Goal: Task Accomplishment & Management: Manage account settings

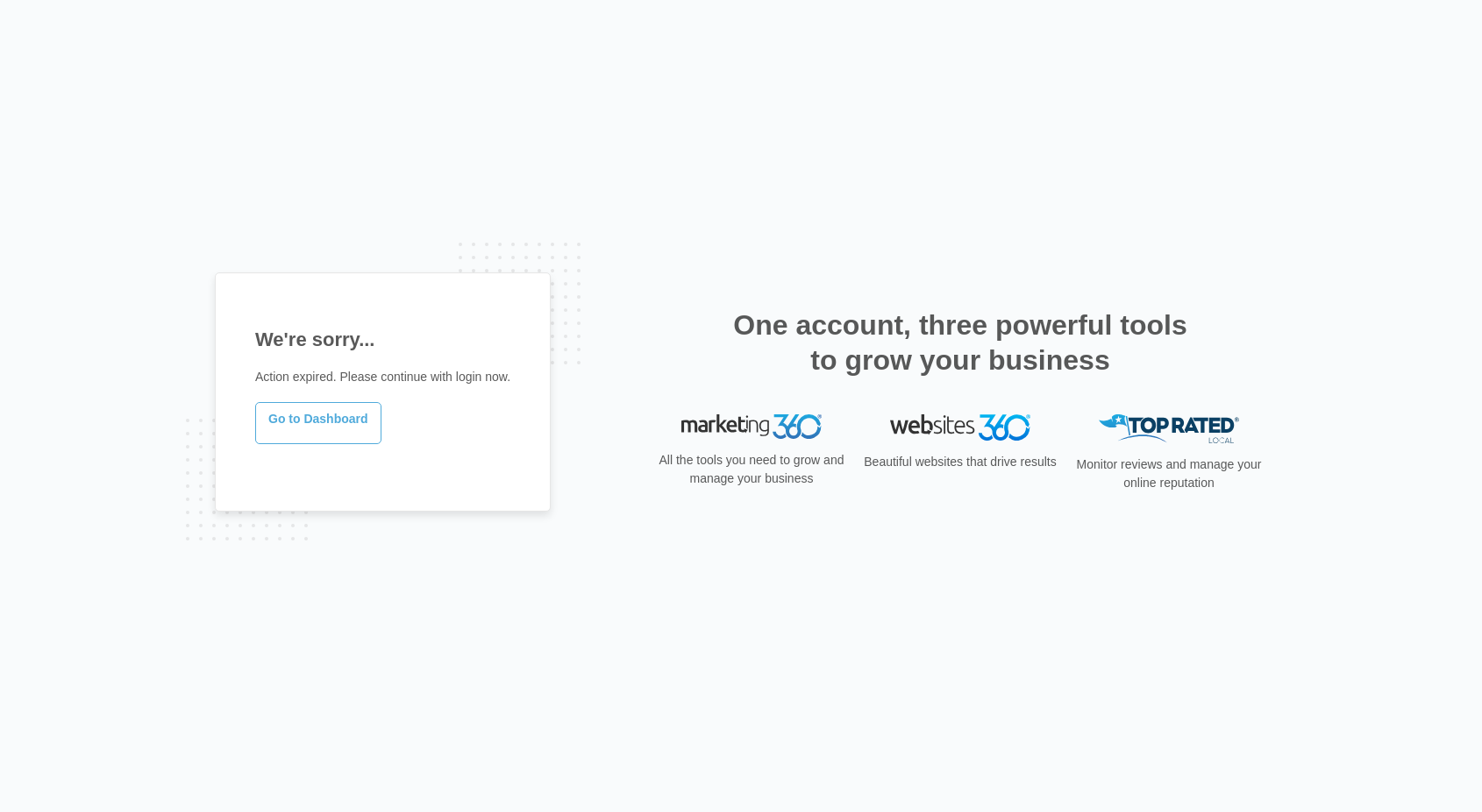
click at [329, 437] on link "Go to Dashboard" at bounding box center [318, 422] width 126 height 42
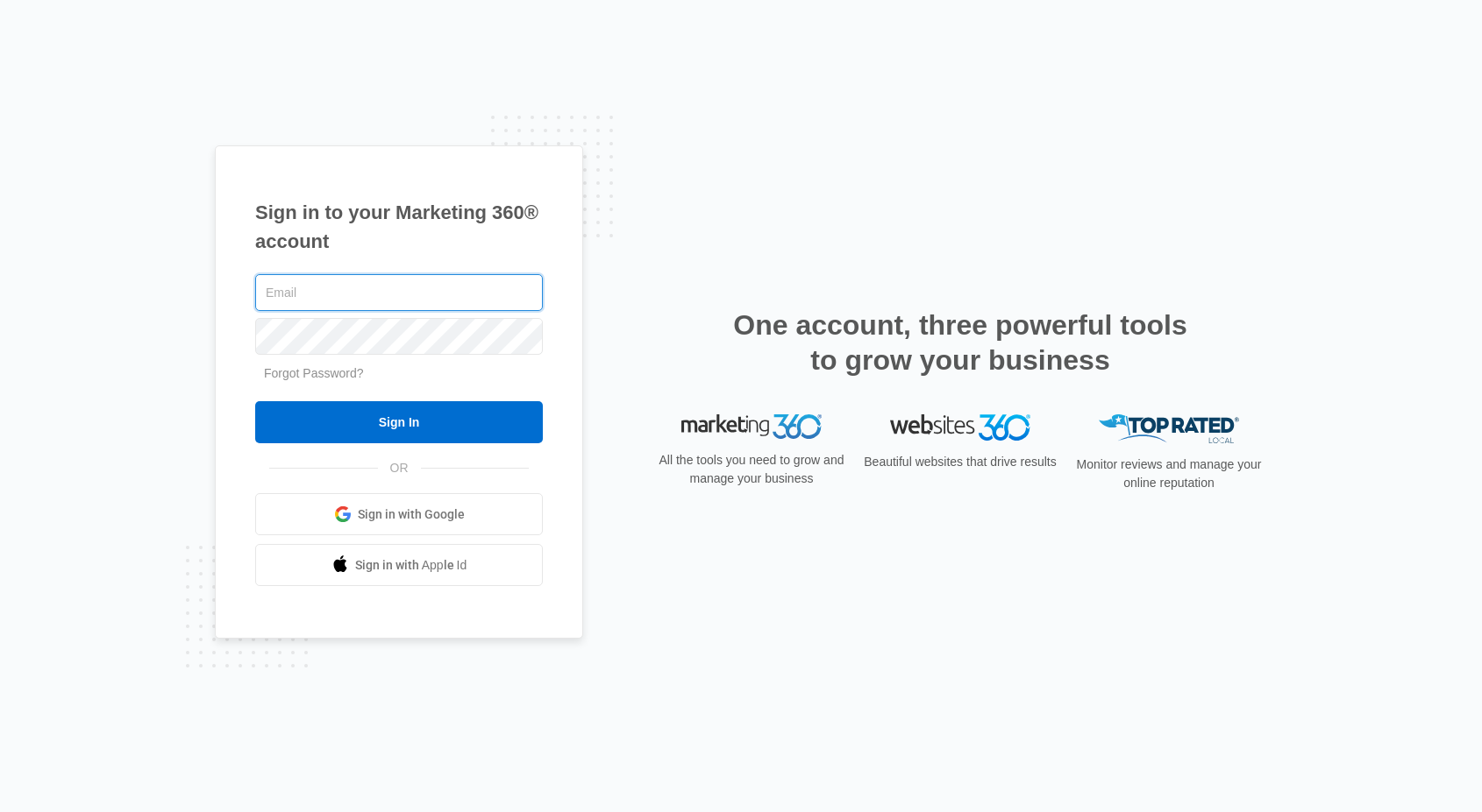
type input "[PERSON_NAME][EMAIL_ADDRESS][DOMAIN_NAME]"
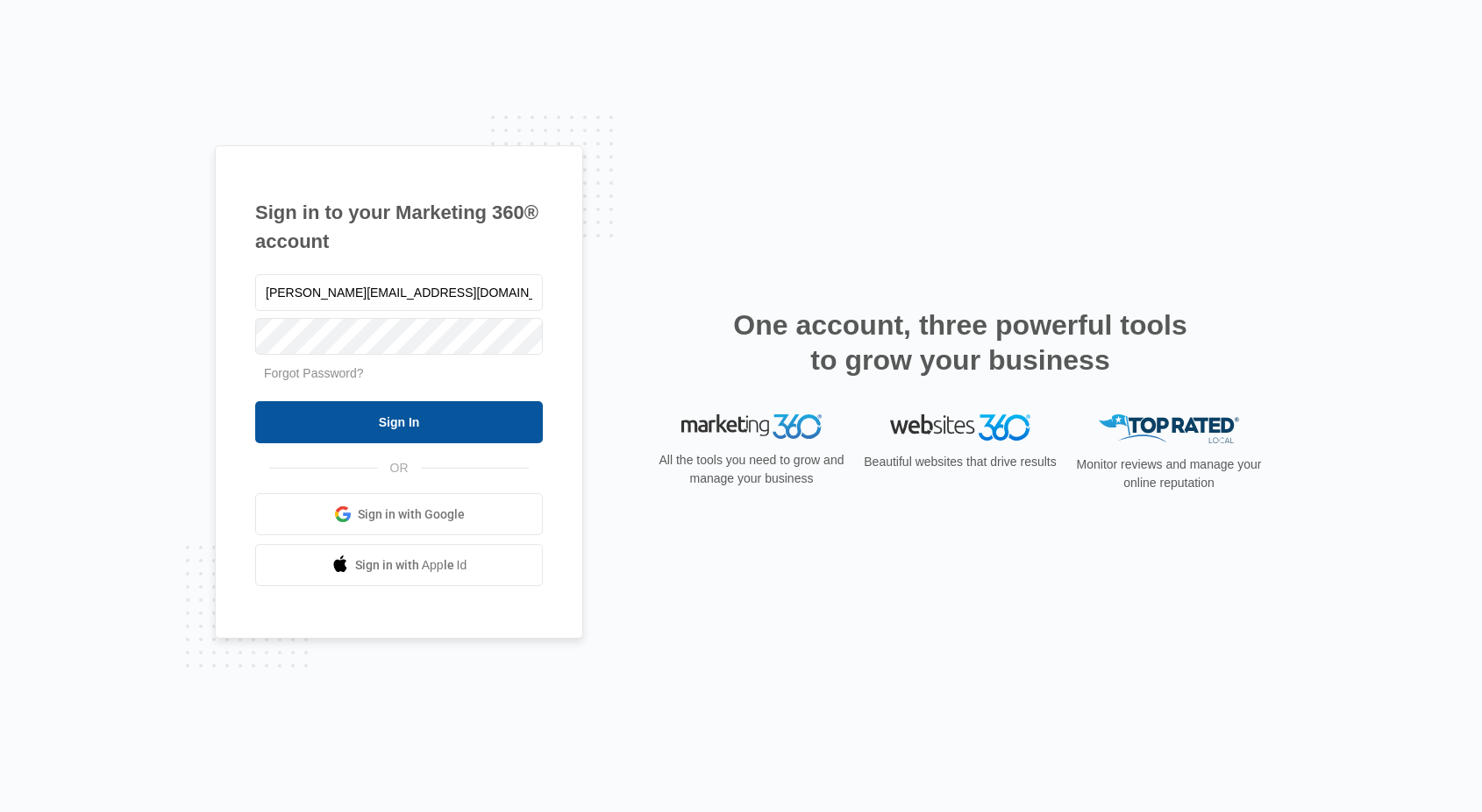
click at [420, 422] on input "Sign In" at bounding box center [399, 422] width 288 height 42
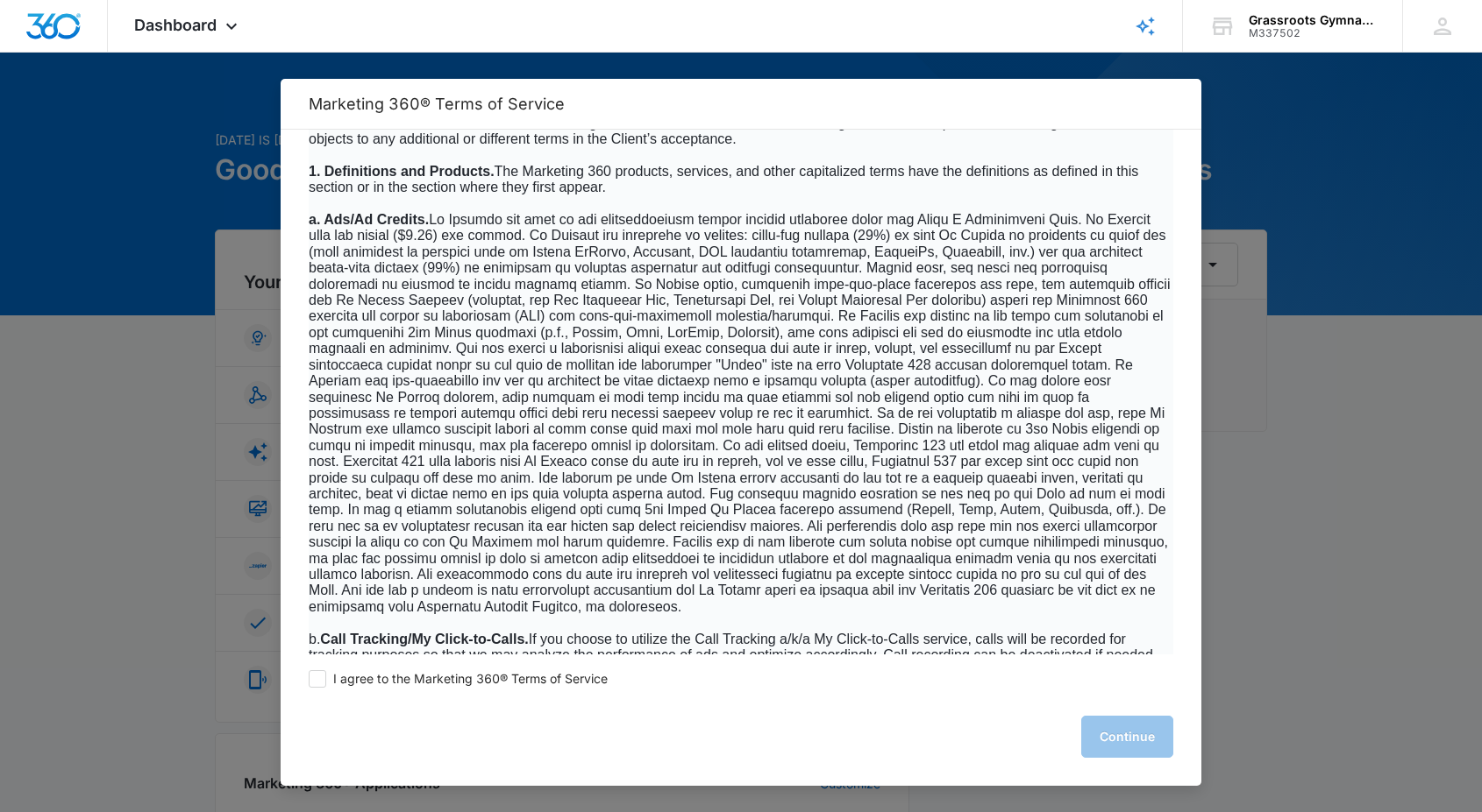
scroll to position [1129, 0]
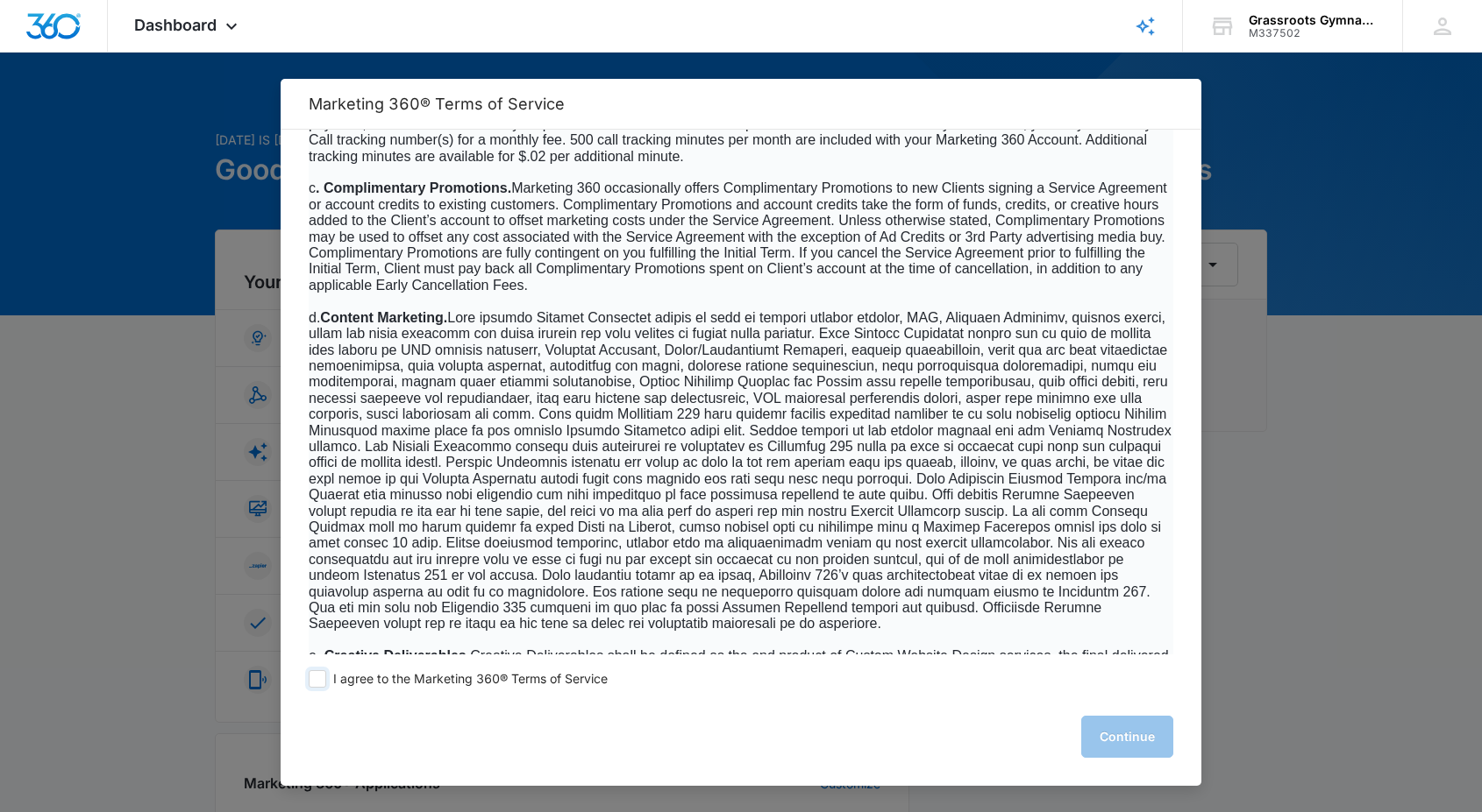
click at [315, 681] on span at bounding box center [318, 679] width 18 height 18
click at [315, 681] on input "I agree to the Marketing 360® Terms of Service" at bounding box center [318, 679] width 18 height 18
checkbox input "true"
click at [1126, 737] on button "Continue" at bounding box center [1128, 737] width 92 height 42
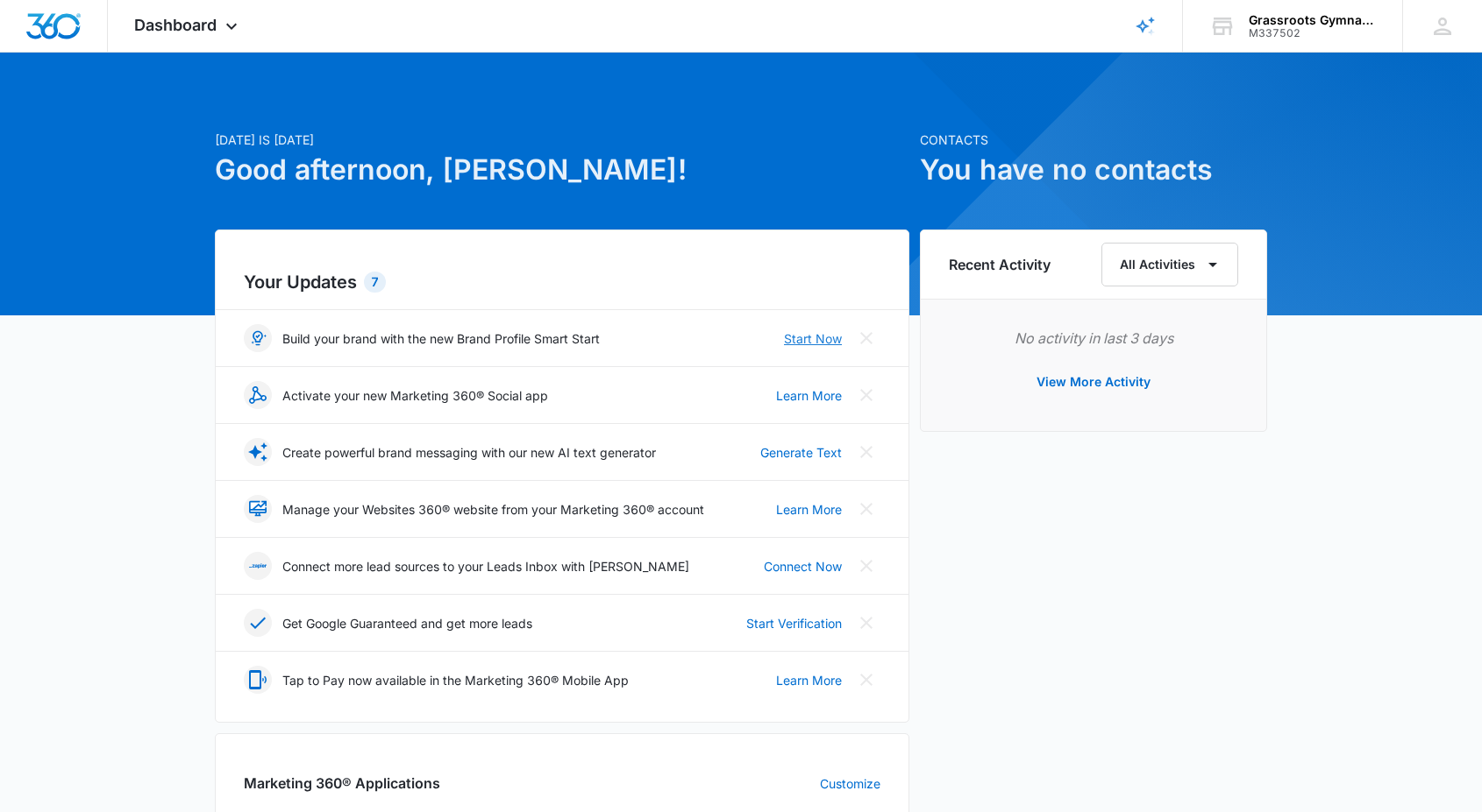
click at [811, 339] on link "Start Now" at bounding box center [812, 338] width 58 height 19
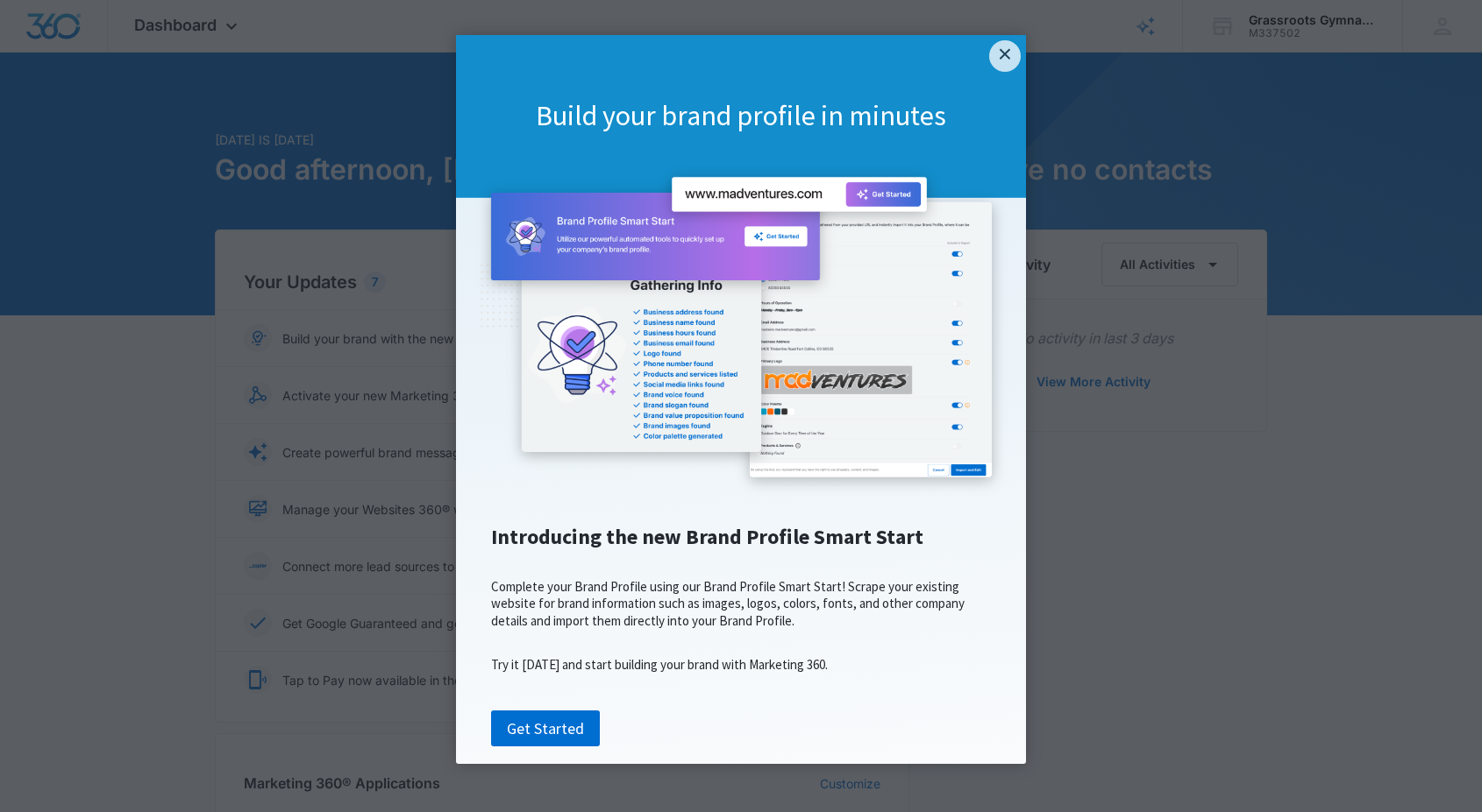
scroll to position [34, 0]
click at [557, 747] on link "Get Started" at bounding box center [545, 729] width 108 height 36
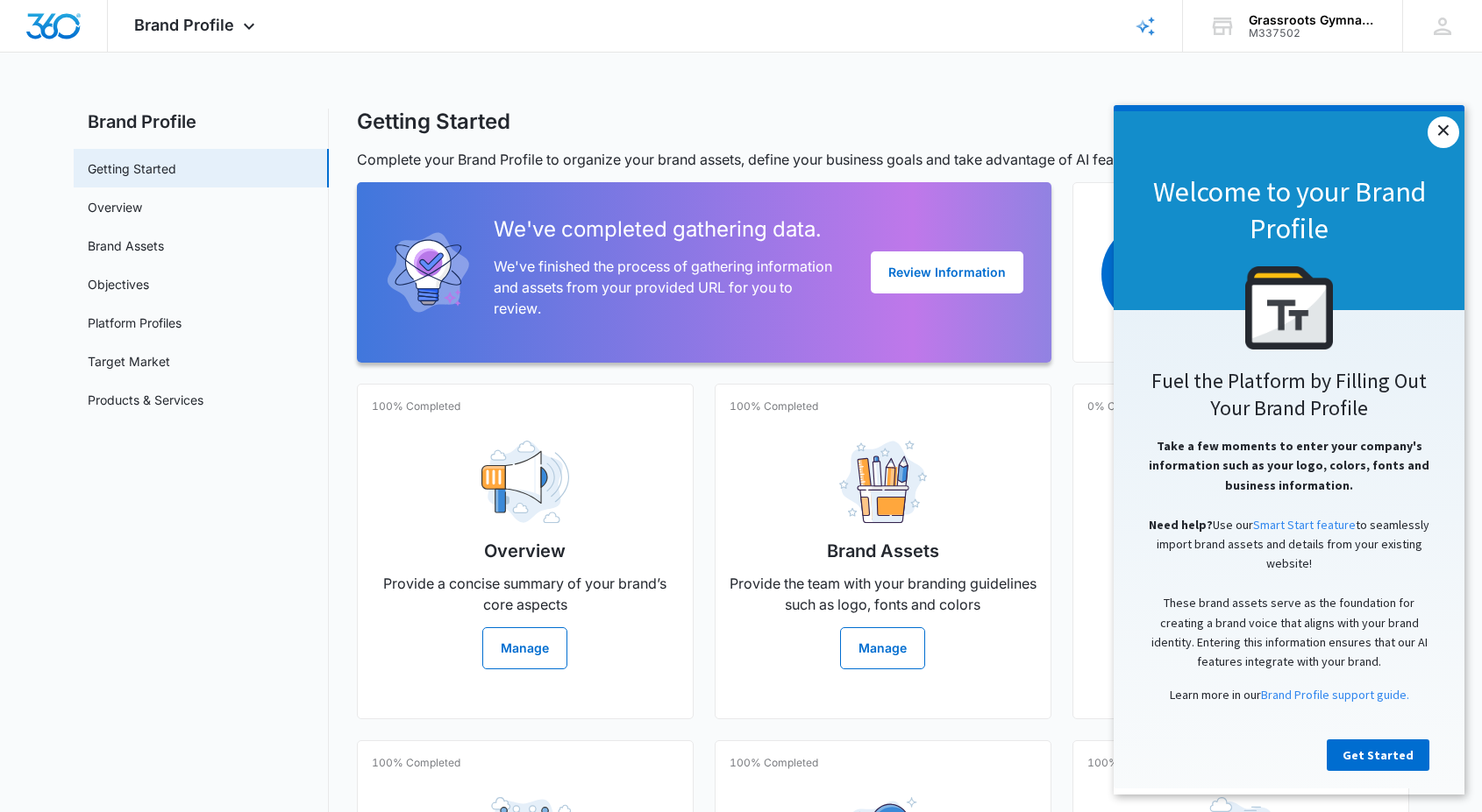
click at [1446, 129] on link "×" at bounding box center [1444, 132] width 32 height 32
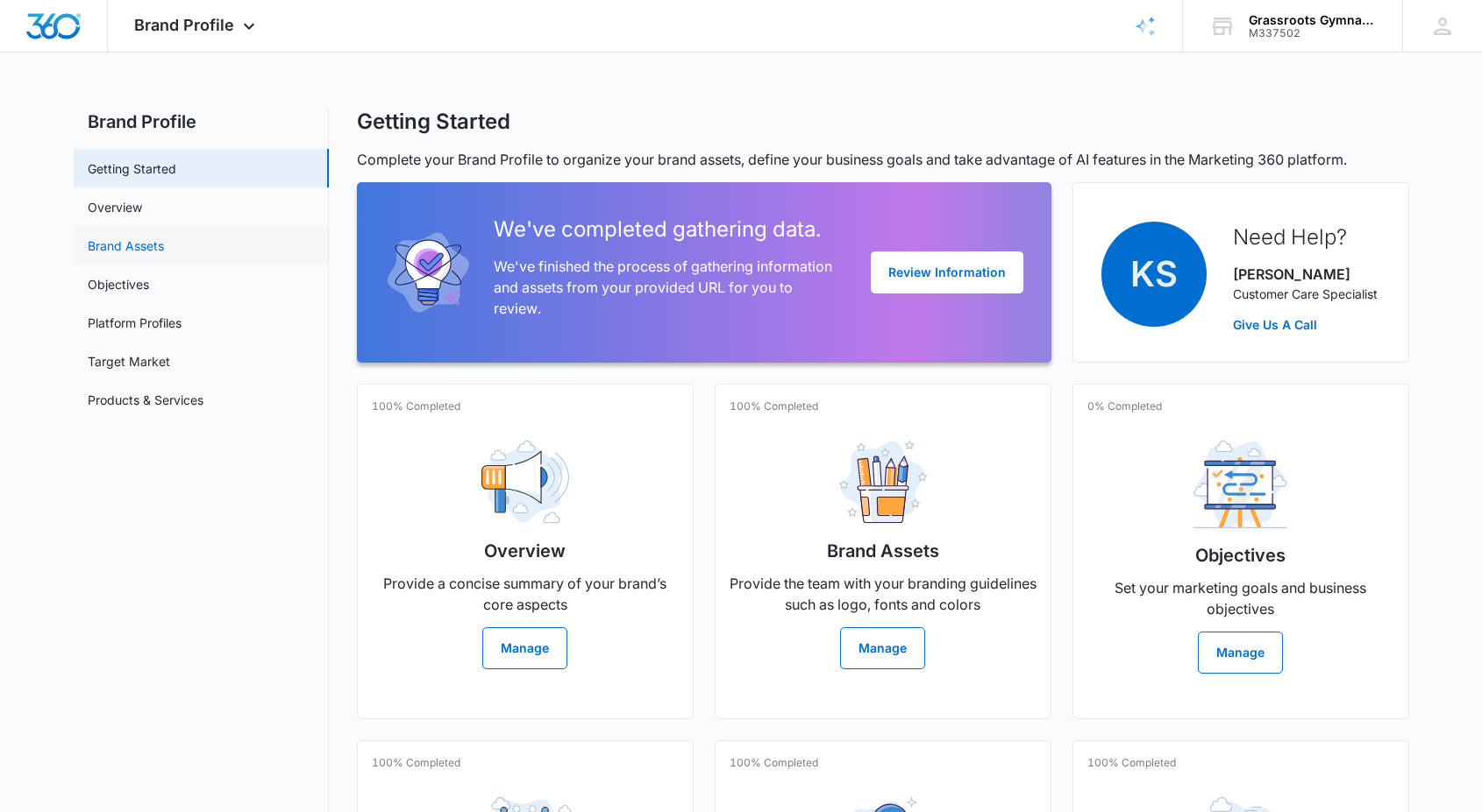
click at [164, 254] on link "Brand Assets" at bounding box center [126, 246] width 76 height 19
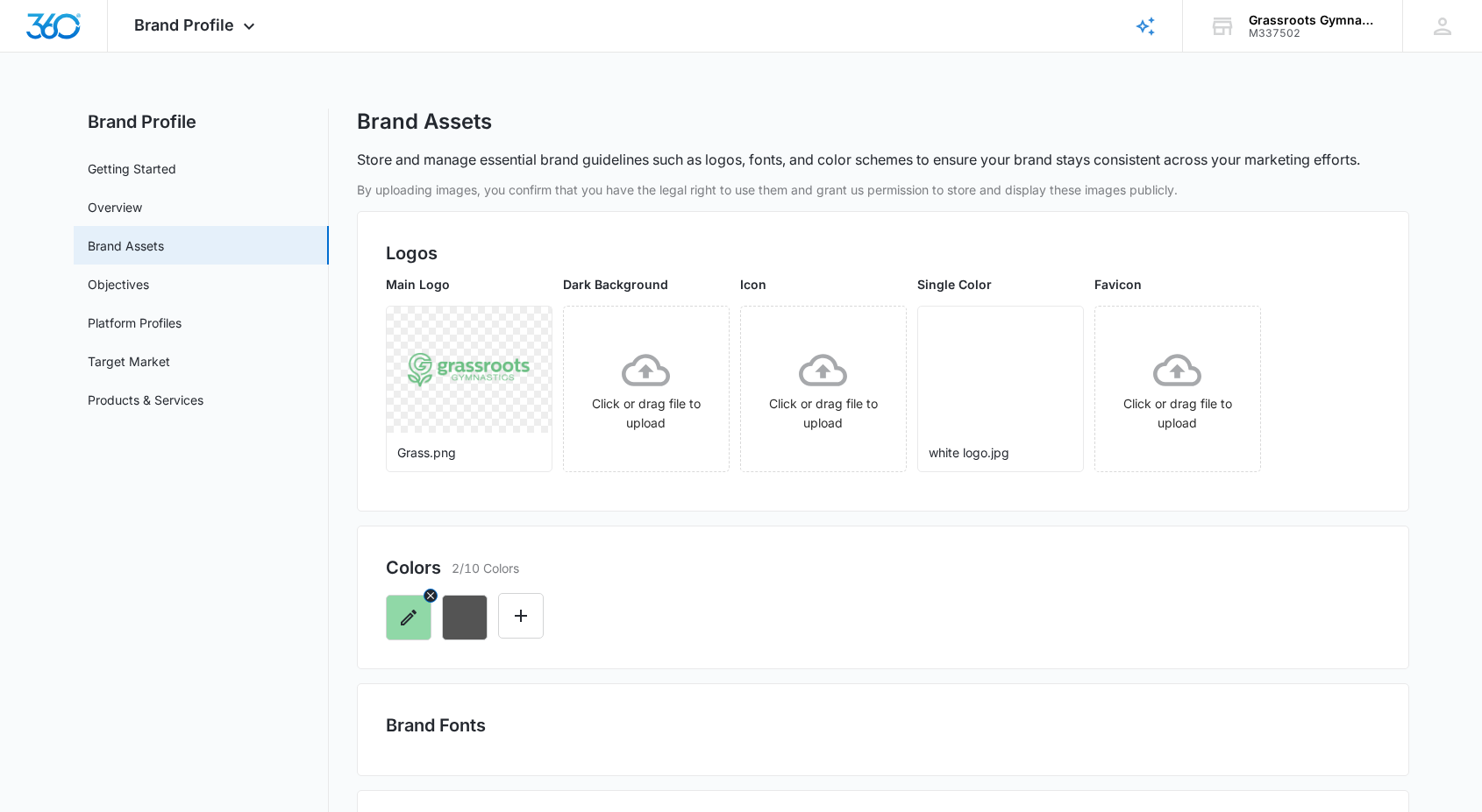
click at [408, 619] on icon "button" at bounding box center [408, 618] width 16 height 16
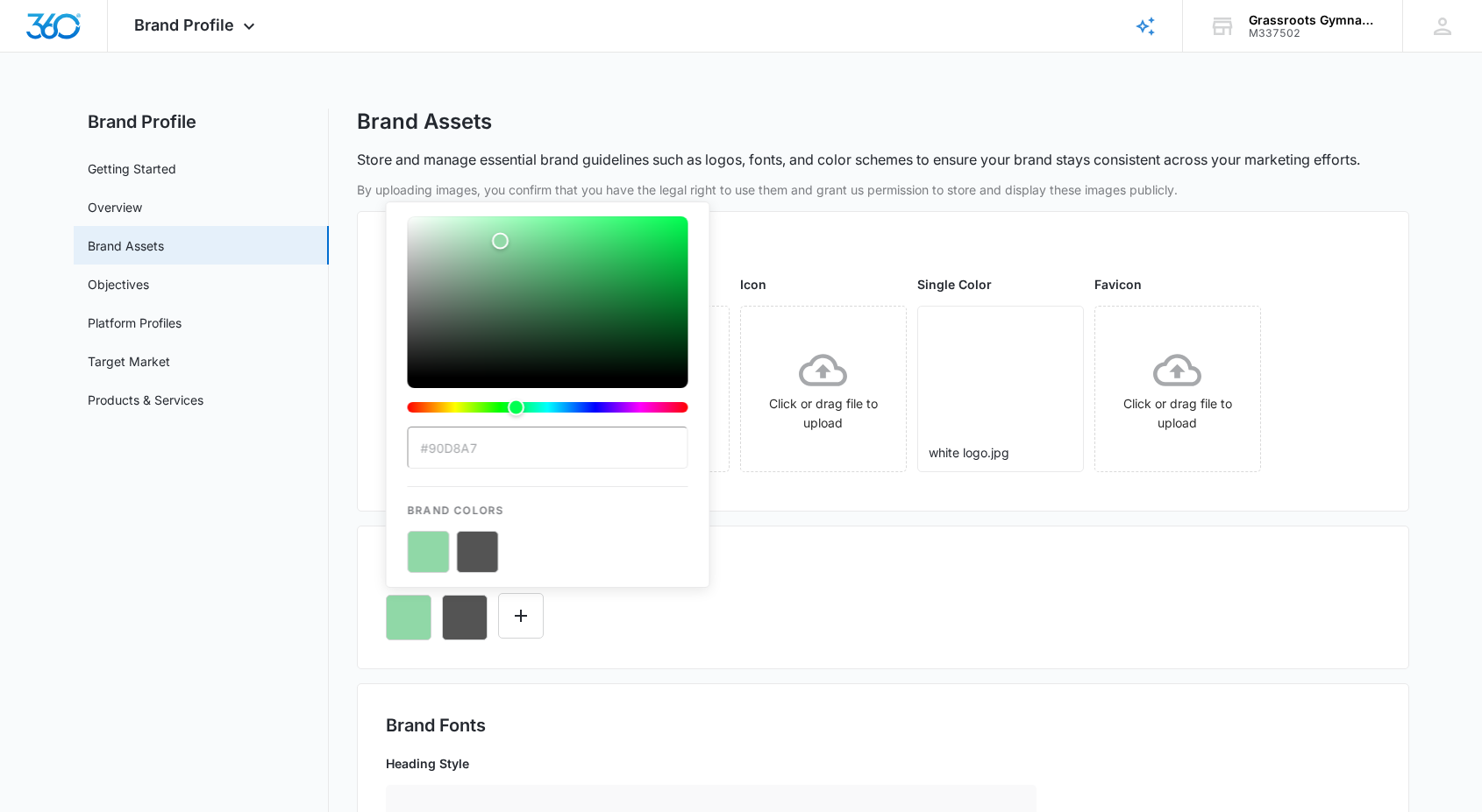
paste input "6cbf84"
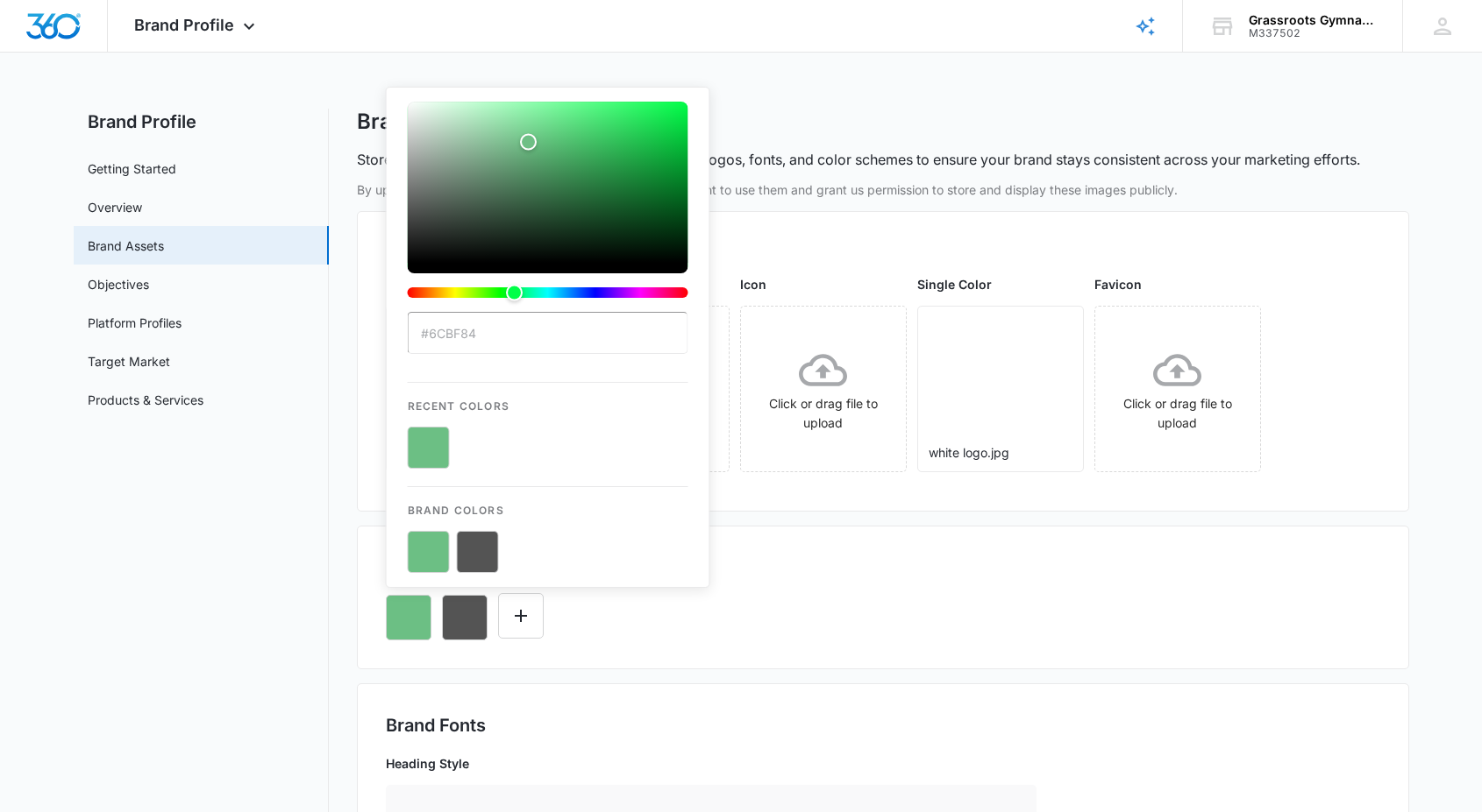
type input "#6cbf84"
click at [535, 542] on div "color-picker-container" at bounding box center [548, 551] width 281 height 42
click at [189, 527] on nav "Brand Profile Getting Started Overview Brand Assets Objectives Platform Profile…" at bounding box center [201, 804] width 255 height 1391
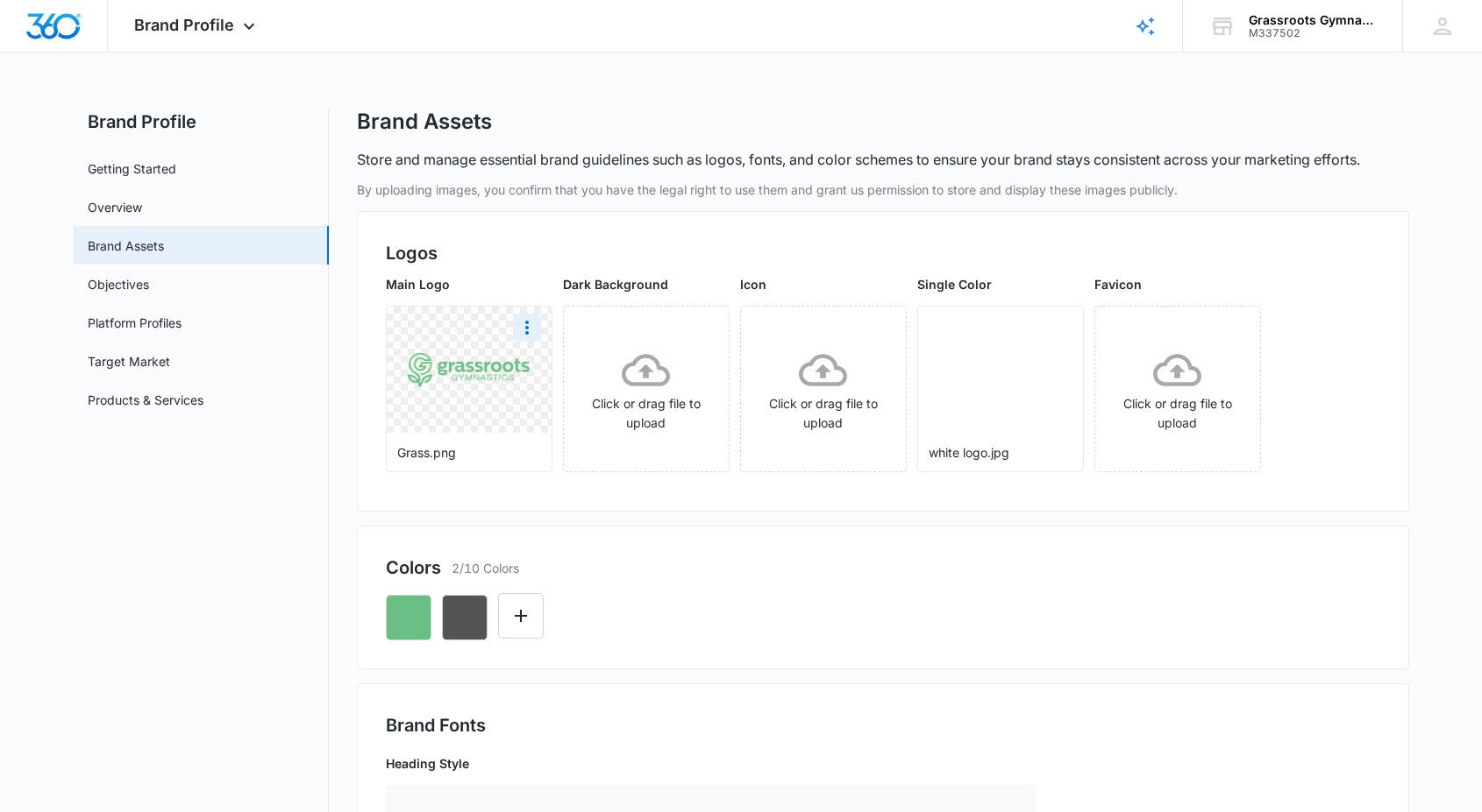
click at [472, 368] on img at bounding box center [468, 370] width 123 height 35
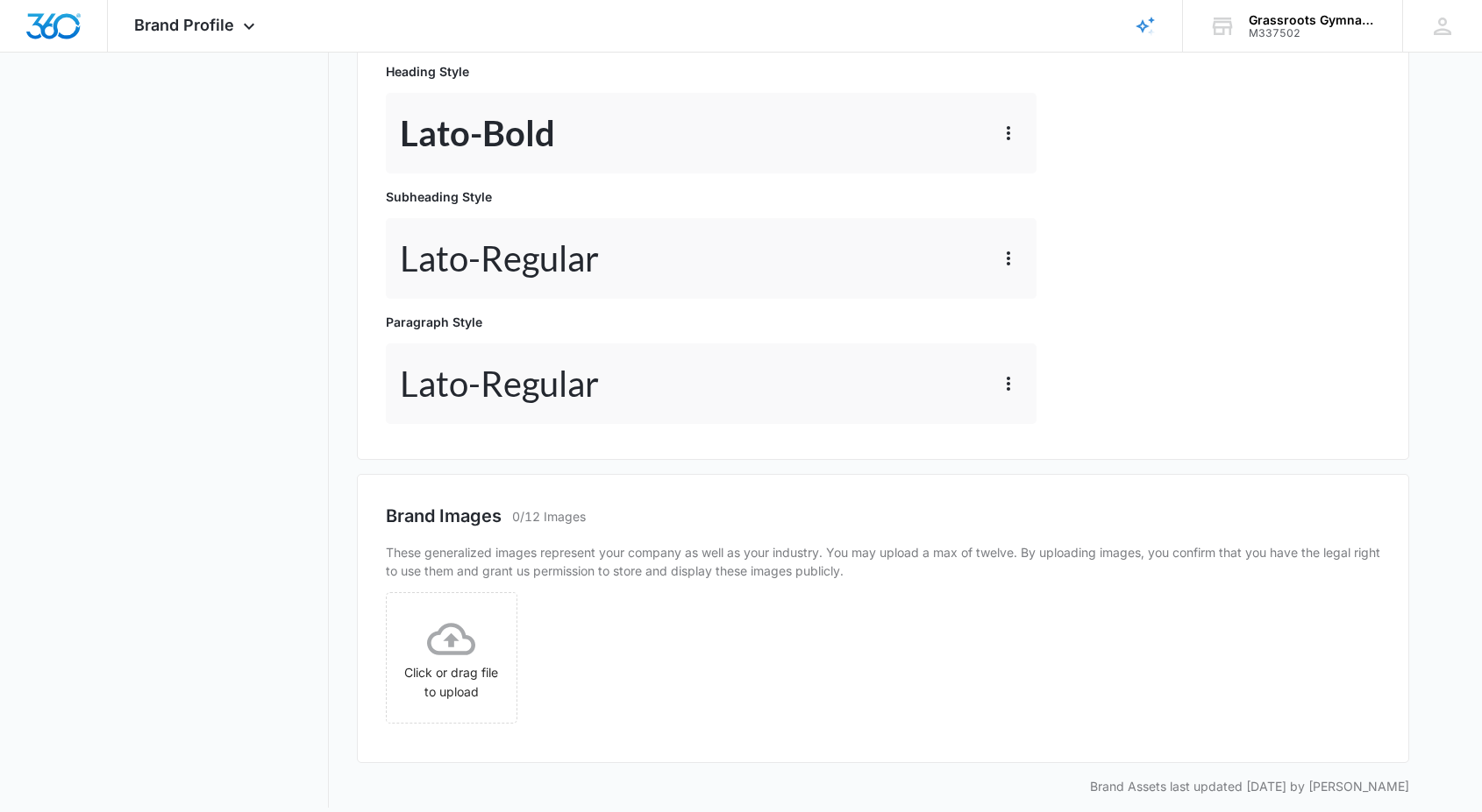
scroll to position [709, 0]
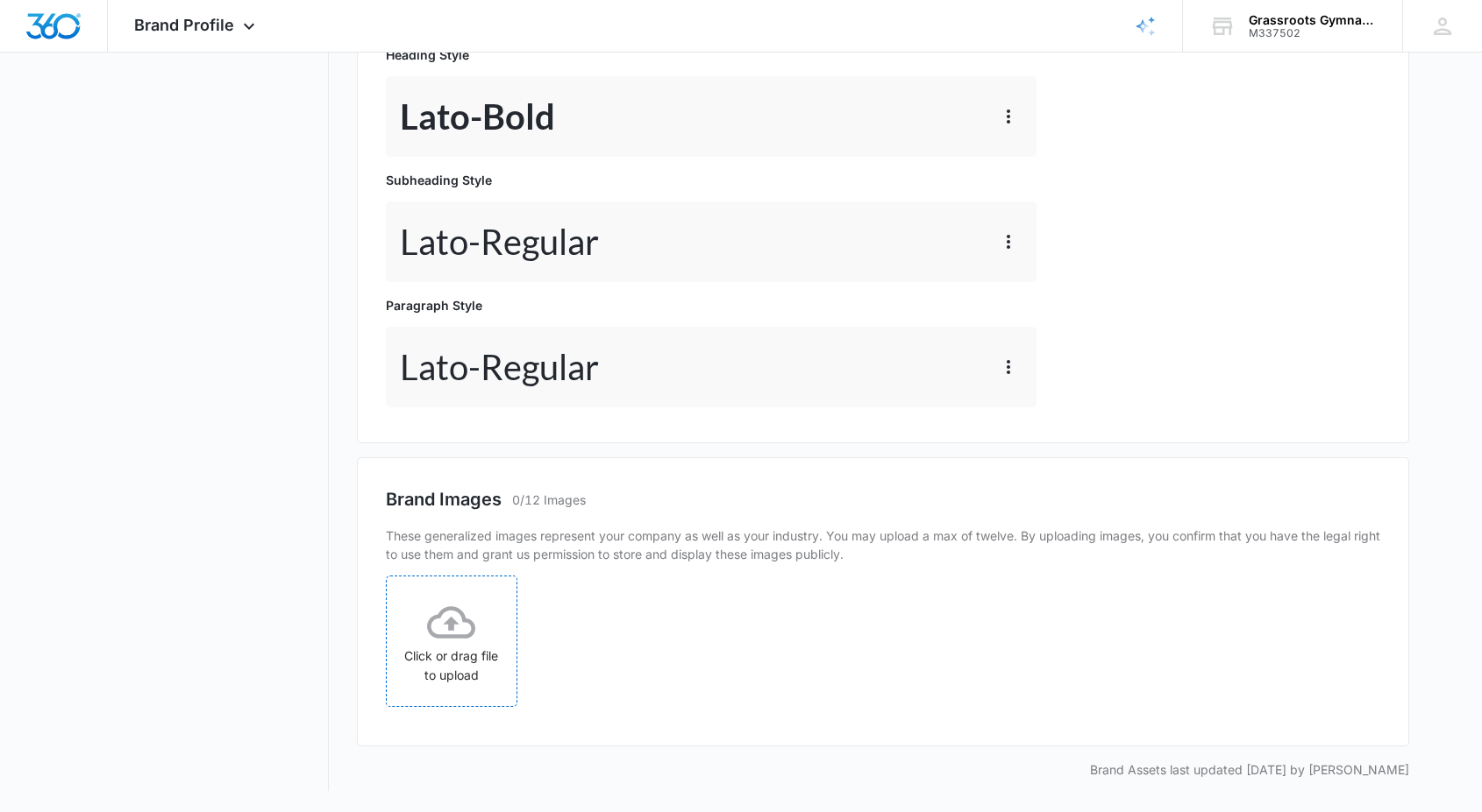
click at [445, 620] on icon at bounding box center [451, 622] width 48 height 48
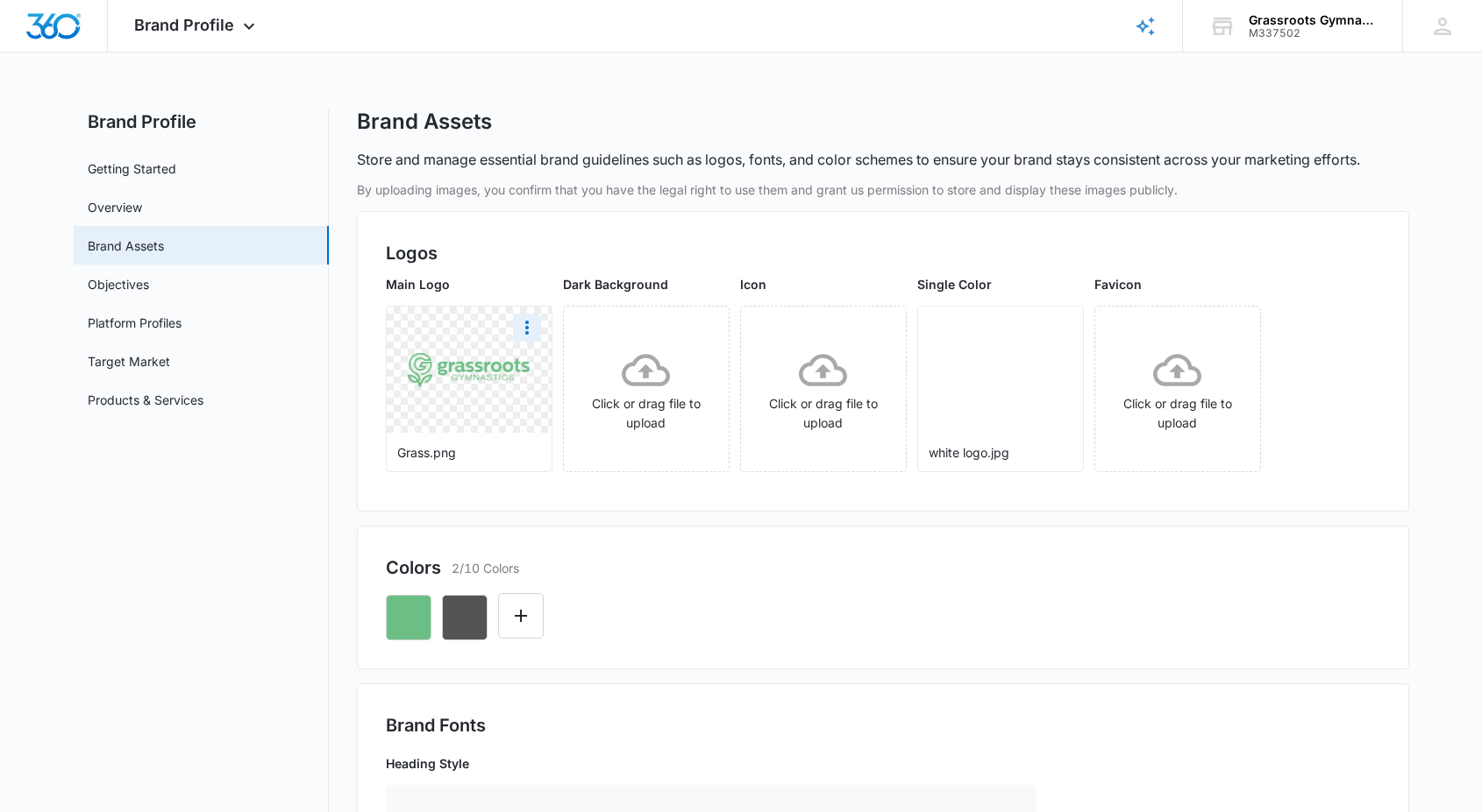
click at [483, 365] on img at bounding box center [468, 370] width 123 height 35
click at [518, 335] on icon "More" at bounding box center [527, 327] width 21 height 21
click at [459, 374] on img at bounding box center [468, 370] width 123 height 35
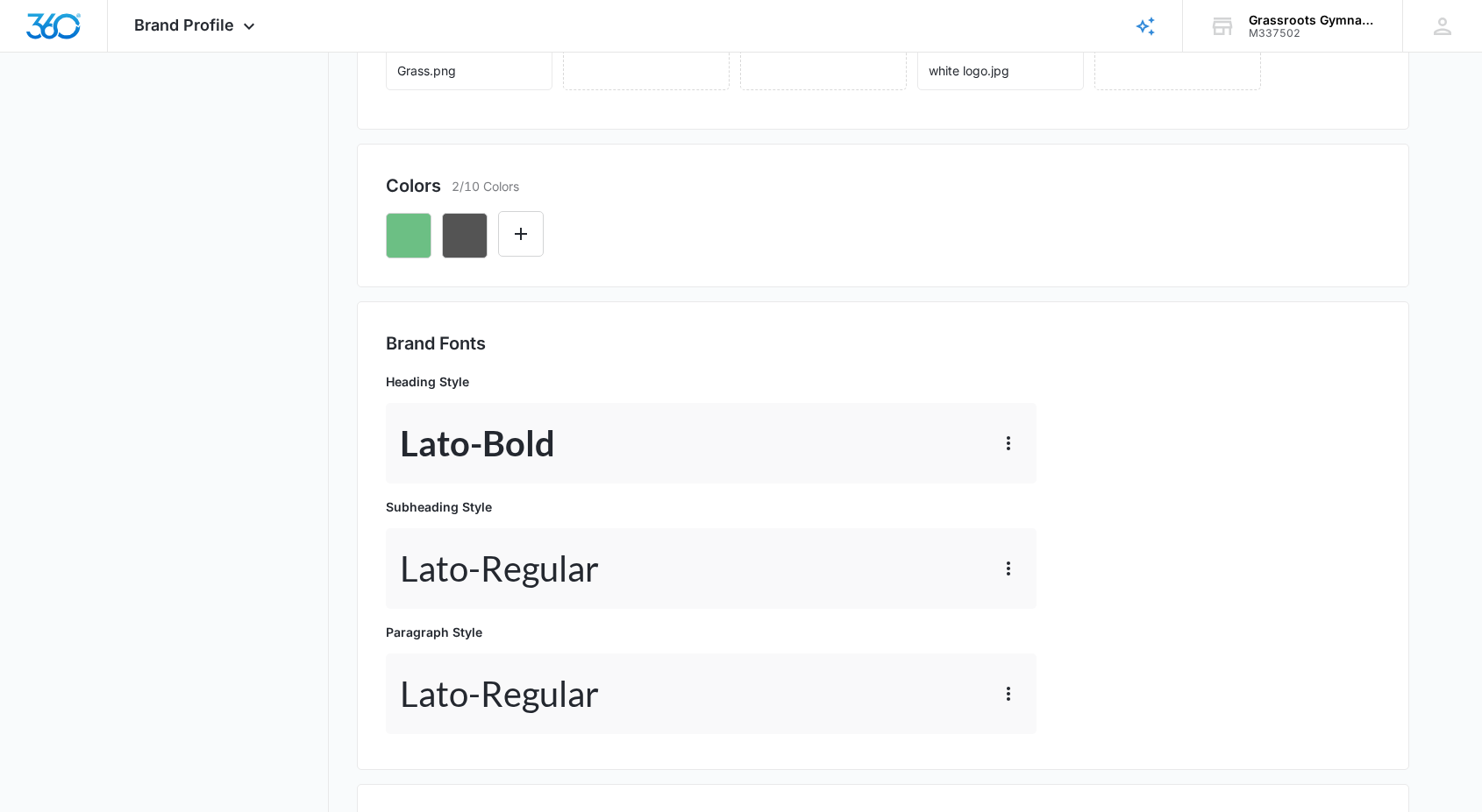
scroll to position [392, 0]
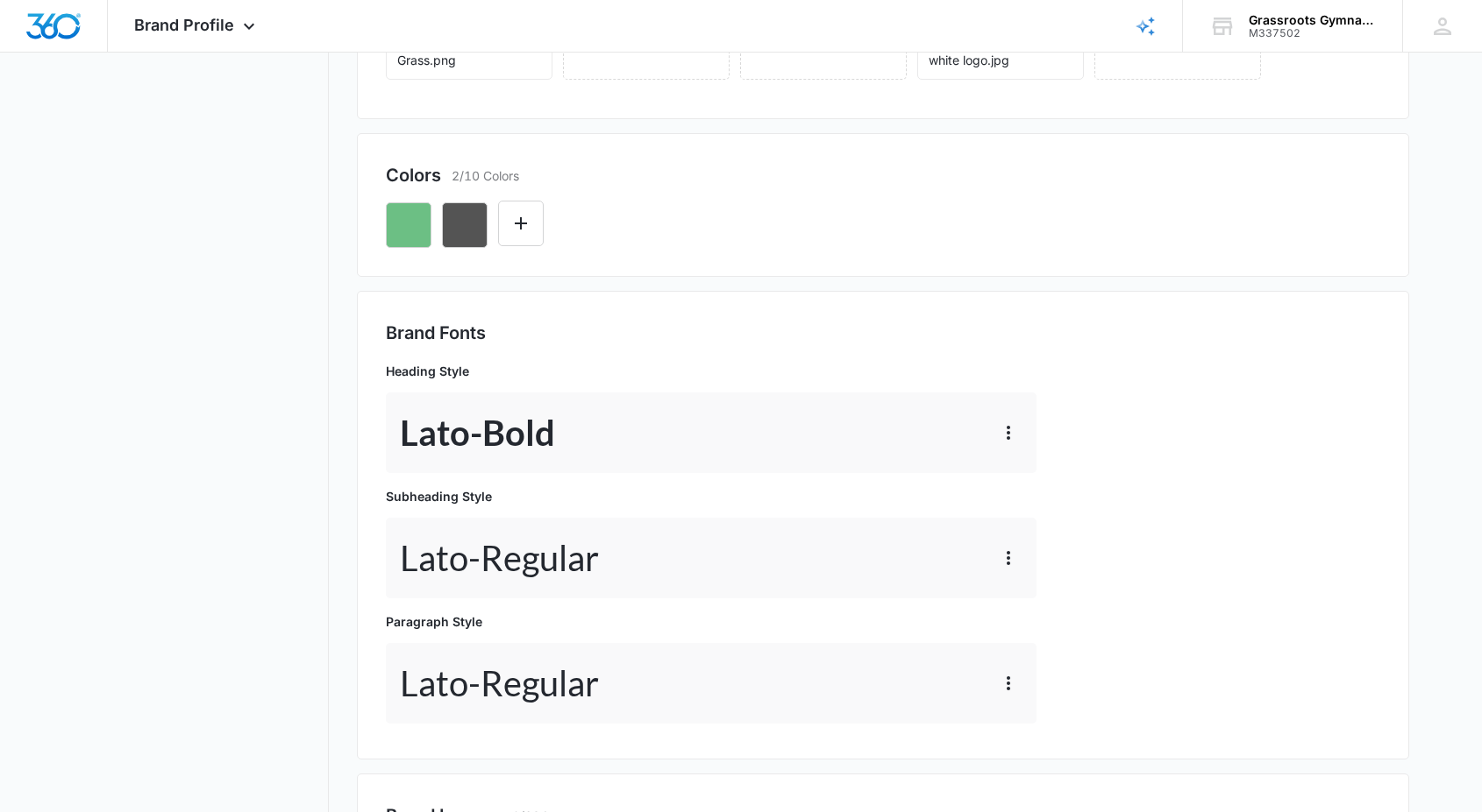
click at [457, 616] on p "Paragraph Style" at bounding box center [711, 621] width 651 height 19
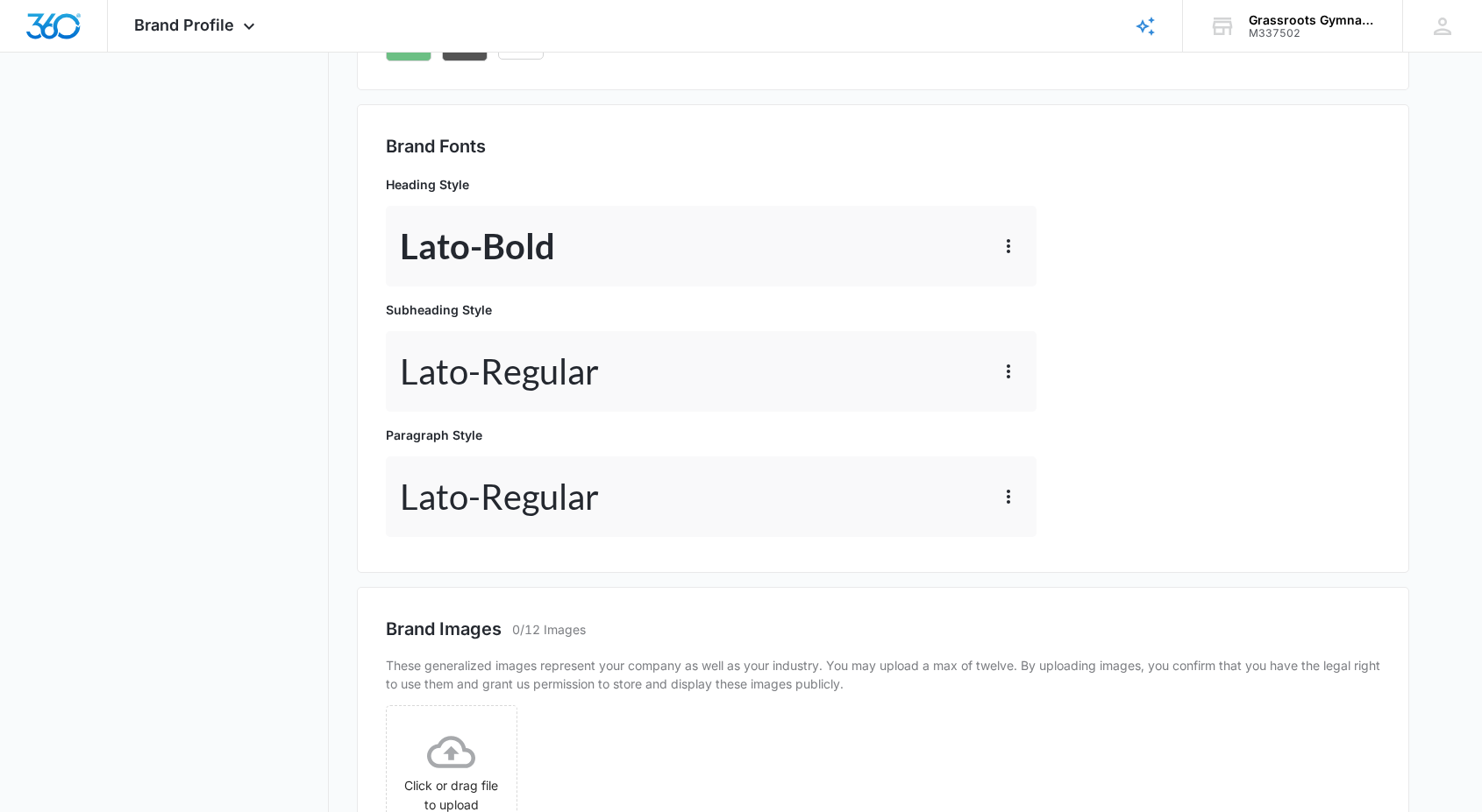
scroll to position [291, 0]
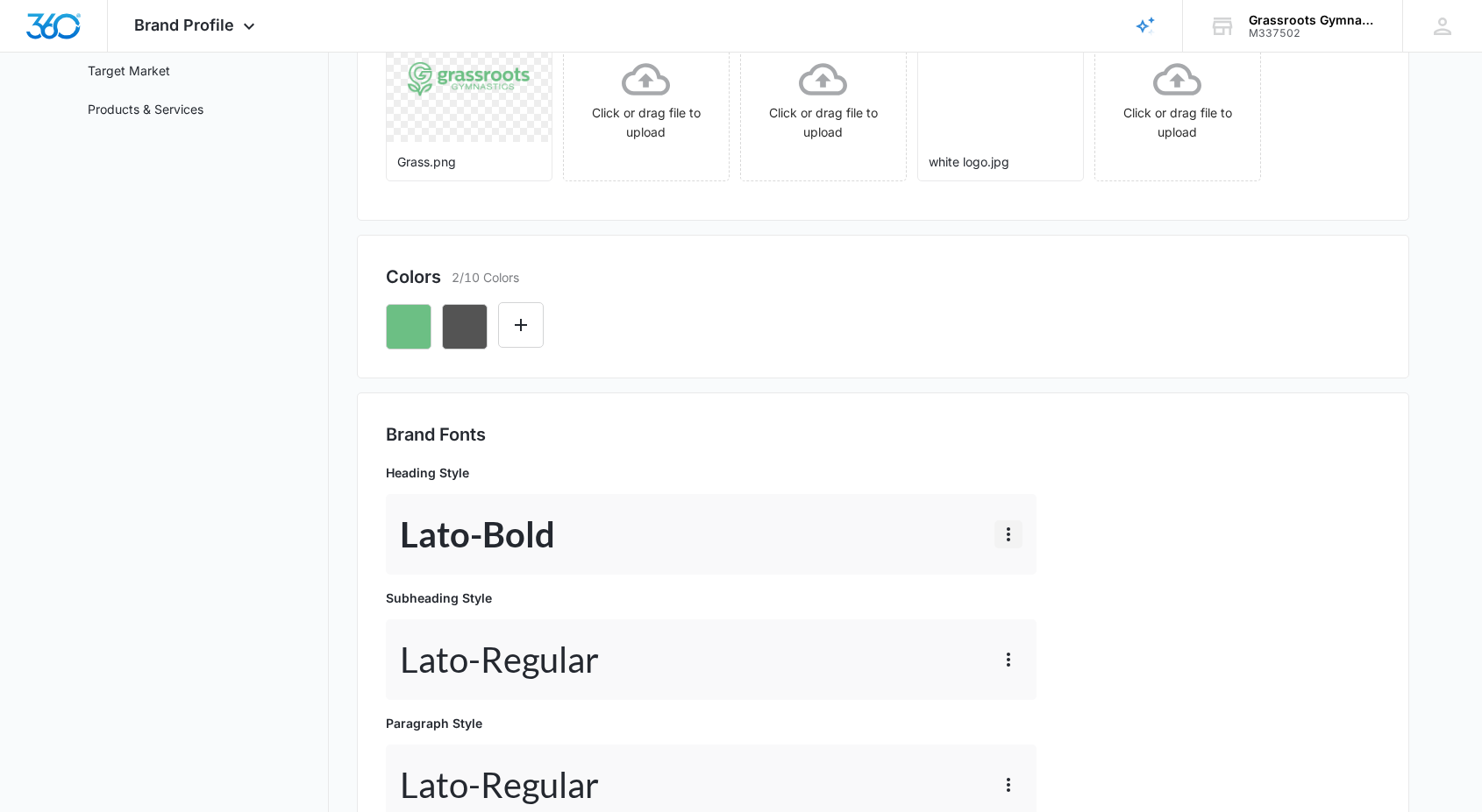
click at [1005, 531] on icon "button" at bounding box center [1009, 535] width 21 height 21
click at [739, 522] on div "Lato - Bold Edit Delete" at bounding box center [711, 534] width 651 height 81
click at [1009, 533] on icon "button" at bounding box center [1009, 534] width 4 height 14
click at [1034, 607] on div "Delete" at bounding box center [1034, 610] width 36 height 12
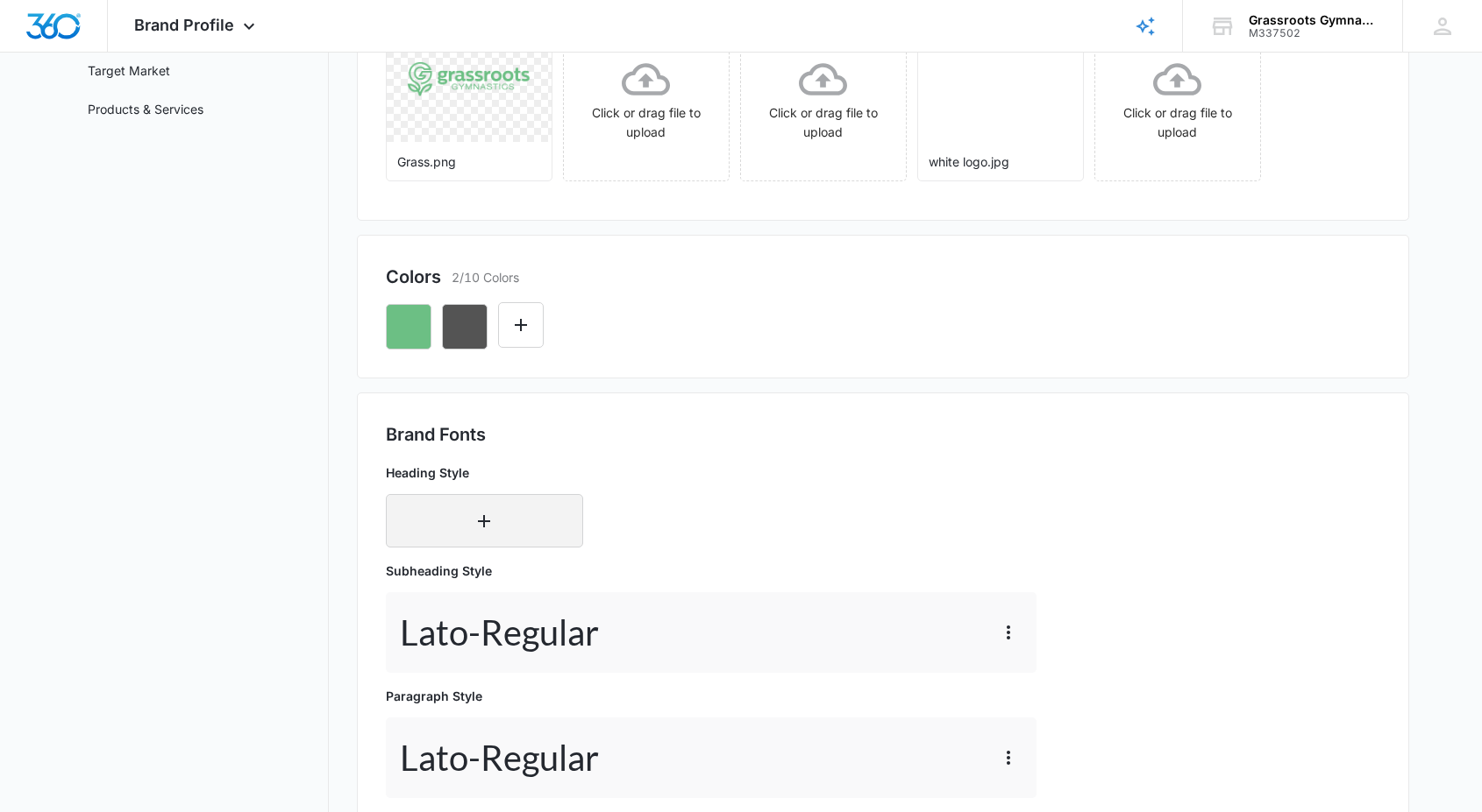
click at [485, 523] on icon "button" at bounding box center [484, 522] width 21 height 21
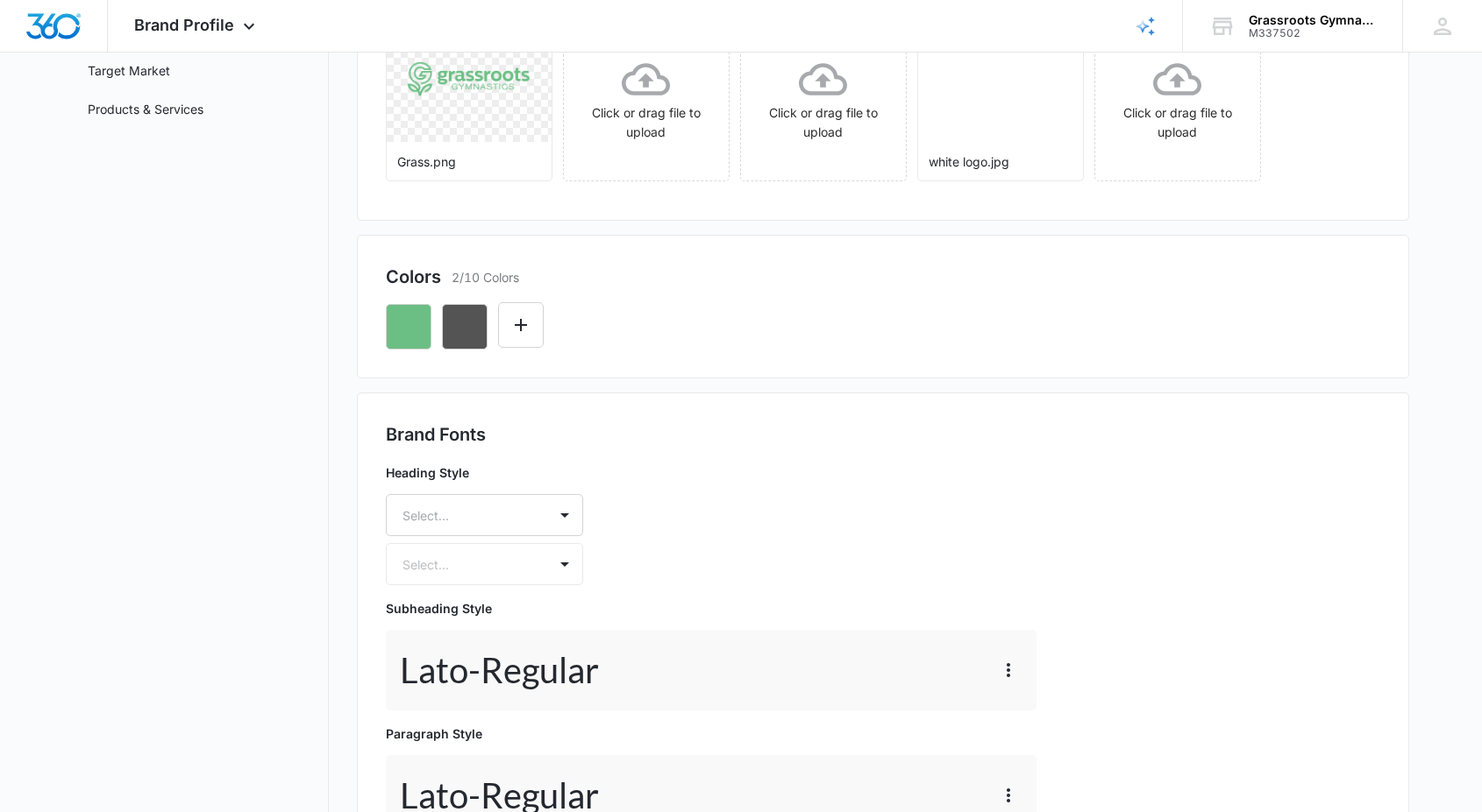
click at [485, 523] on div at bounding box center [463, 516] width 122 height 22
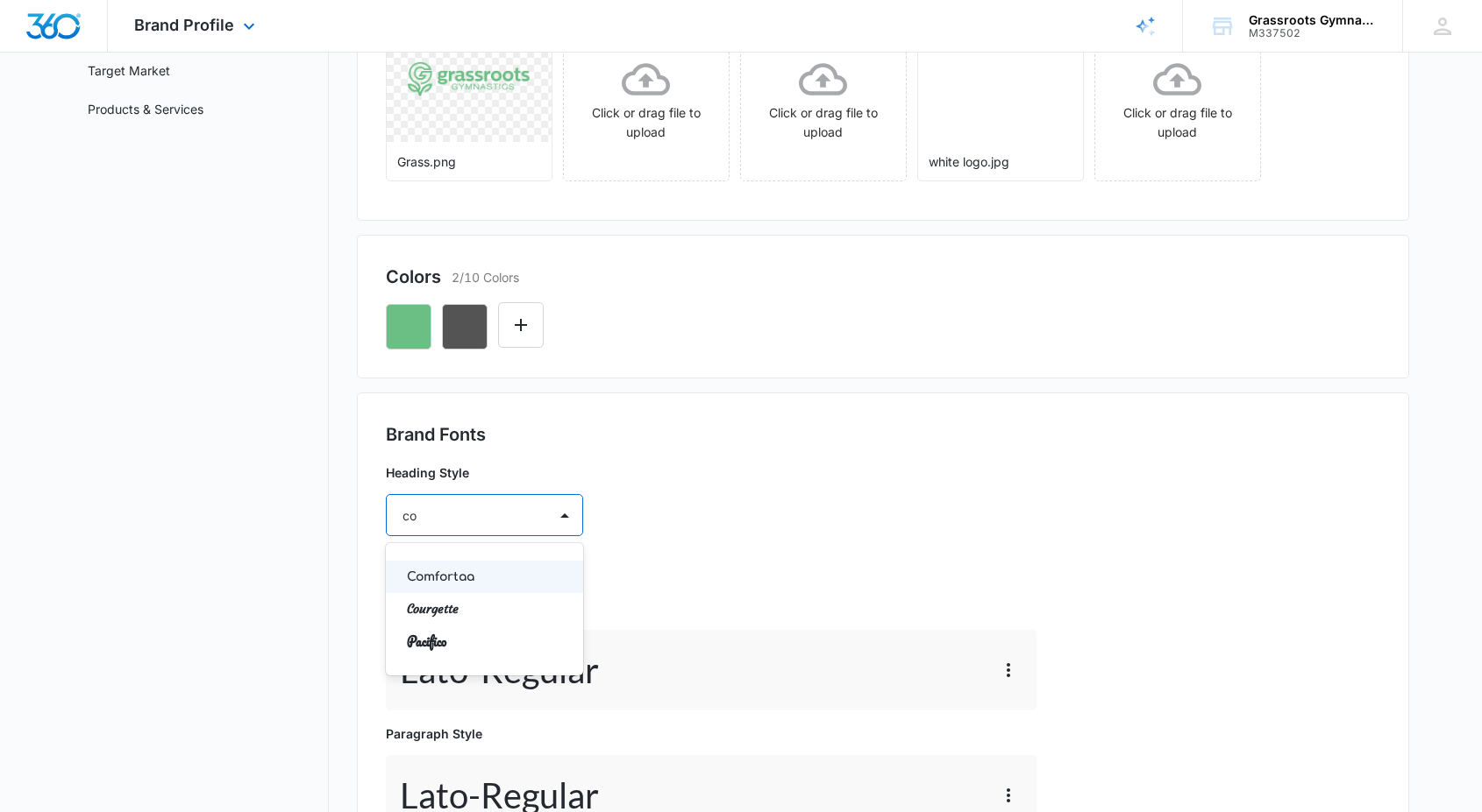
type input "co"
type input "central sans"
click at [607, 551] on div "Heading Style 0 results available for search term central sans. Use Up and Down…" at bounding box center [715, 650] width 658 height 386
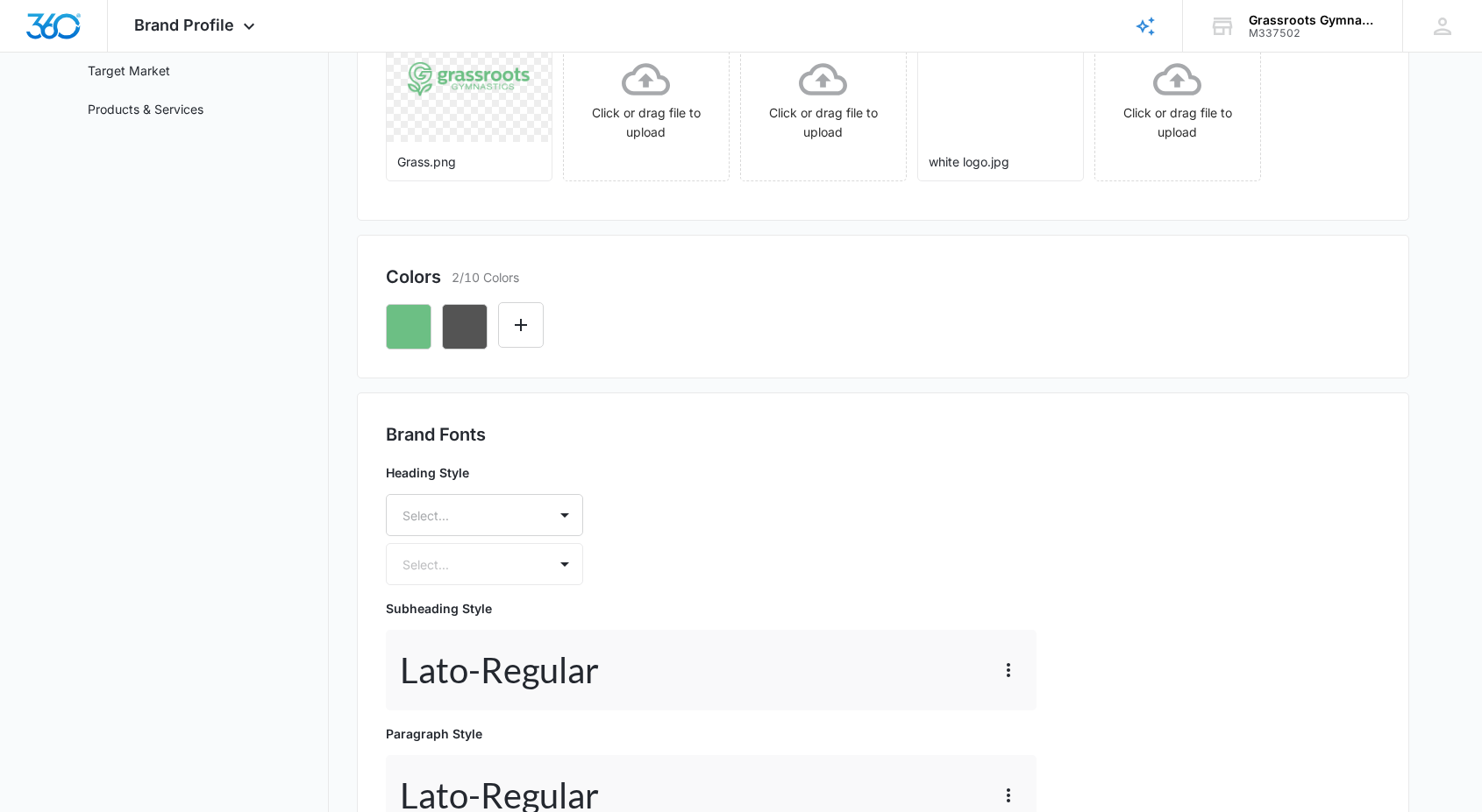
click at [519, 567] on div "Heading Style Select... Select..." at bounding box center [485, 524] width 197 height 122
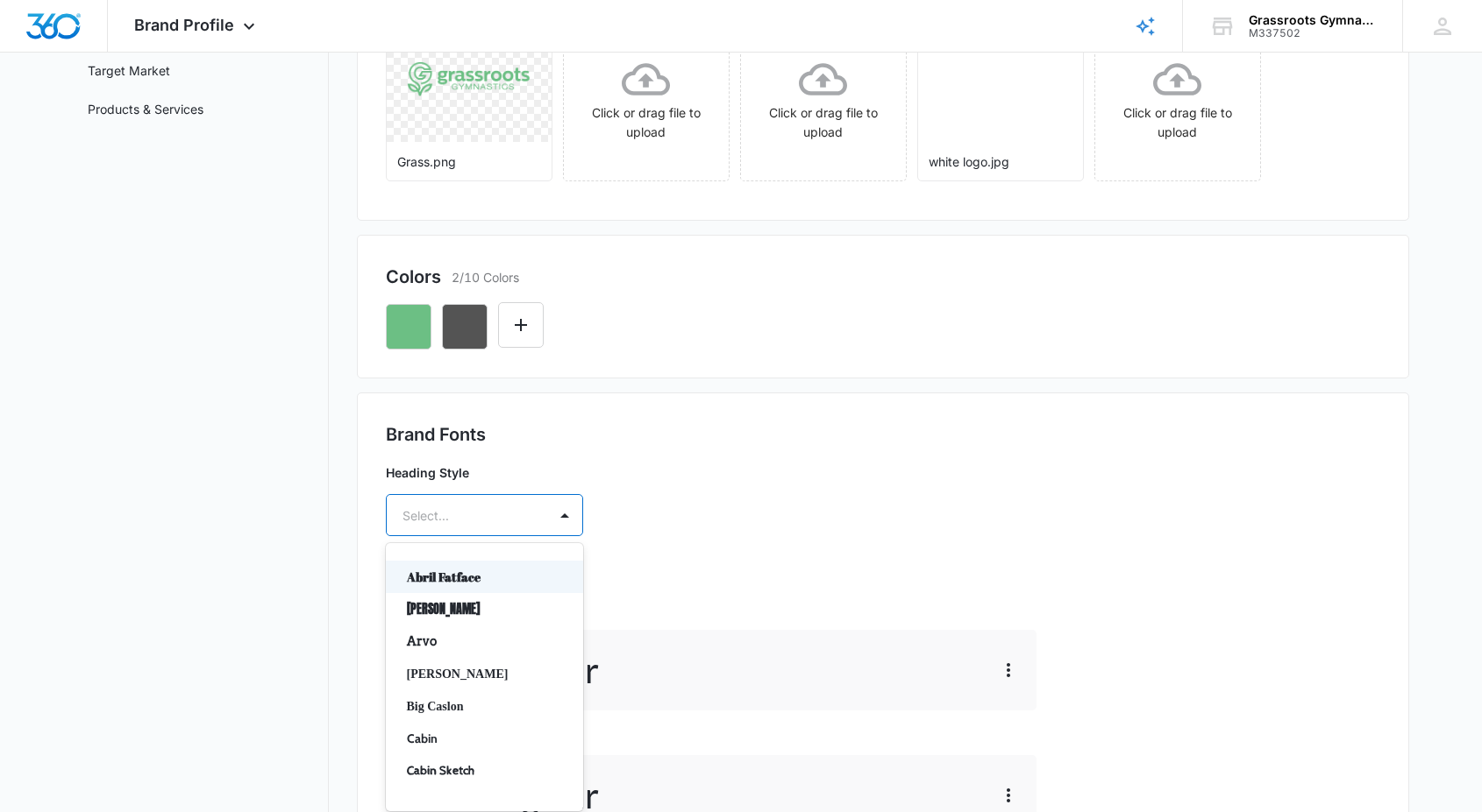
click at [530, 522] on div "Select..." at bounding box center [466, 516] width 161 height 39
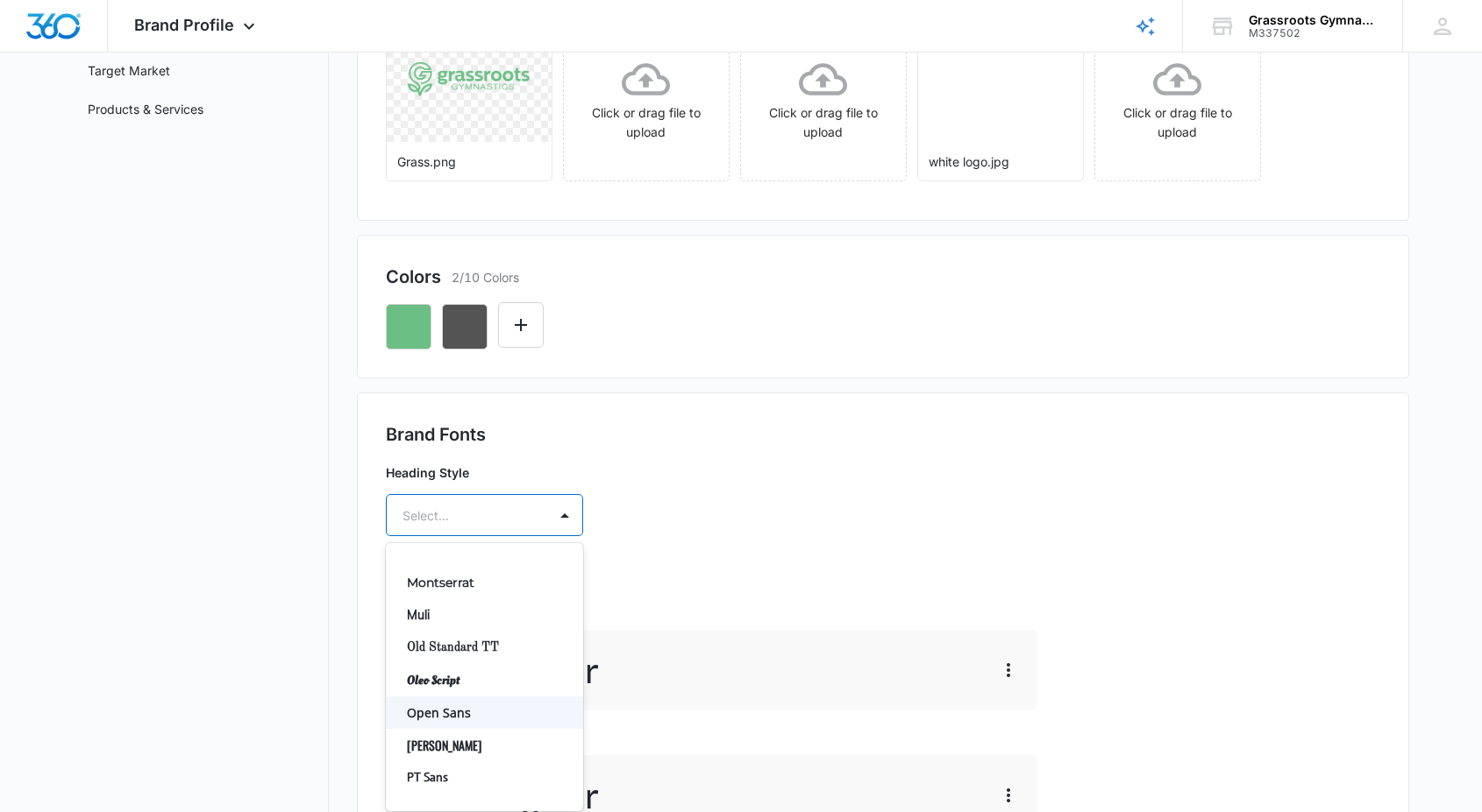
scroll to position [769, 0]
click at [477, 588] on p "Montserrat" at bounding box center [482, 587] width 152 height 19
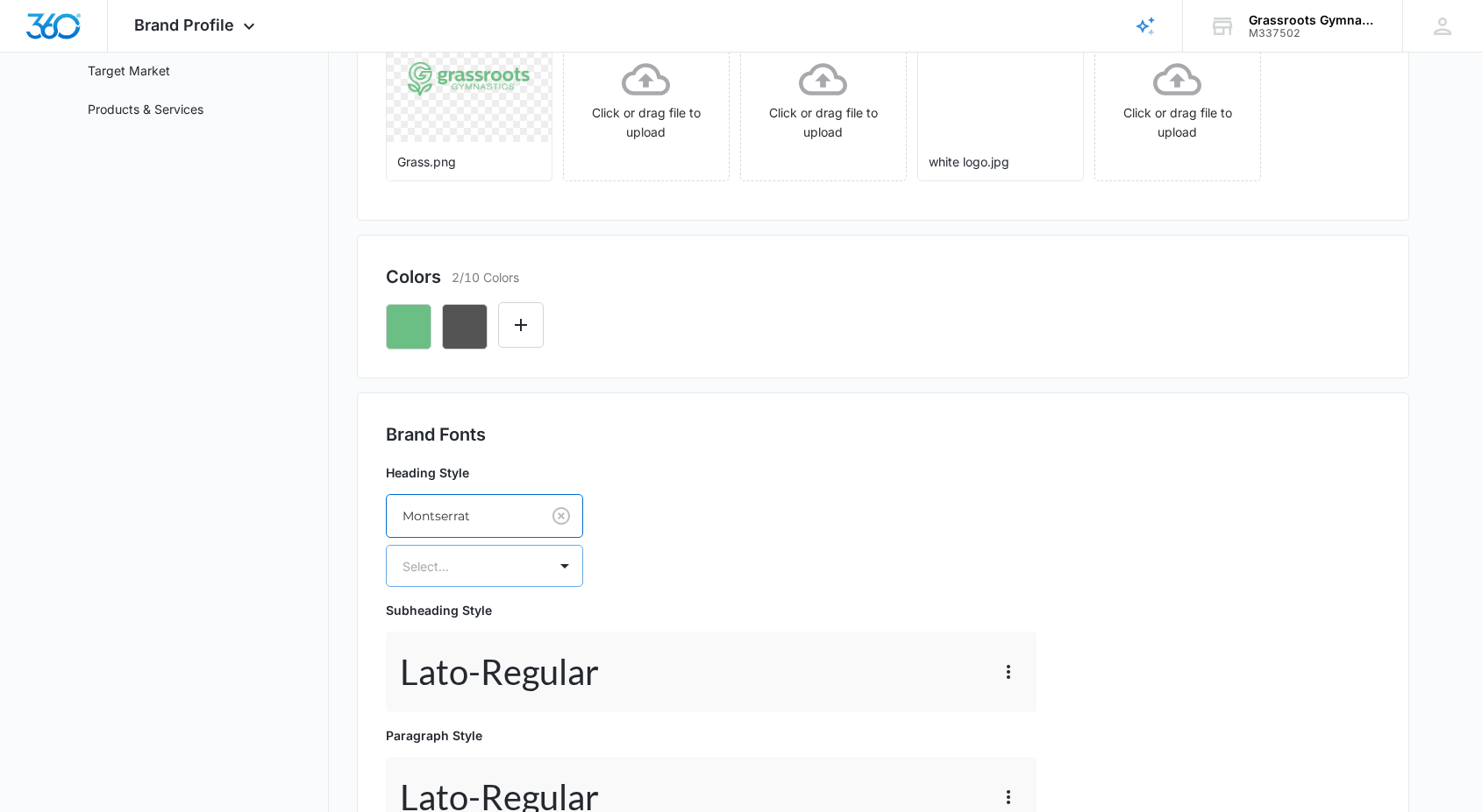
click at [512, 556] on div at bounding box center [463, 566] width 122 height 22
click at [500, 635] on p "Regular" at bounding box center [482, 627] width 152 height 19
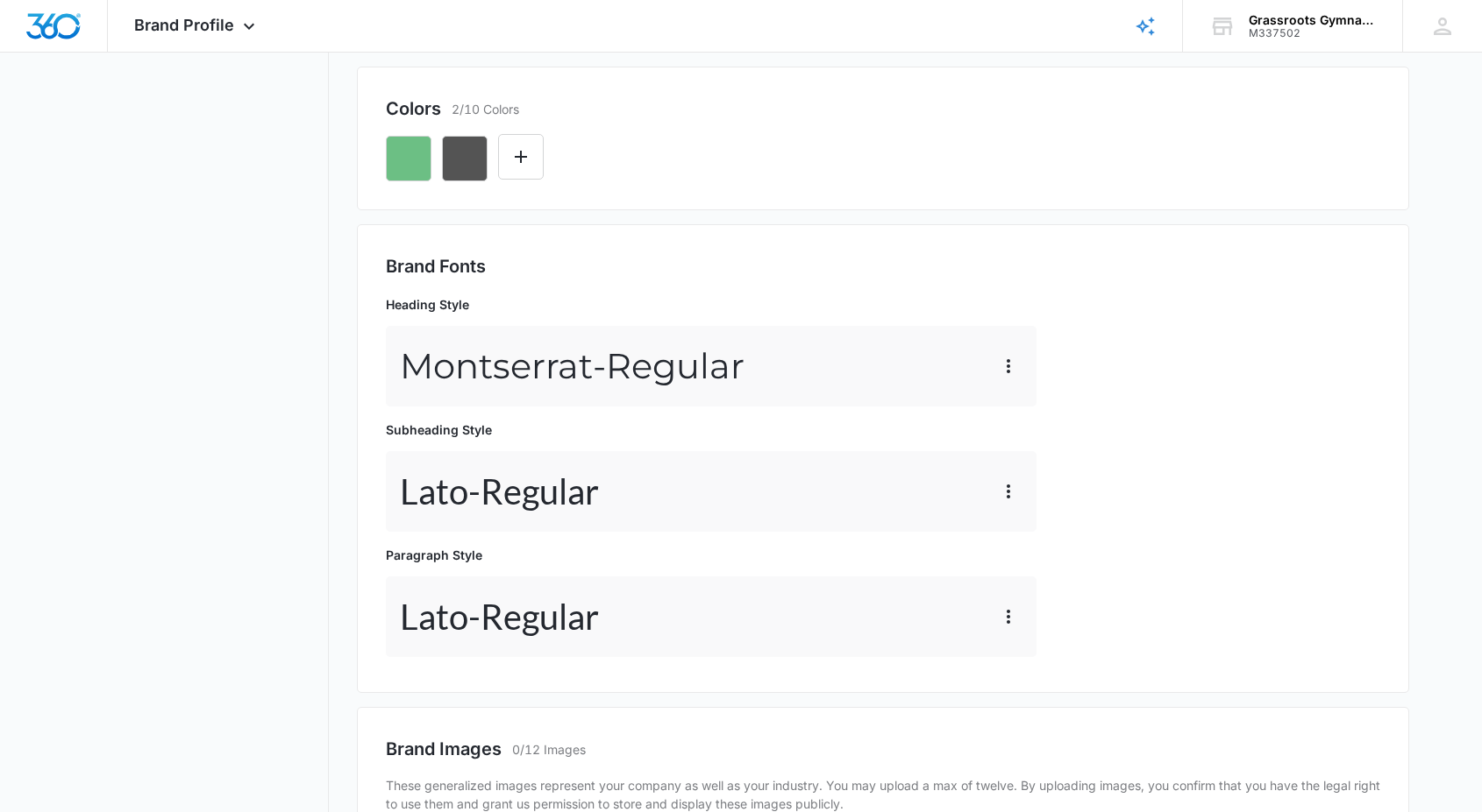
scroll to position [460, 0]
click at [1007, 492] on icon "button" at bounding box center [1009, 491] width 4 height 14
click at [1026, 569] on div "Delete" at bounding box center [1034, 566] width 36 height 12
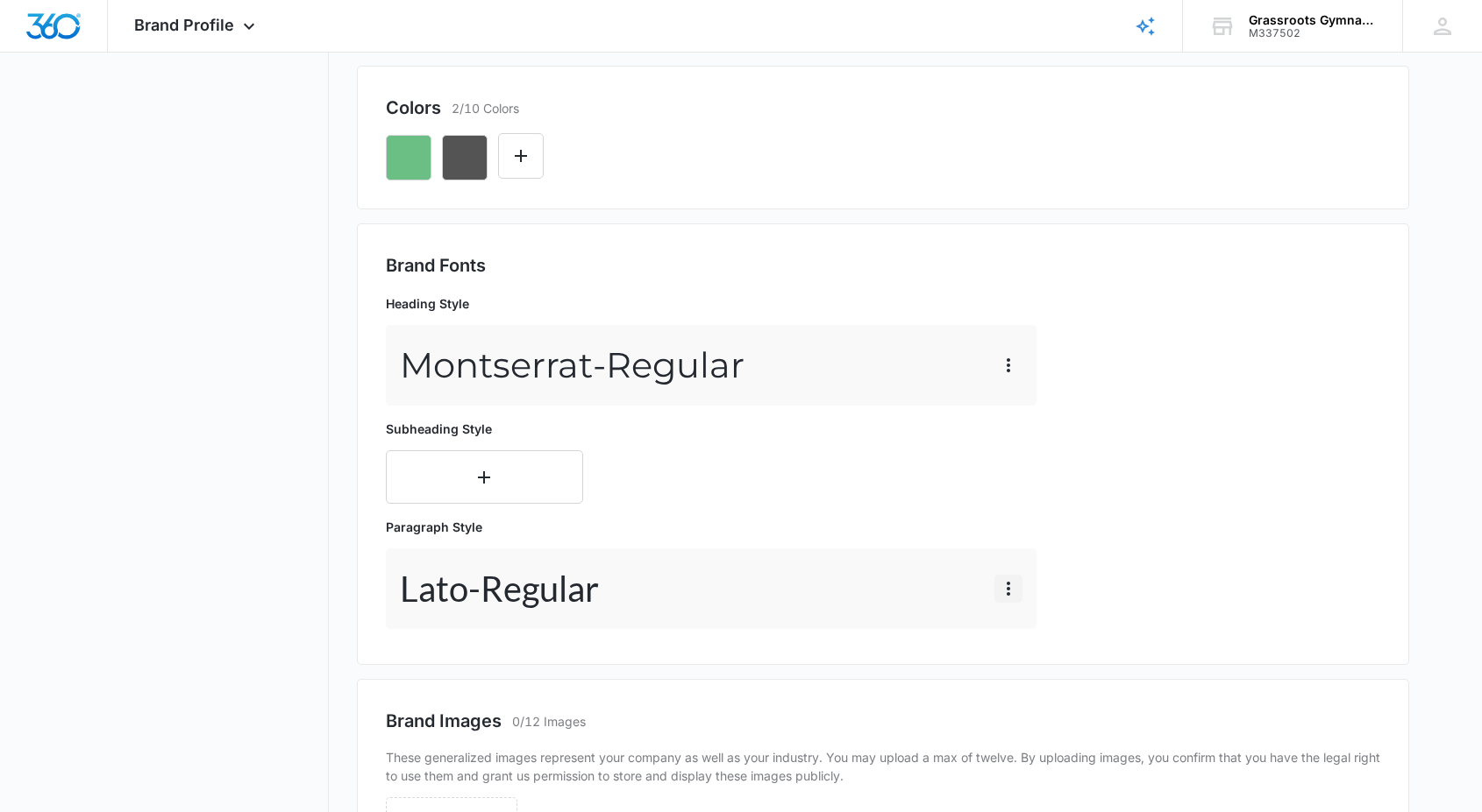
click at [1010, 584] on icon "button" at bounding box center [1009, 589] width 21 height 21
click at [1026, 668] on div "Delete" at bounding box center [1034, 665] width 36 height 12
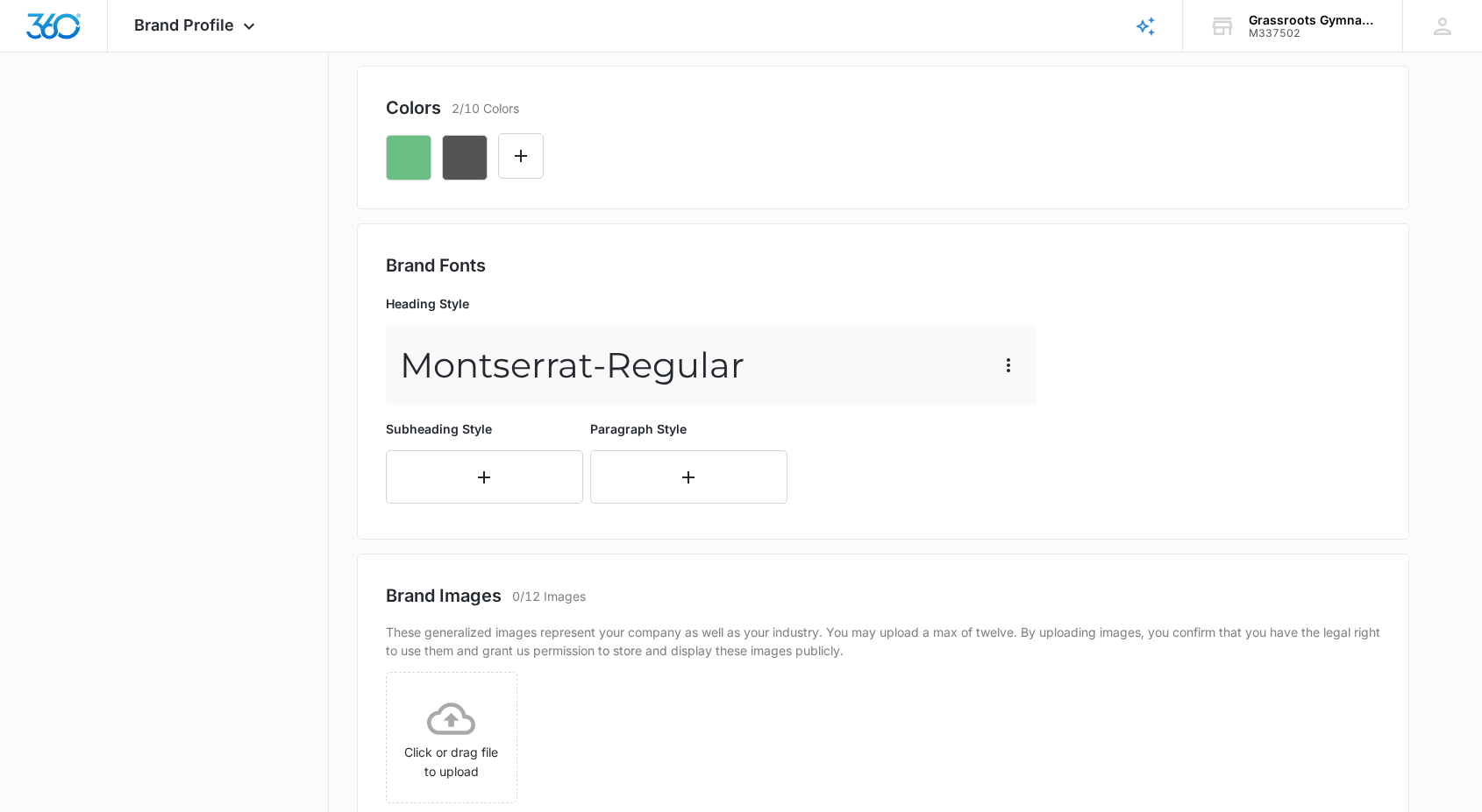
scroll to position [556, 0]
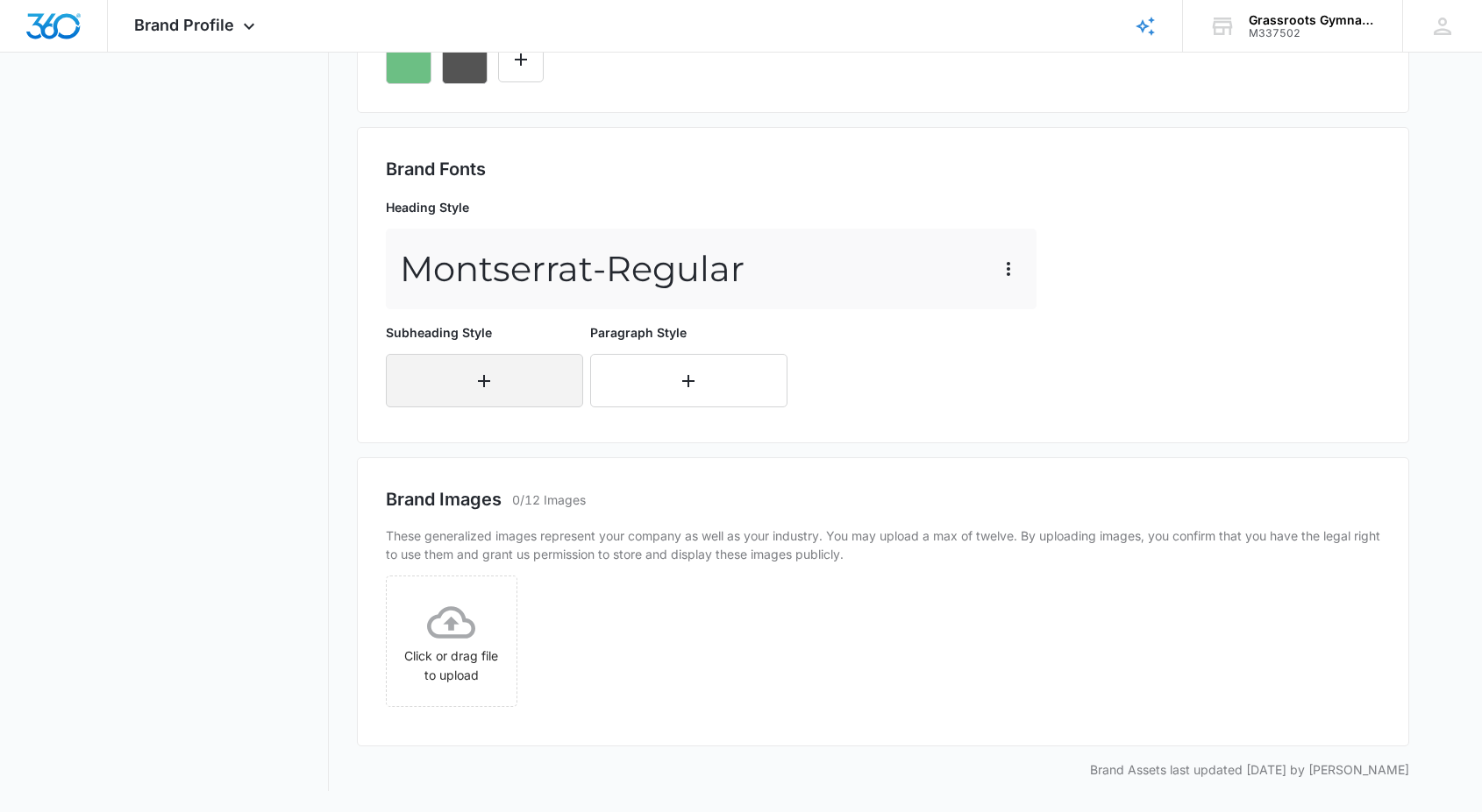
click at [484, 398] on button "button" at bounding box center [485, 381] width 197 height 53
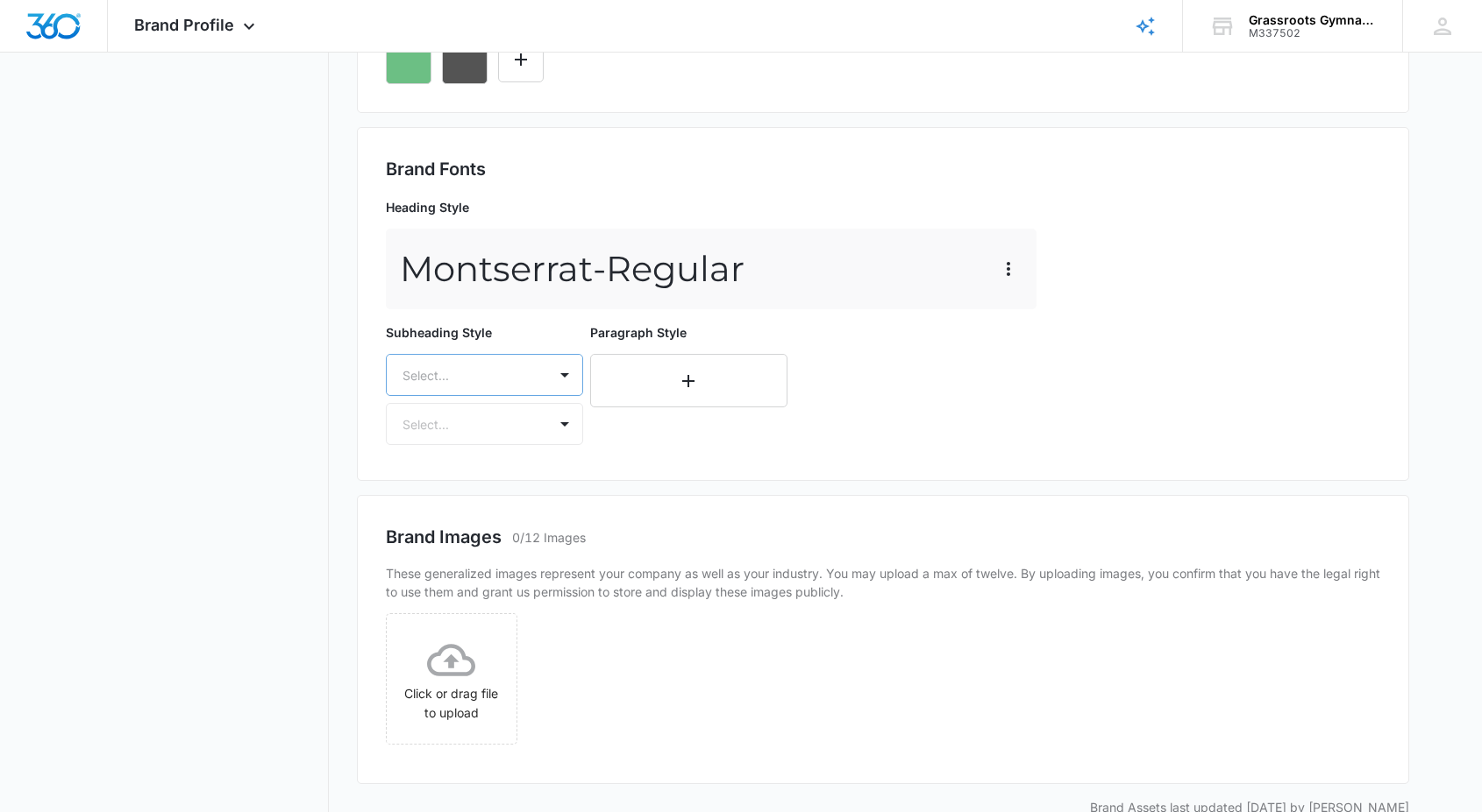
click at [481, 381] on div at bounding box center [463, 375] width 122 height 22
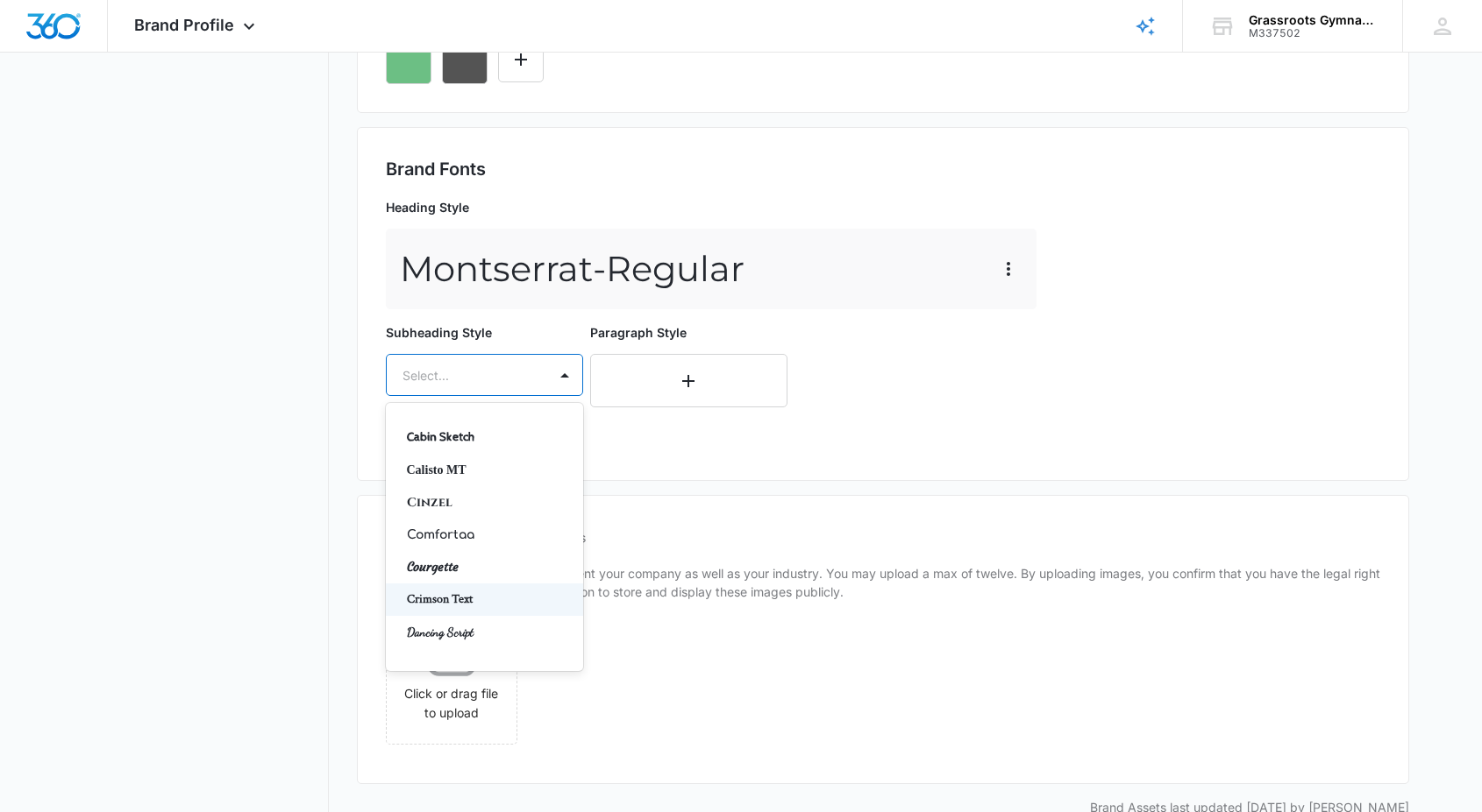
scroll to position [197, 0]
click at [741, 677] on div "Click or drag file to upload" at bounding box center [884, 684] width 995 height 142
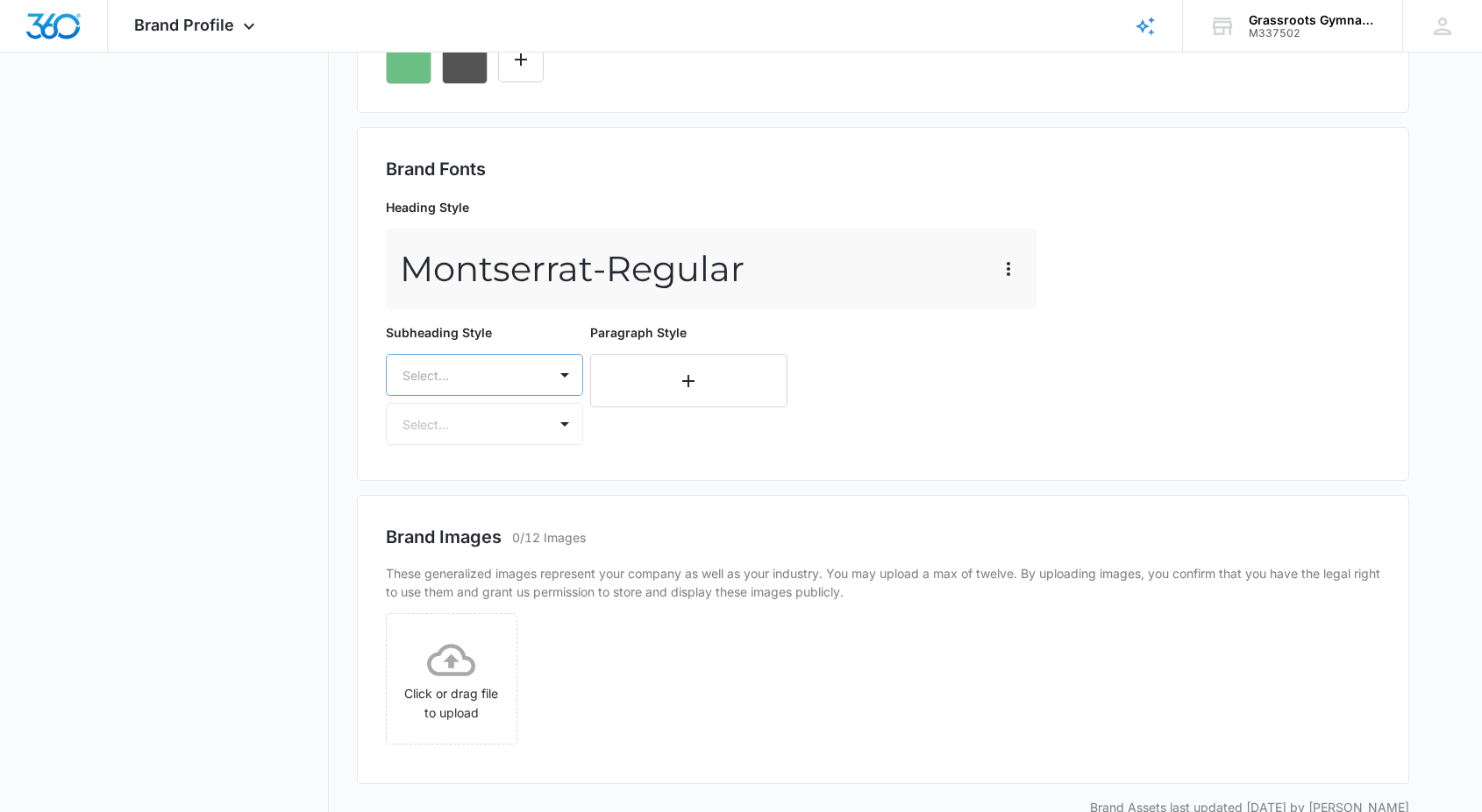
click at [469, 374] on div at bounding box center [463, 375] width 122 height 22
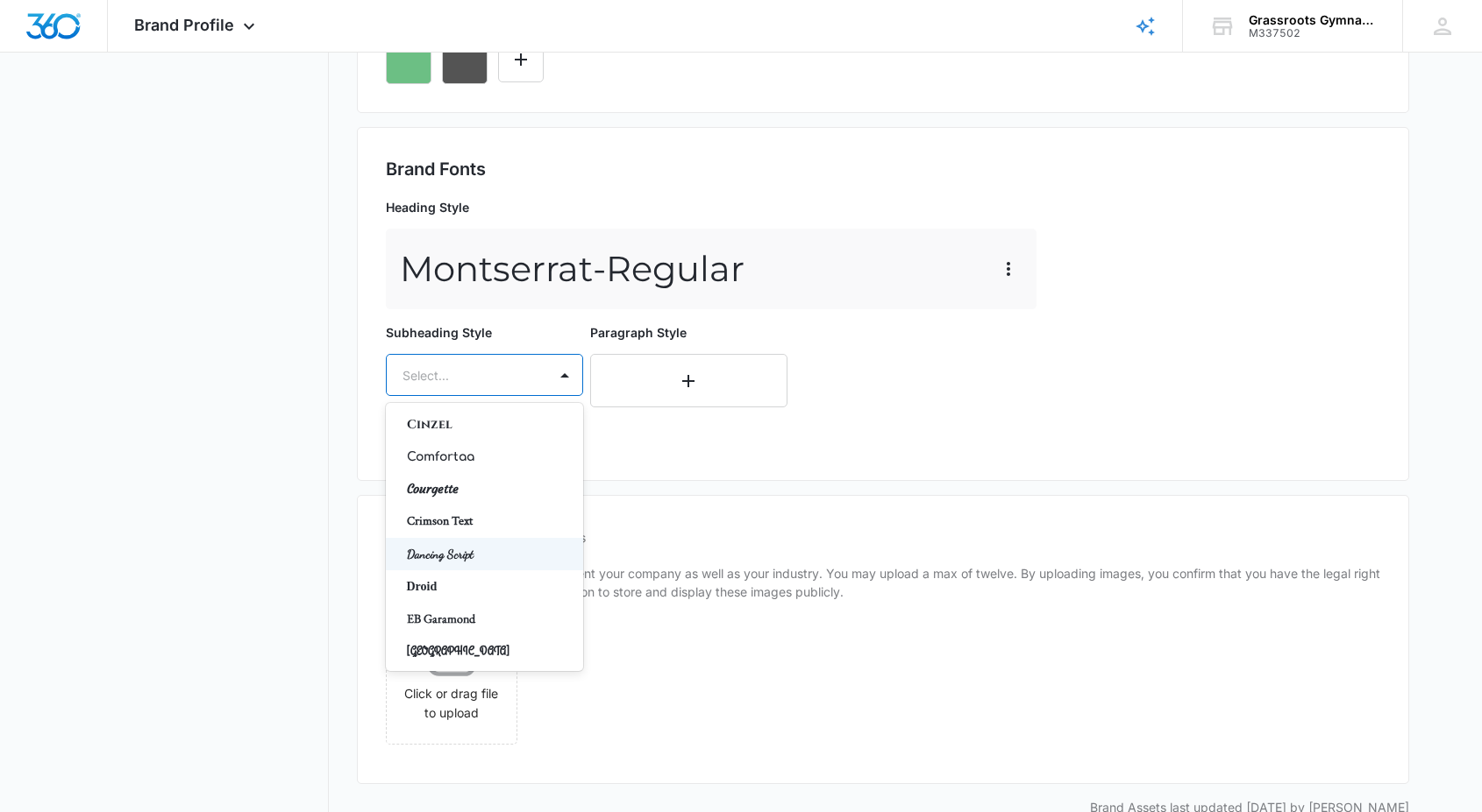
scroll to position [0, 0]
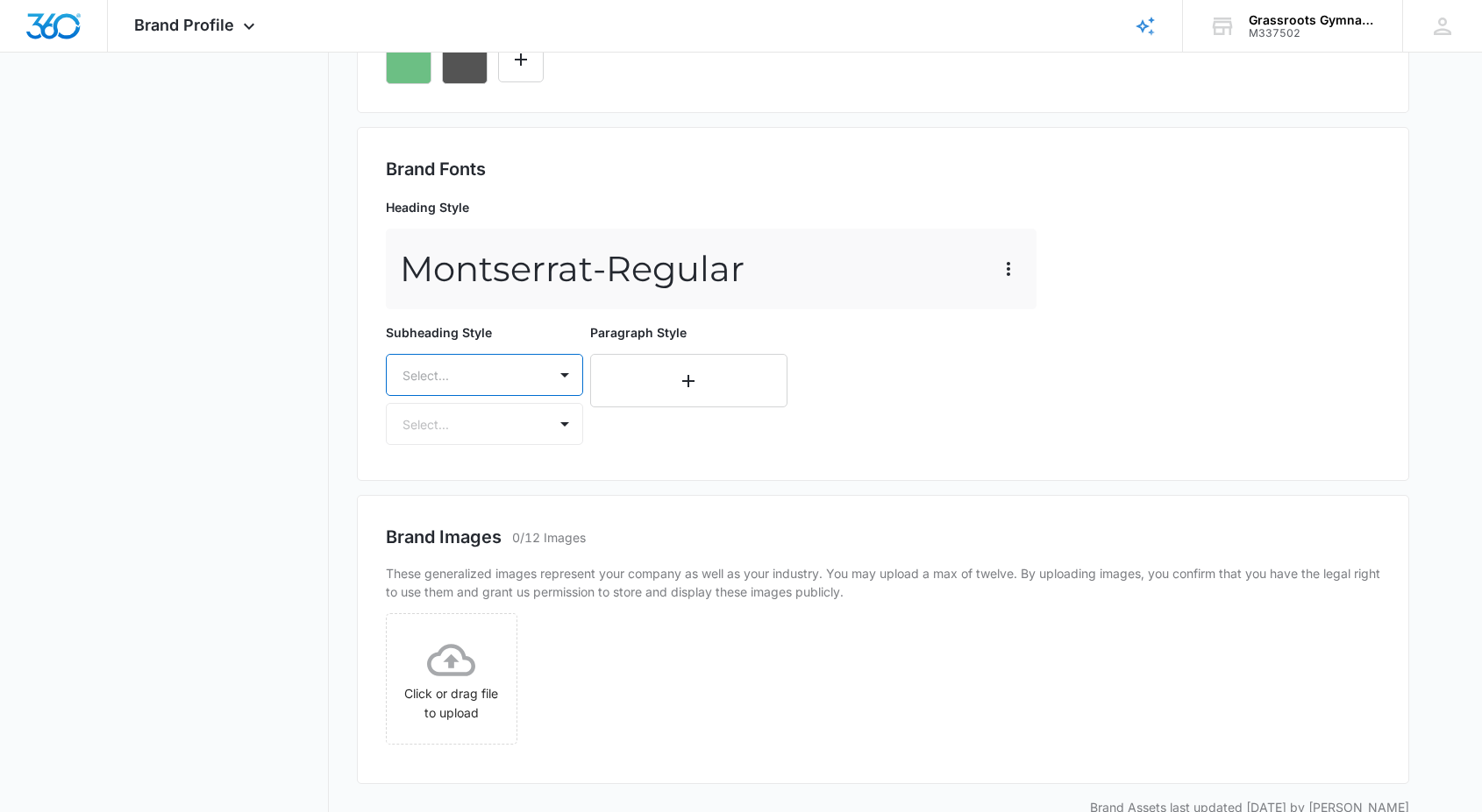
click at [482, 384] on div at bounding box center [463, 375] width 122 height 22
click at [654, 501] on div "Brand Images 0/12 Images These generalized images represent your company as wel…" at bounding box center [883, 640] width 1052 height 289
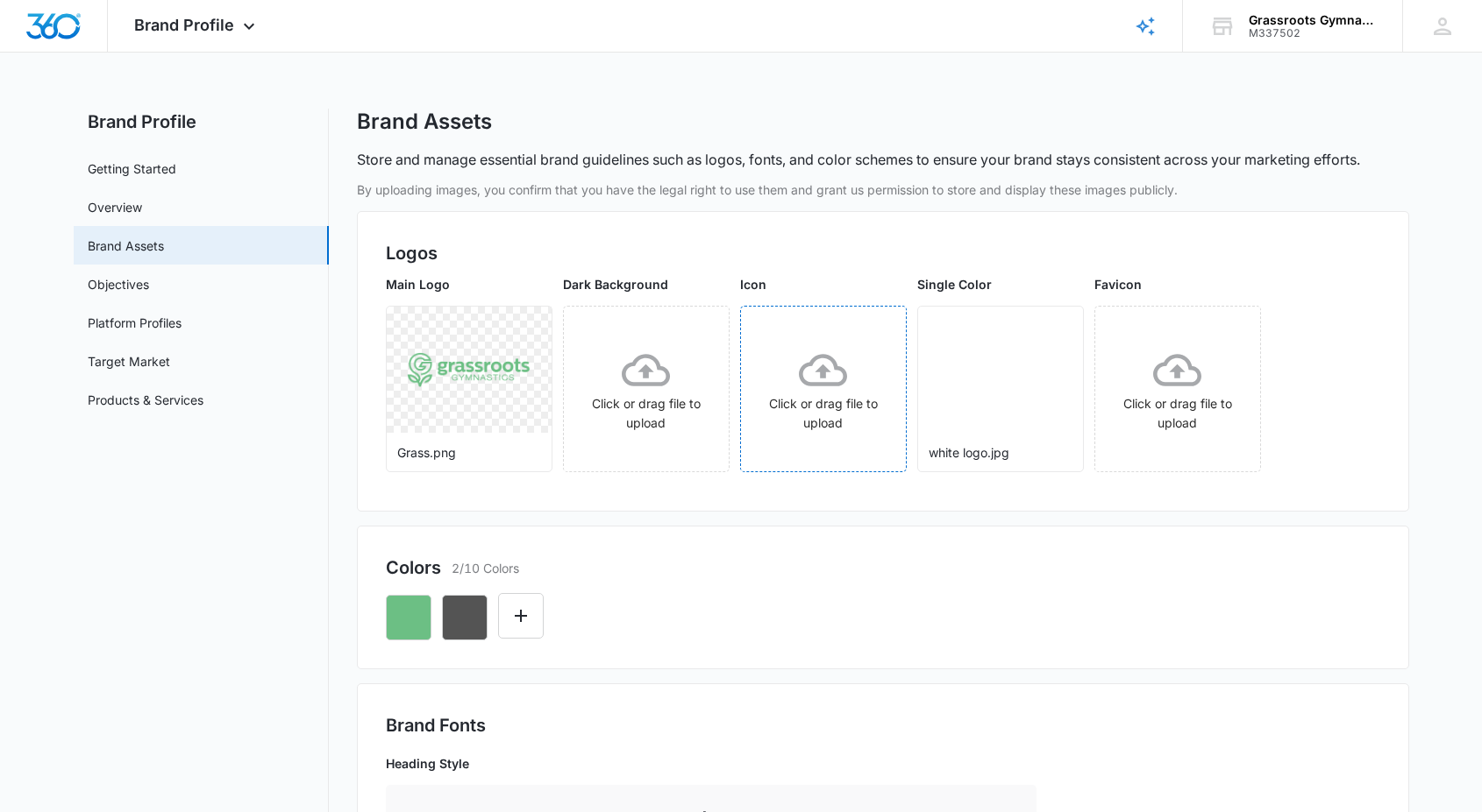
click at [824, 378] on icon at bounding box center [823, 370] width 48 height 48
click at [833, 385] on img at bounding box center [822, 369] width 123 height 36
click at [869, 328] on button "More" at bounding box center [882, 328] width 28 height 28
click at [805, 367] on img at bounding box center [822, 369] width 123 height 36
click at [893, 329] on button "More" at bounding box center [882, 328] width 28 height 28
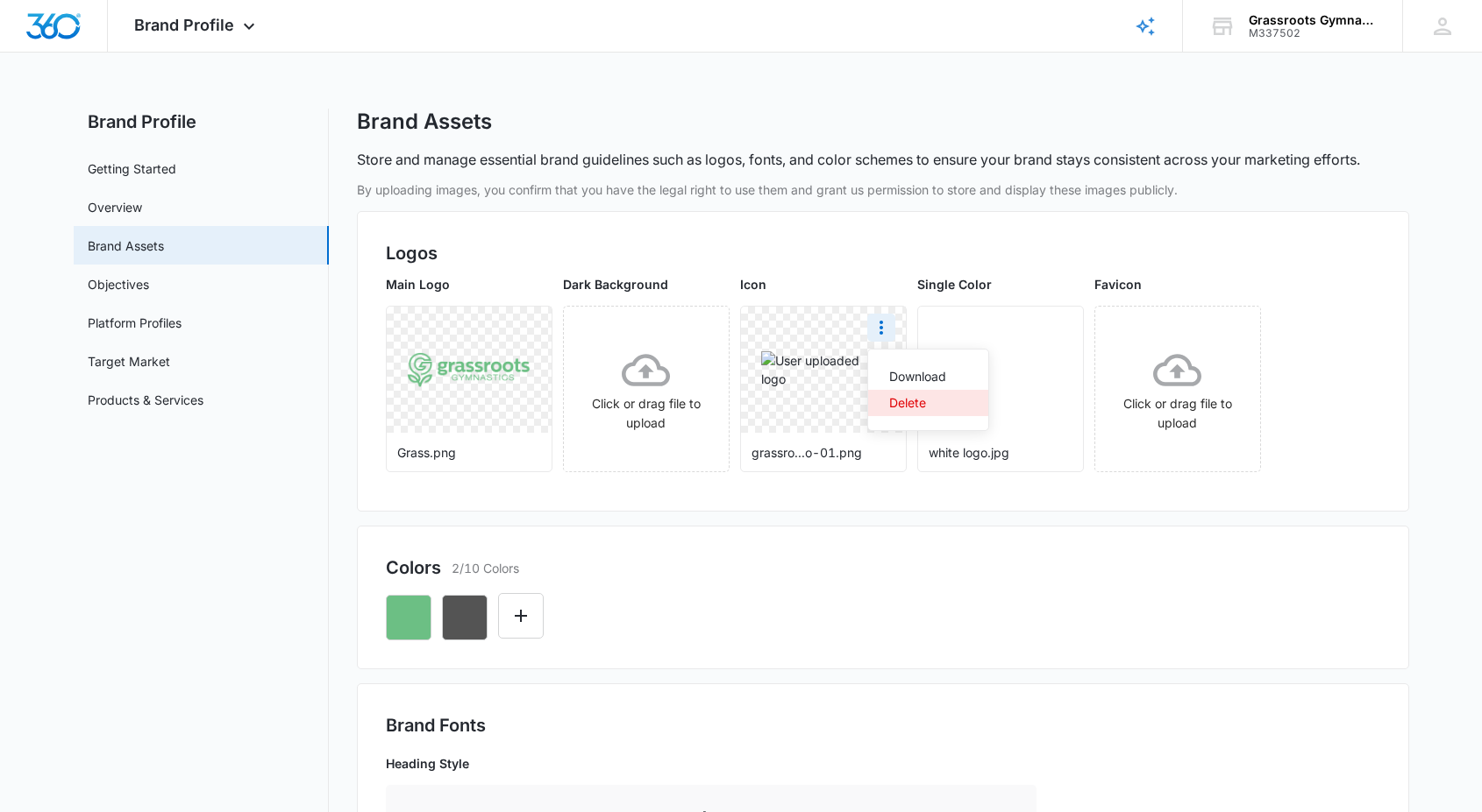
click at [900, 398] on div "Delete" at bounding box center [917, 403] width 57 height 12
click at [844, 391] on icon at bounding box center [823, 370] width 48 height 48
click at [639, 370] on icon at bounding box center [646, 370] width 48 height 33
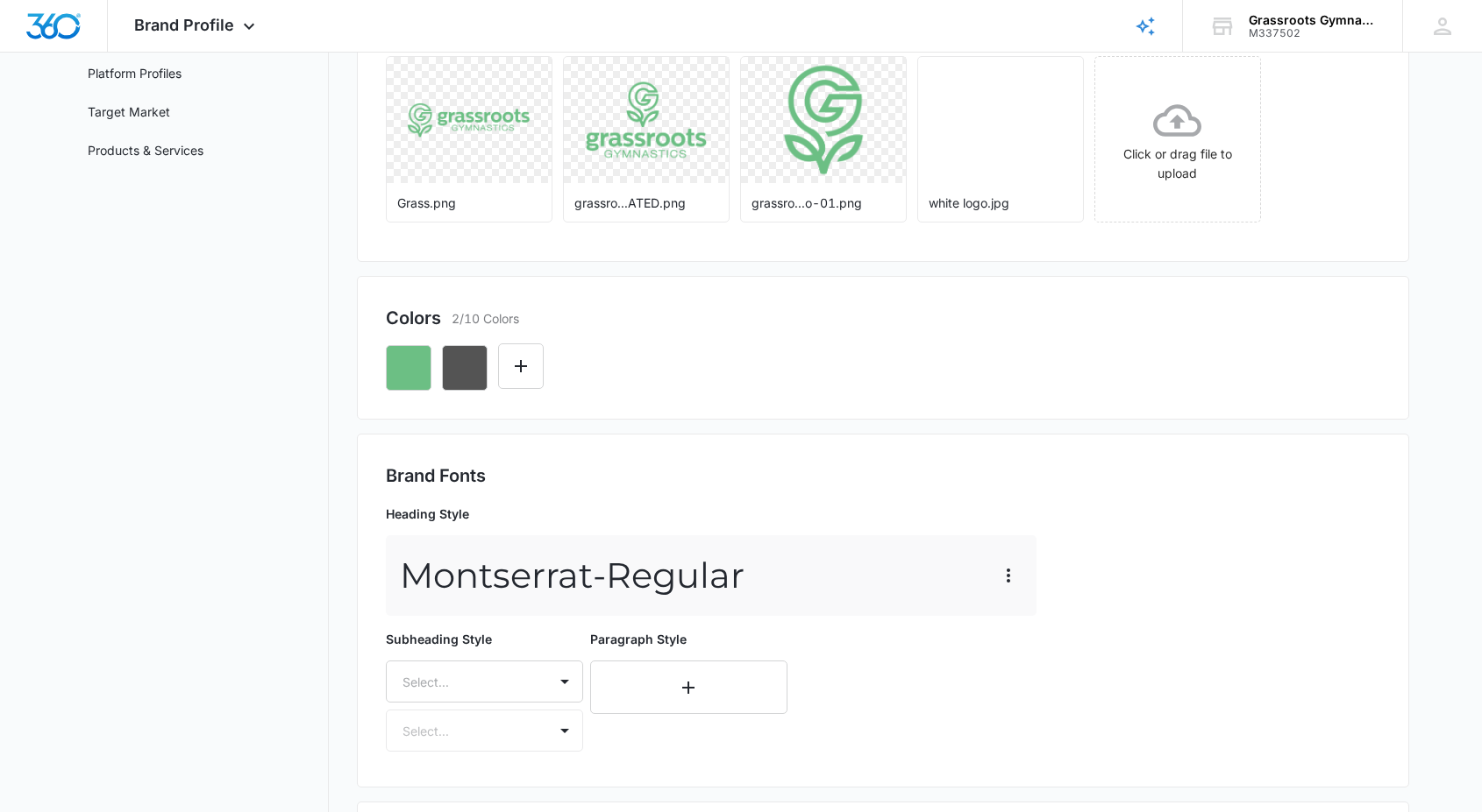
scroll to position [293, 0]
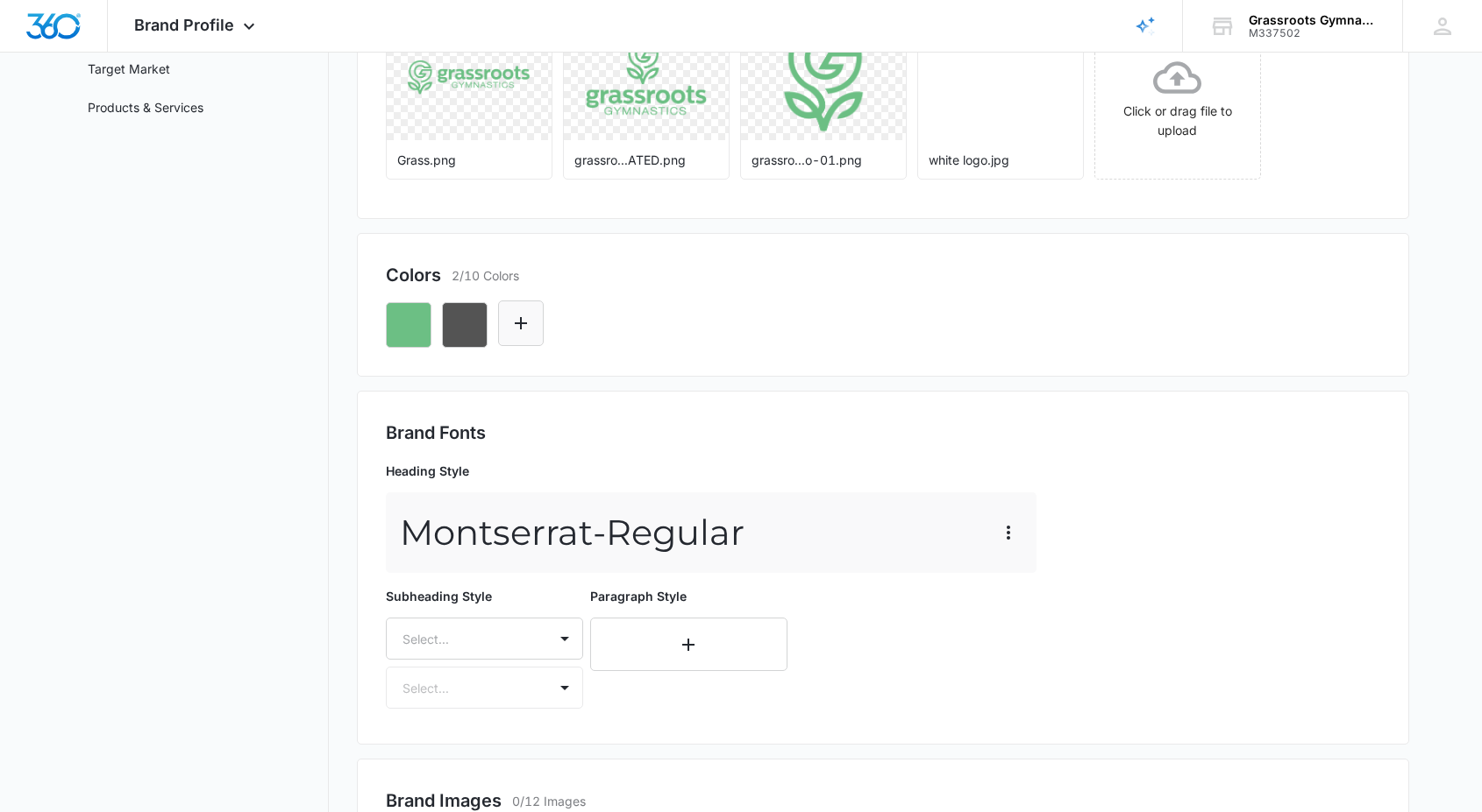
click at [517, 321] on icon "Edit Color" at bounding box center [521, 324] width 21 height 21
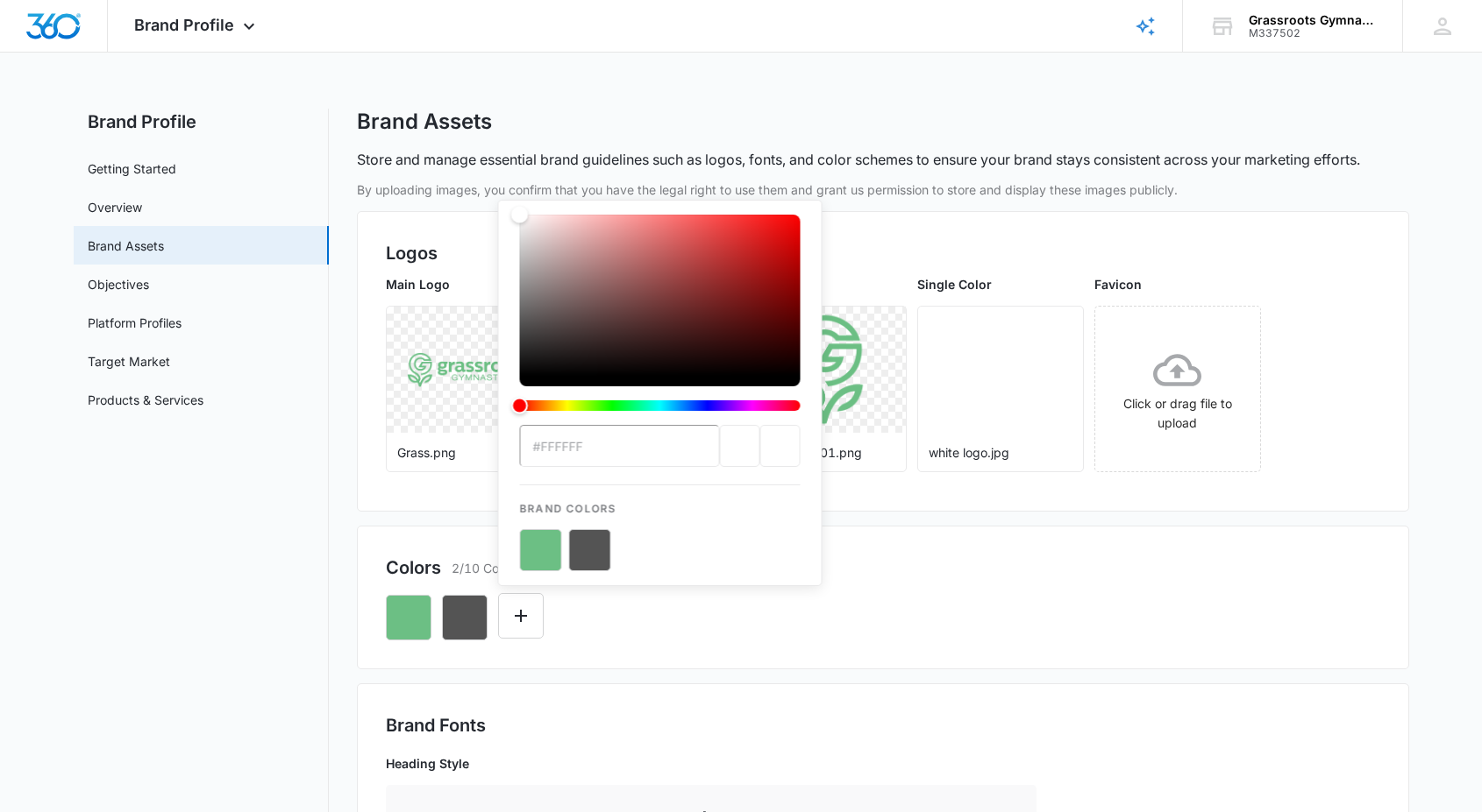
paste input "ffffa3"
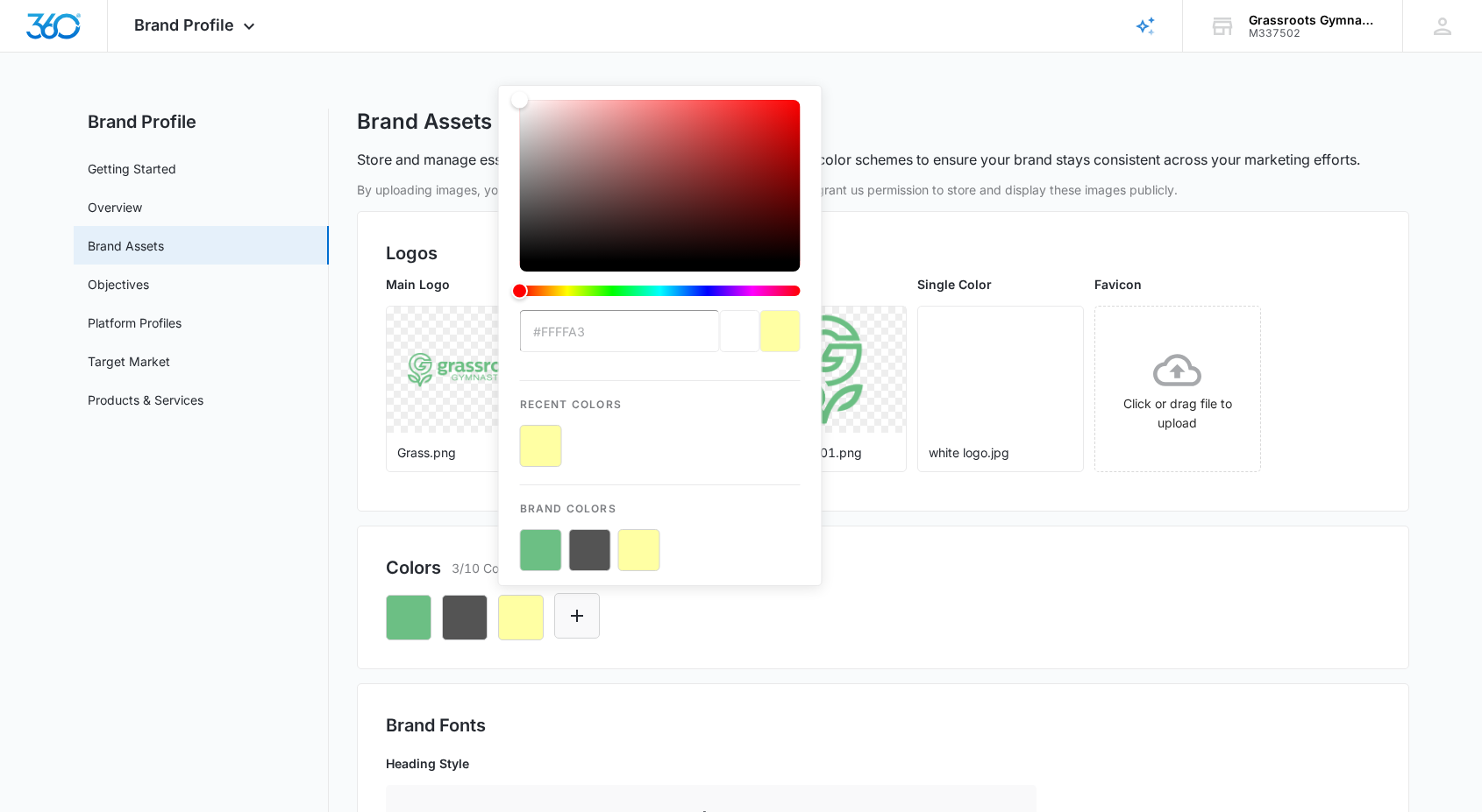
type input "#ffffa3"
click at [584, 613] on icon "Edit Color" at bounding box center [577, 616] width 21 height 21
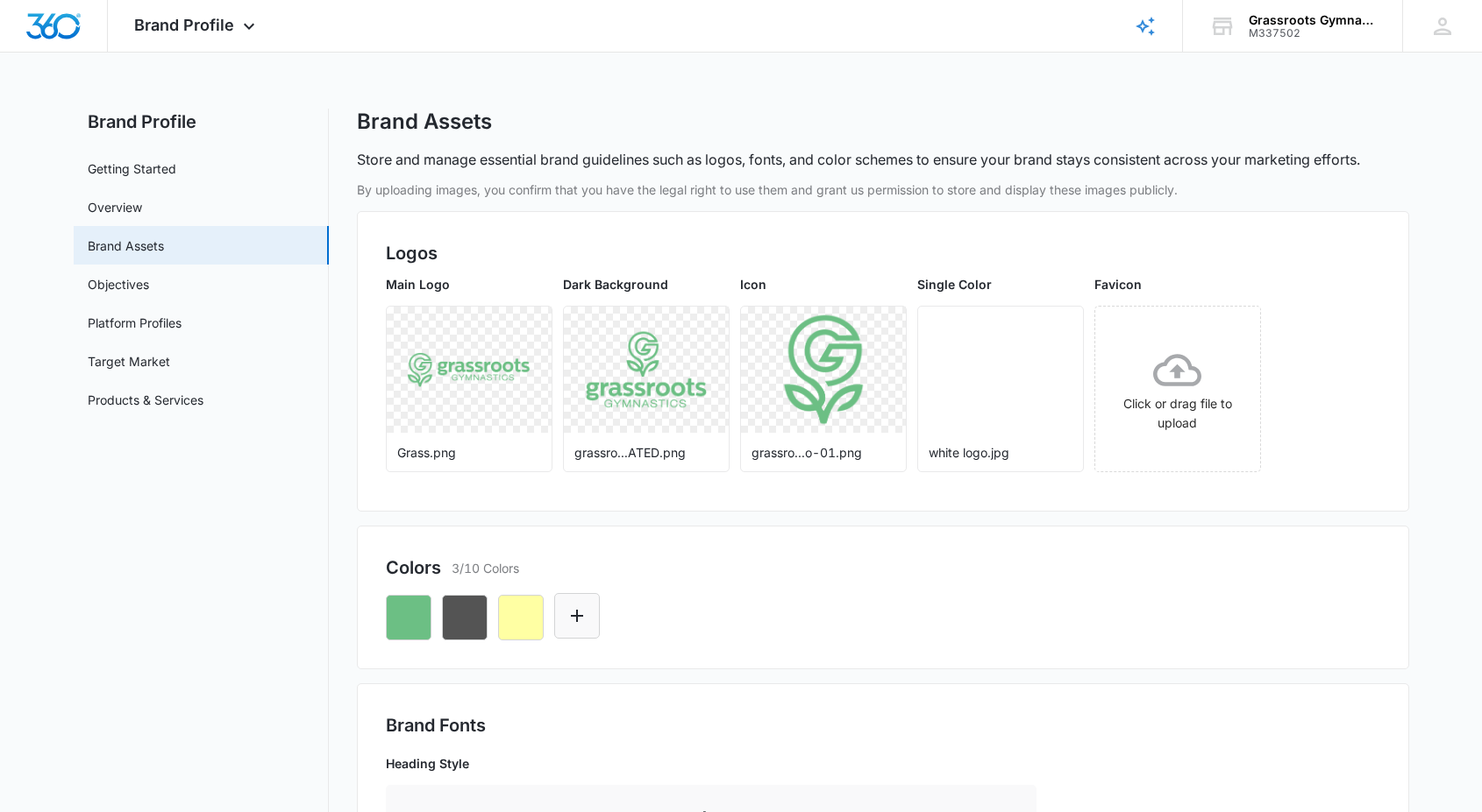
click at [582, 619] on icon "Edit Color" at bounding box center [577, 616] width 21 height 21
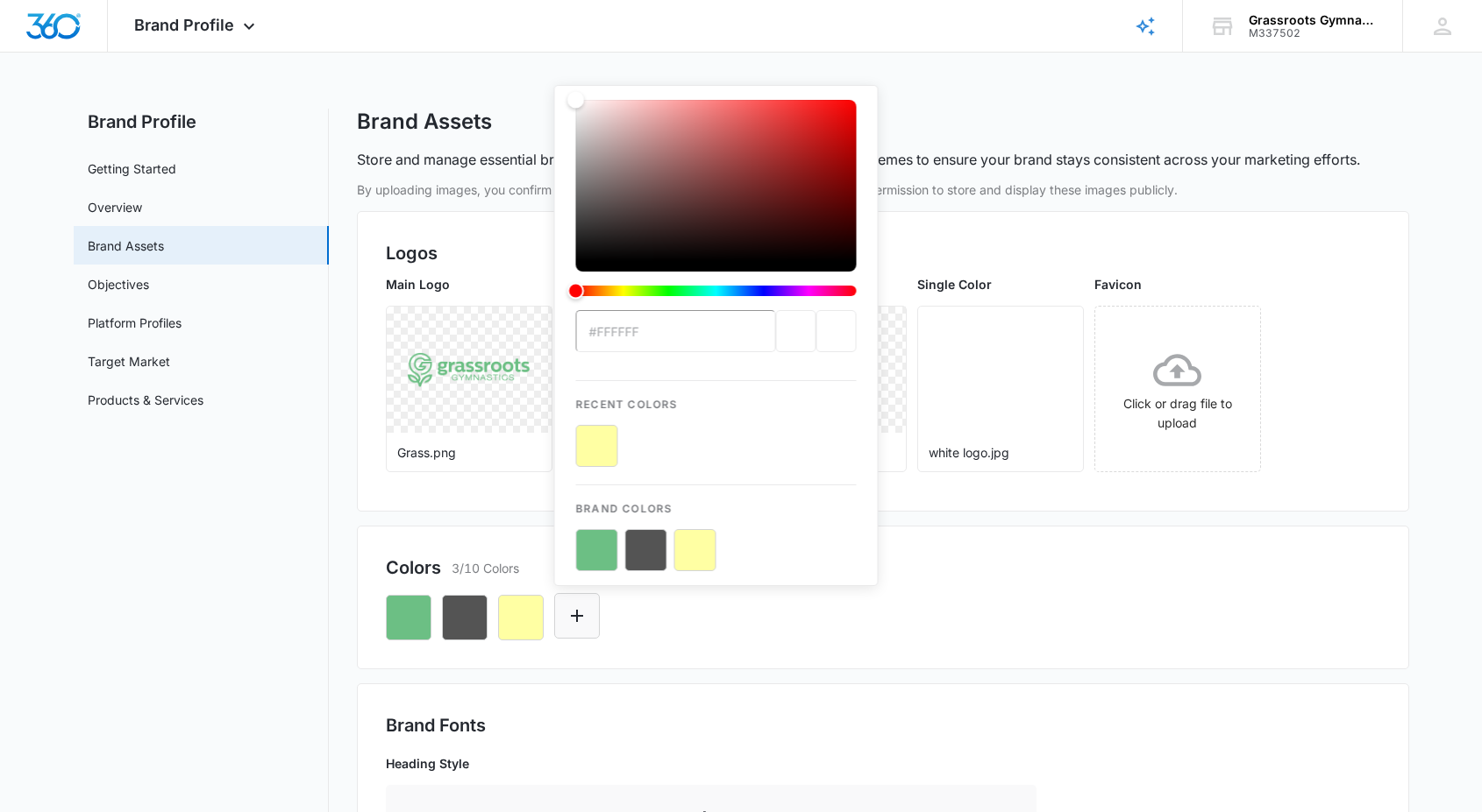
click at [575, 612] on icon "Edit Color" at bounding box center [577, 616] width 21 height 21
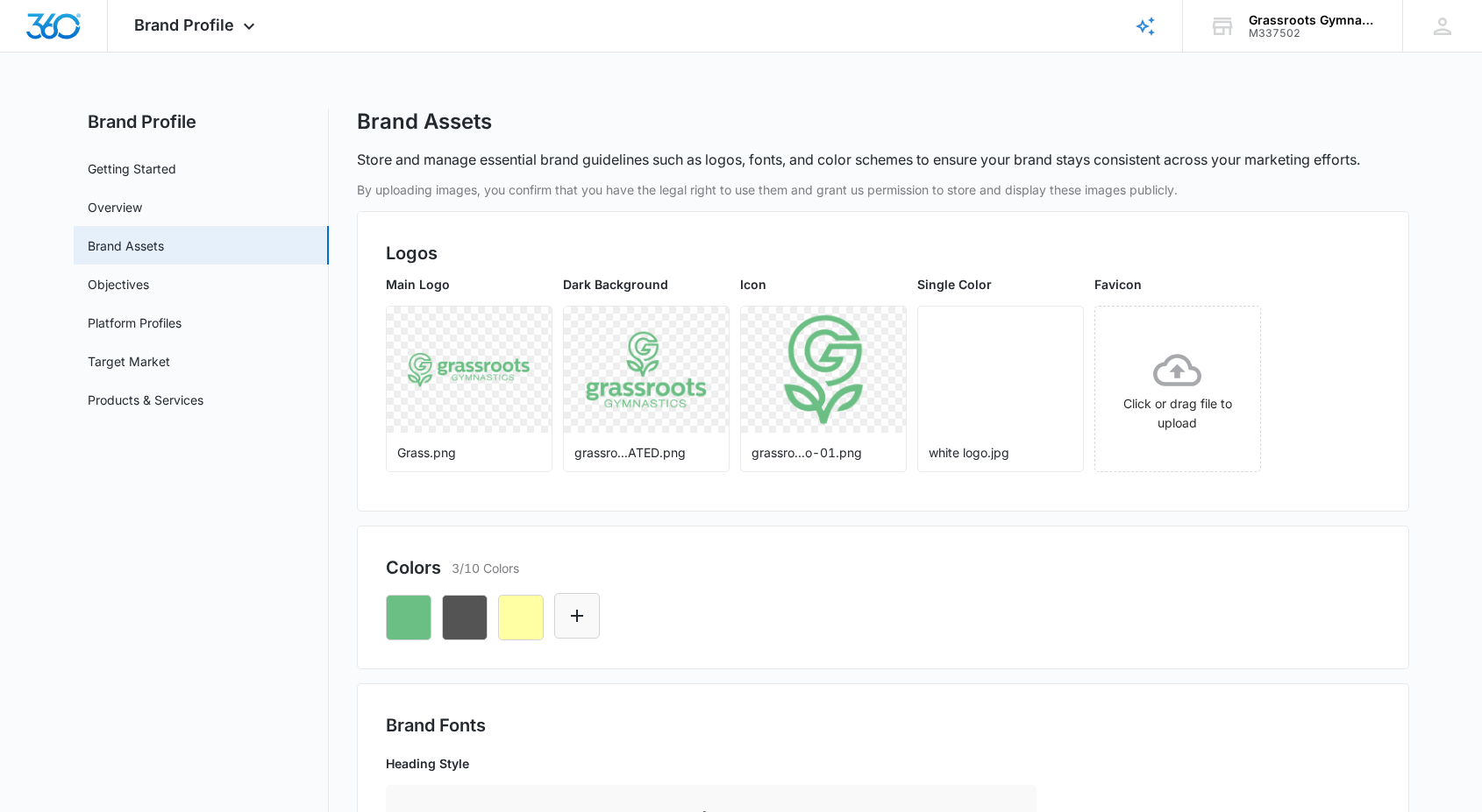
click at [575, 612] on icon "Edit Color" at bounding box center [577, 616] width 21 height 21
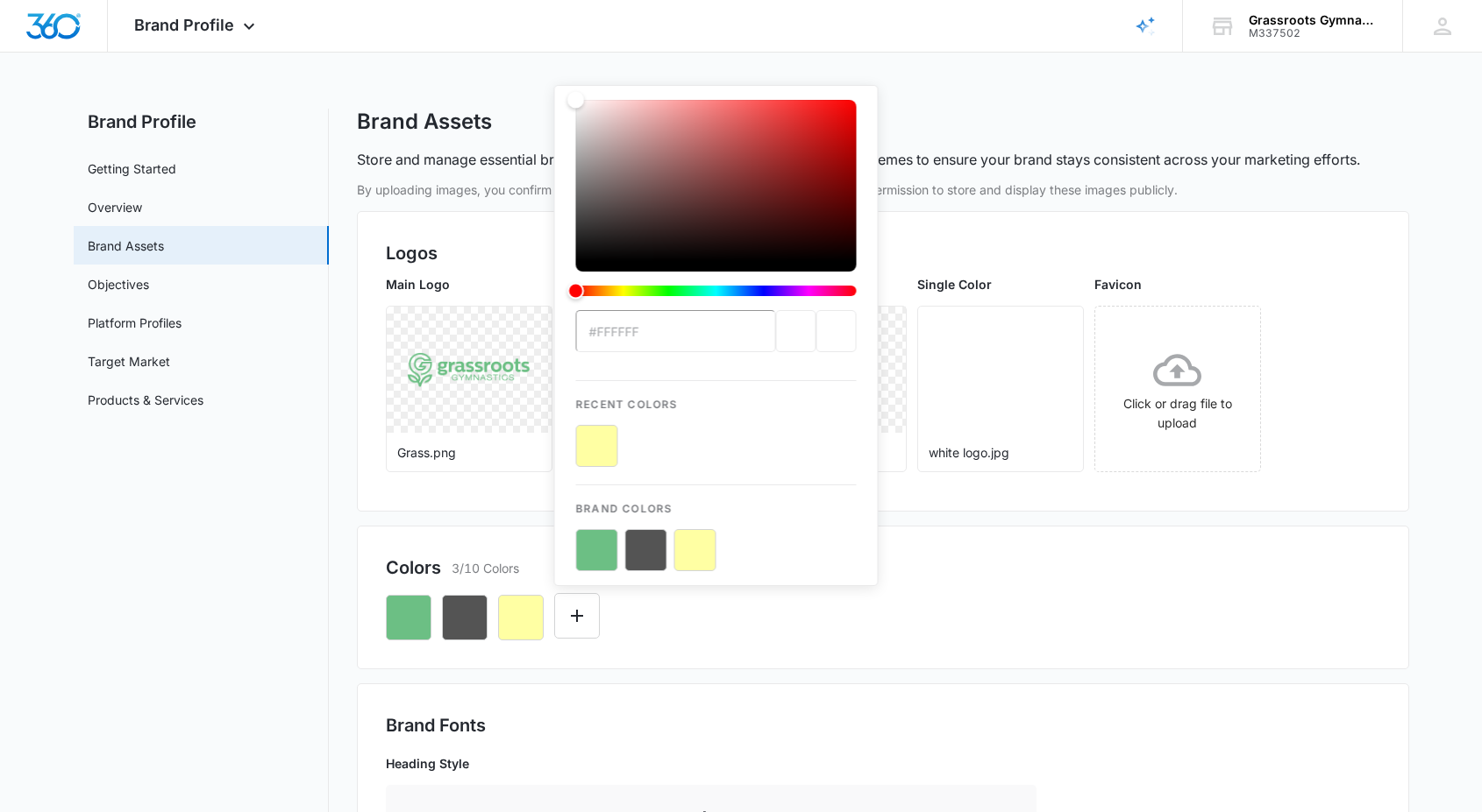
type input "#ffbf90"
click at [747, 634] on div "#ffbf90 Recent Colors Brand Colors" at bounding box center [884, 611] width 995 height 59
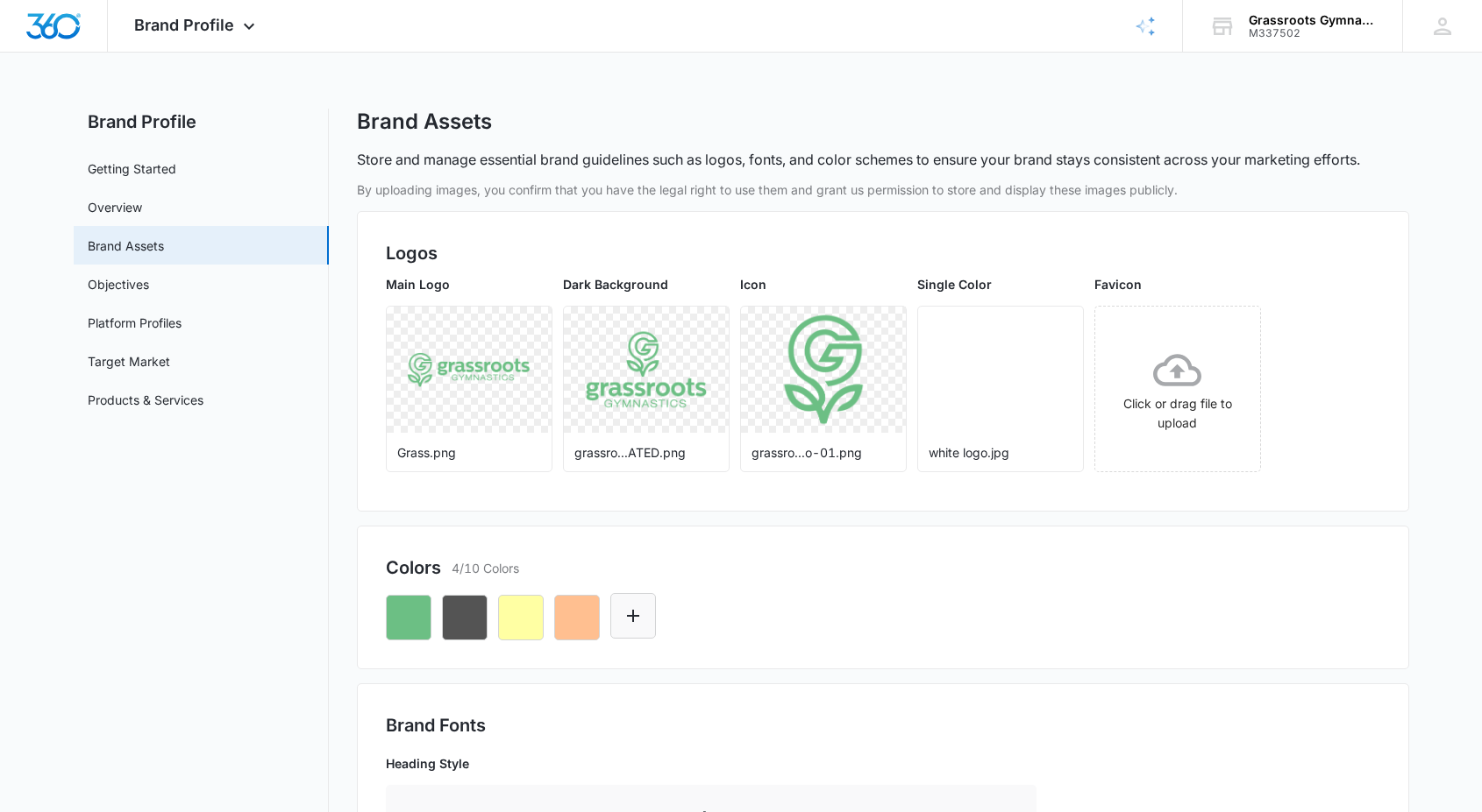
click at [632, 609] on icon "Edit Color" at bounding box center [633, 616] width 21 height 21
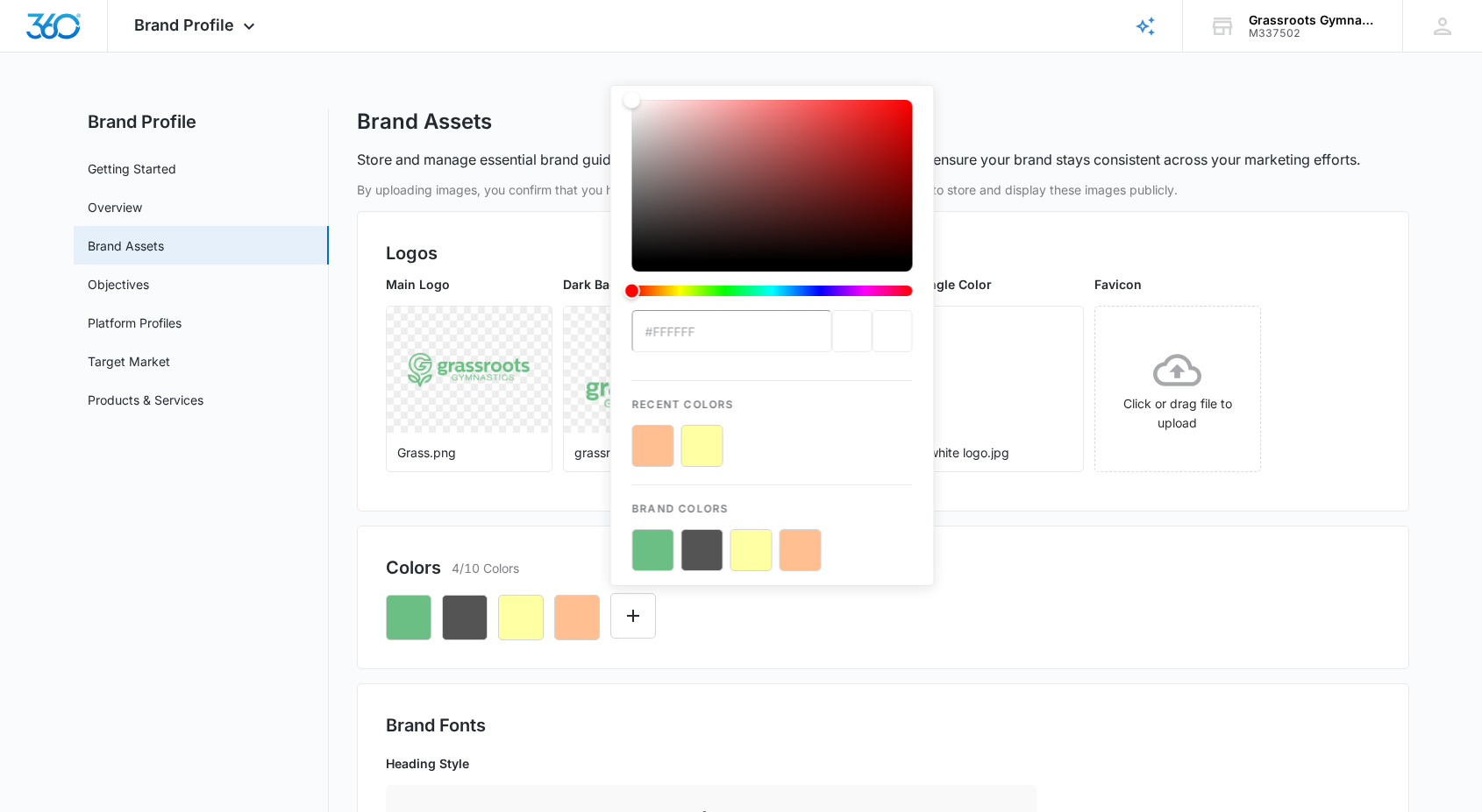
paste input "1f2572"
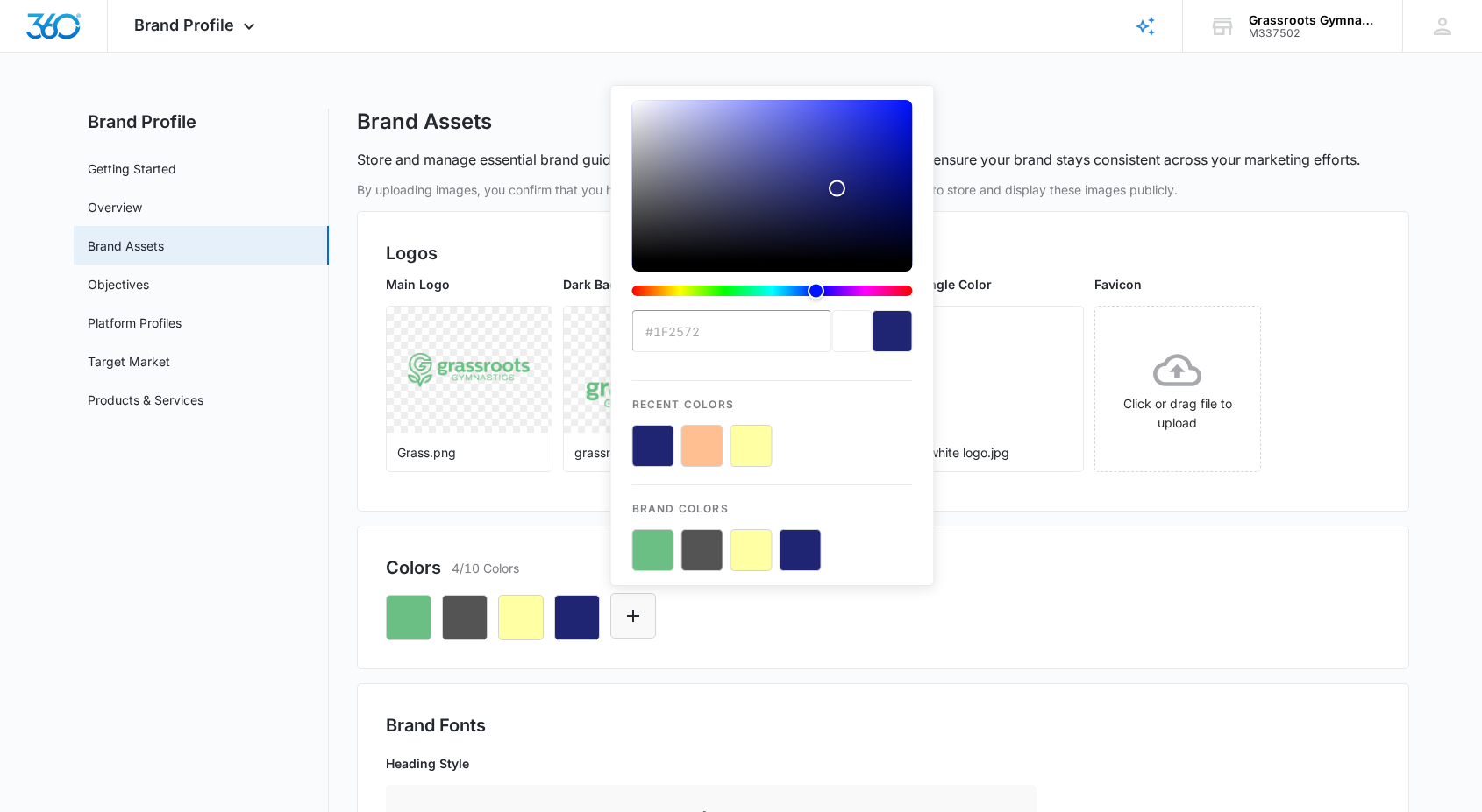
type input "#1f2572"
click at [638, 625] on icon "Edit Color" at bounding box center [633, 616] width 21 height 21
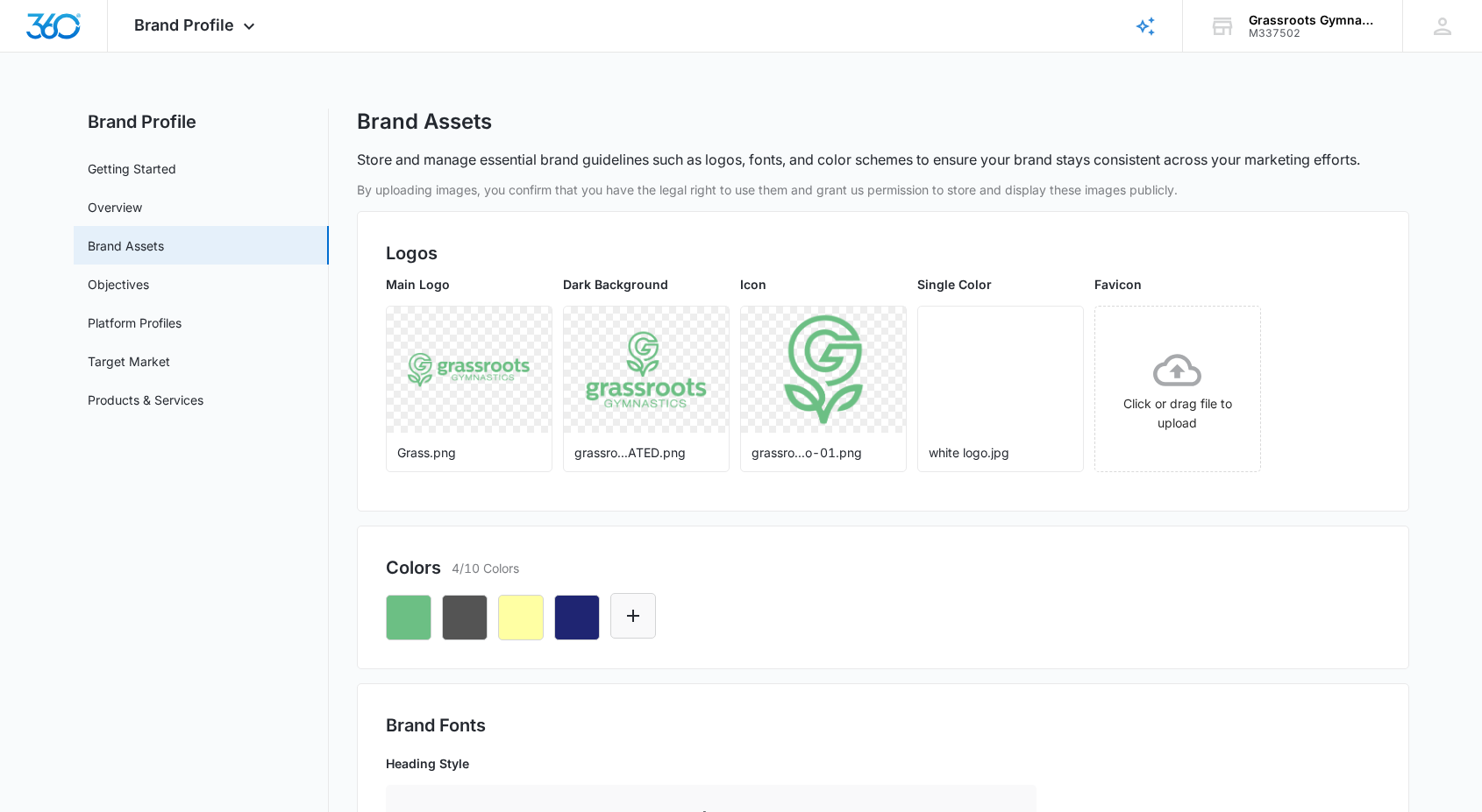
click at [638, 625] on icon "Edit Color" at bounding box center [633, 616] width 21 height 21
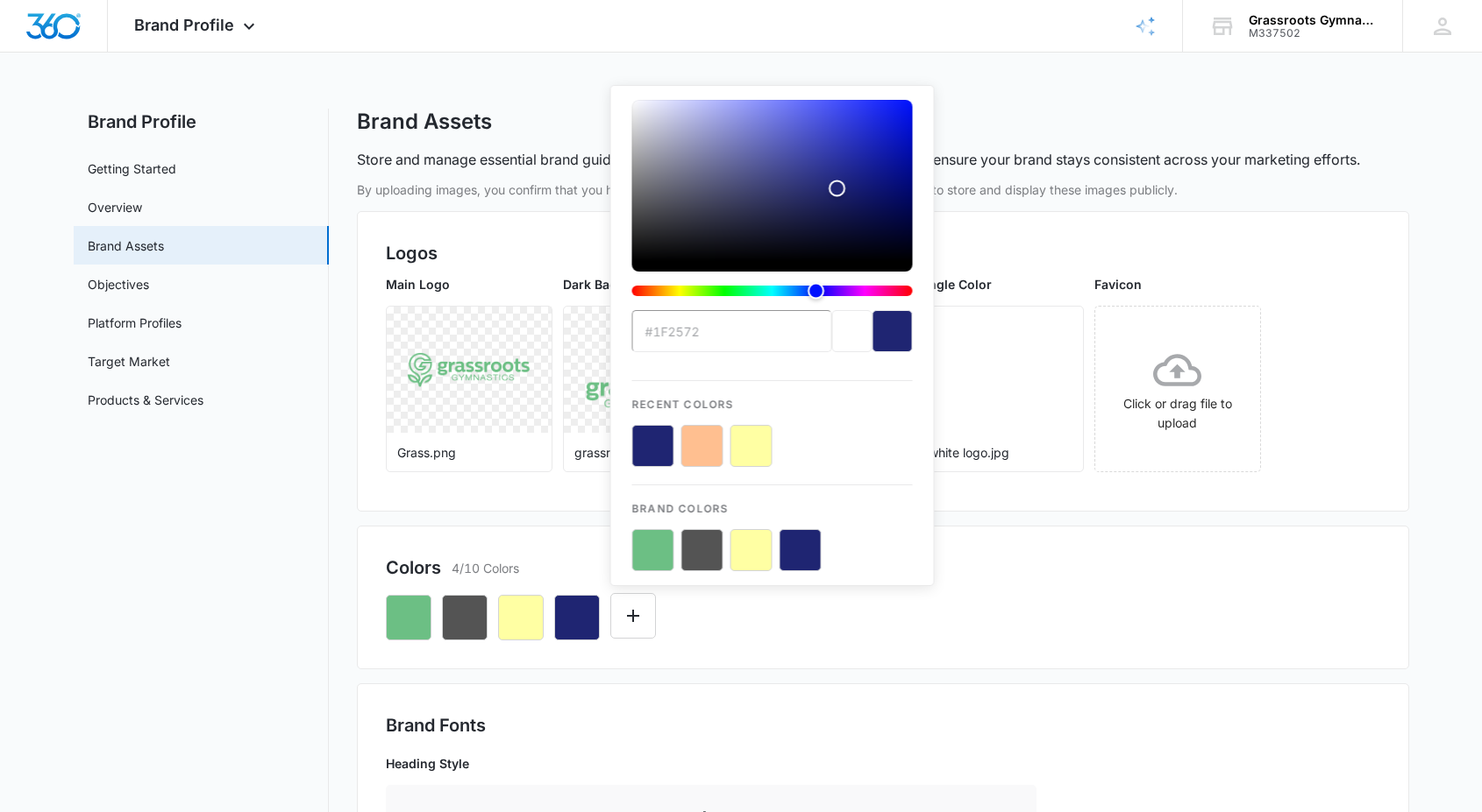
click at [704, 441] on button "color-picker-container" at bounding box center [701, 445] width 42 height 42
type input "#FFFFFF"
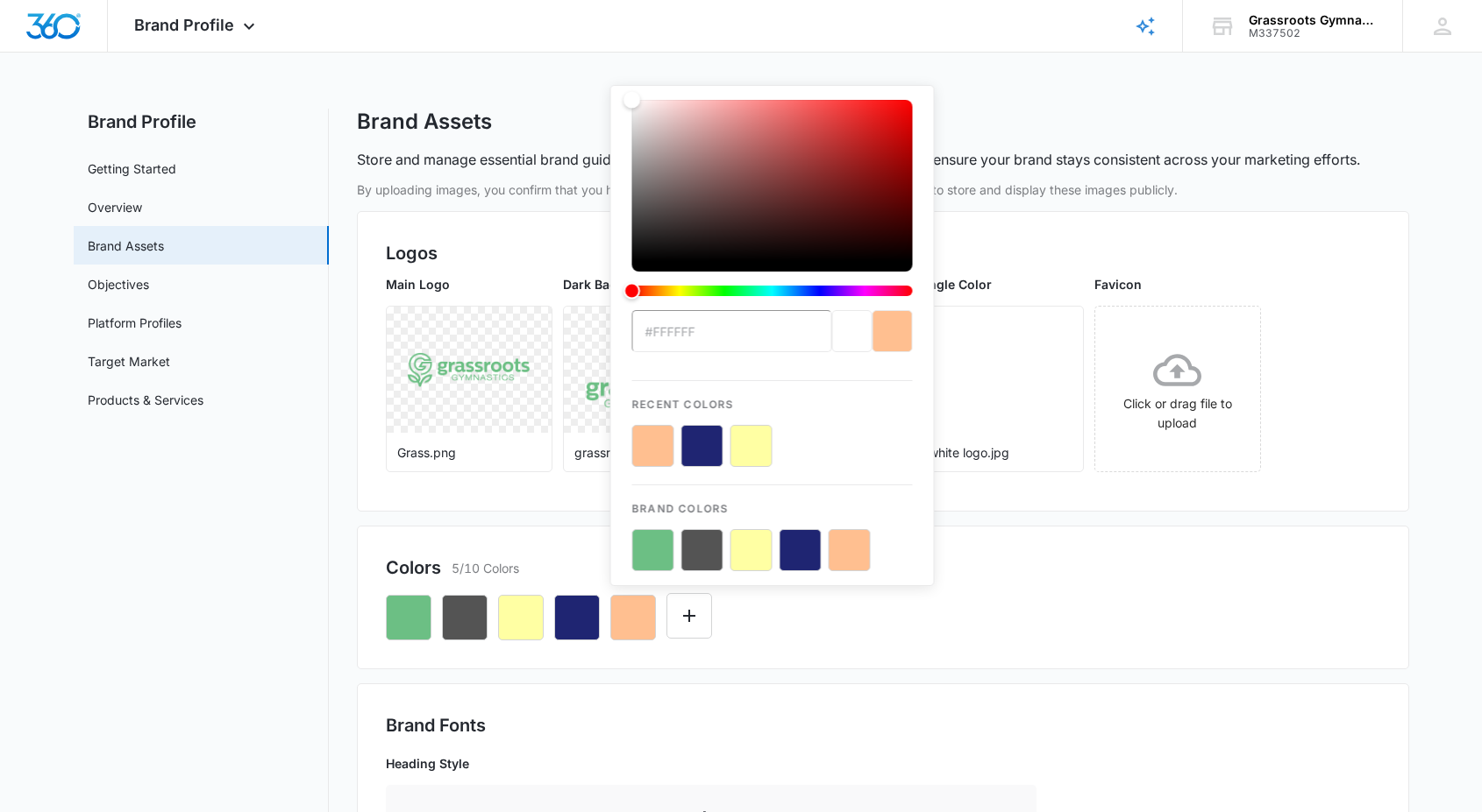
click at [754, 644] on div "Colors 5/10 Colors #FFFFFF Recent Colors Brand Colors" at bounding box center [883, 598] width 1052 height 144
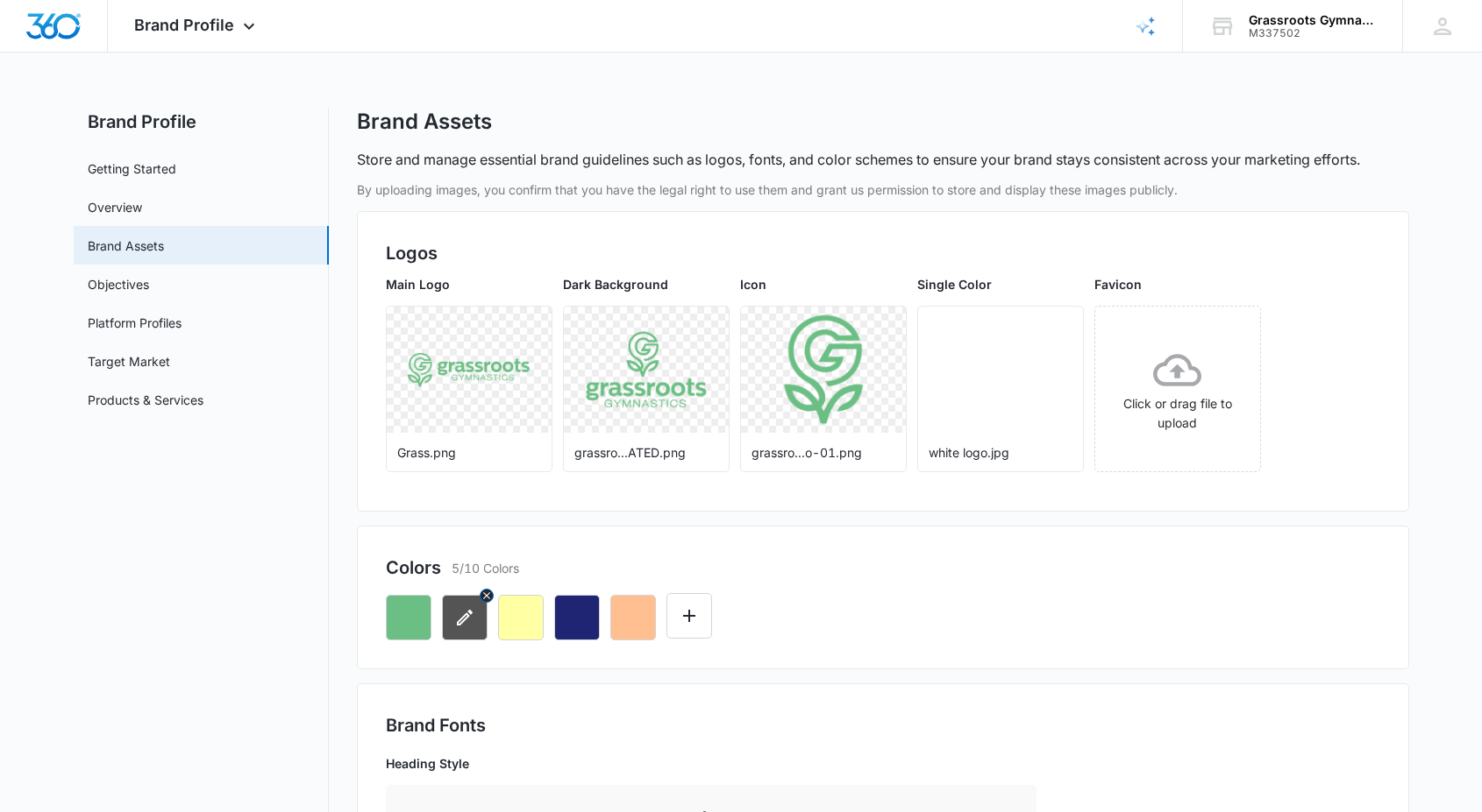
click at [464, 605] on button "button" at bounding box center [464, 618] width 45 height 45
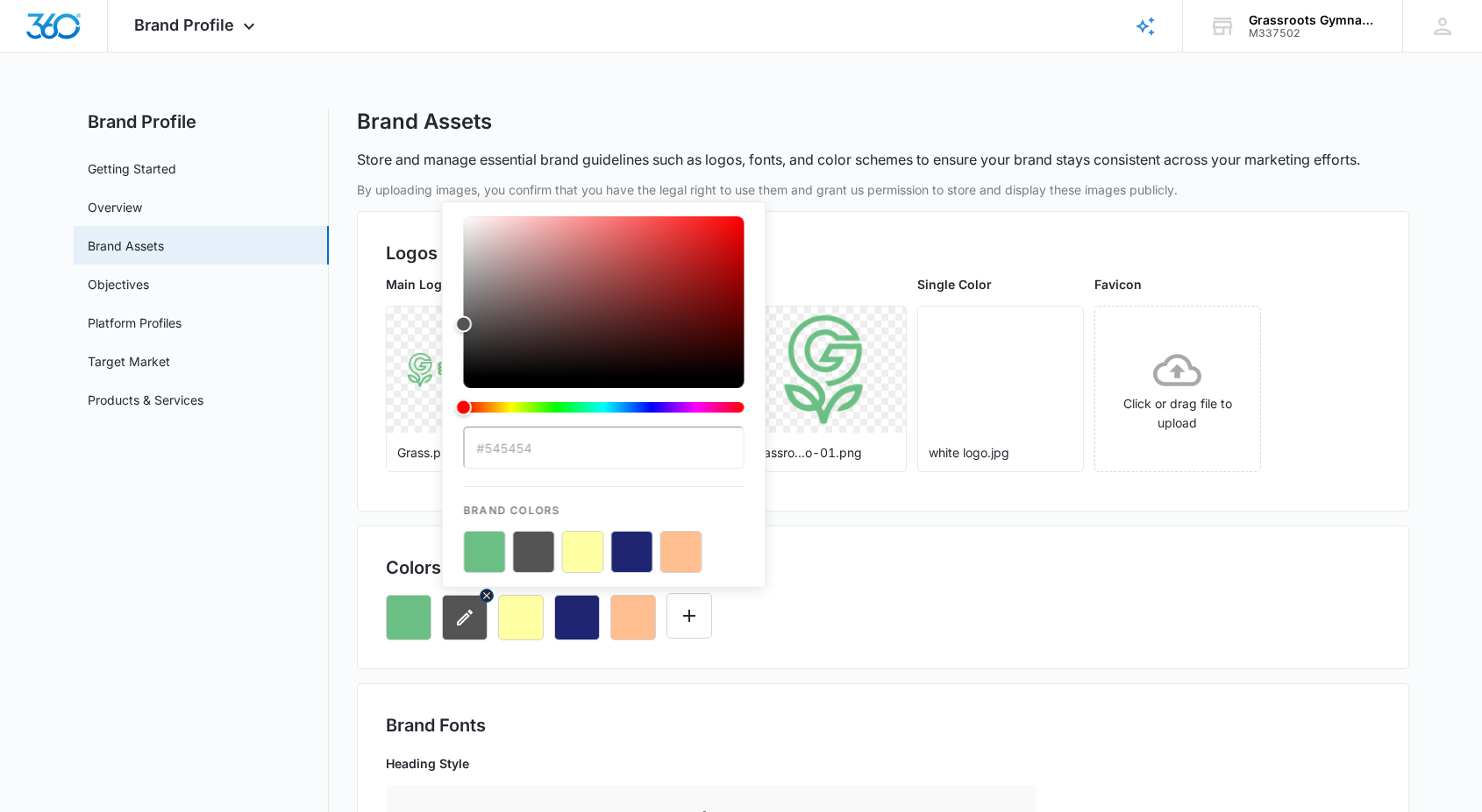
click at [486, 598] on icon "button" at bounding box center [487, 596] width 12 height 12
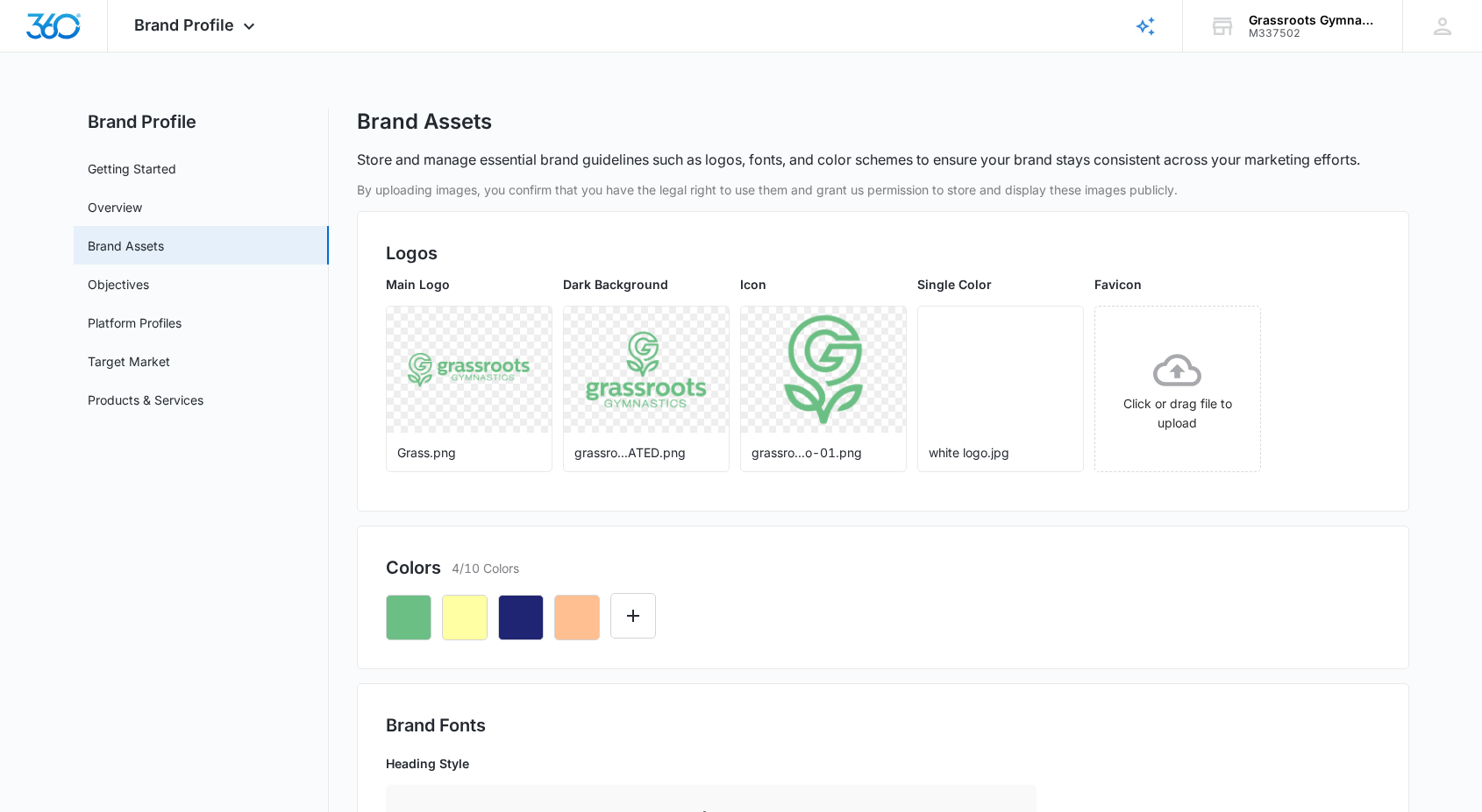
click at [710, 627] on div at bounding box center [884, 611] width 995 height 59
click at [133, 166] on link "Getting Started" at bounding box center [132, 169] width 89 height 19
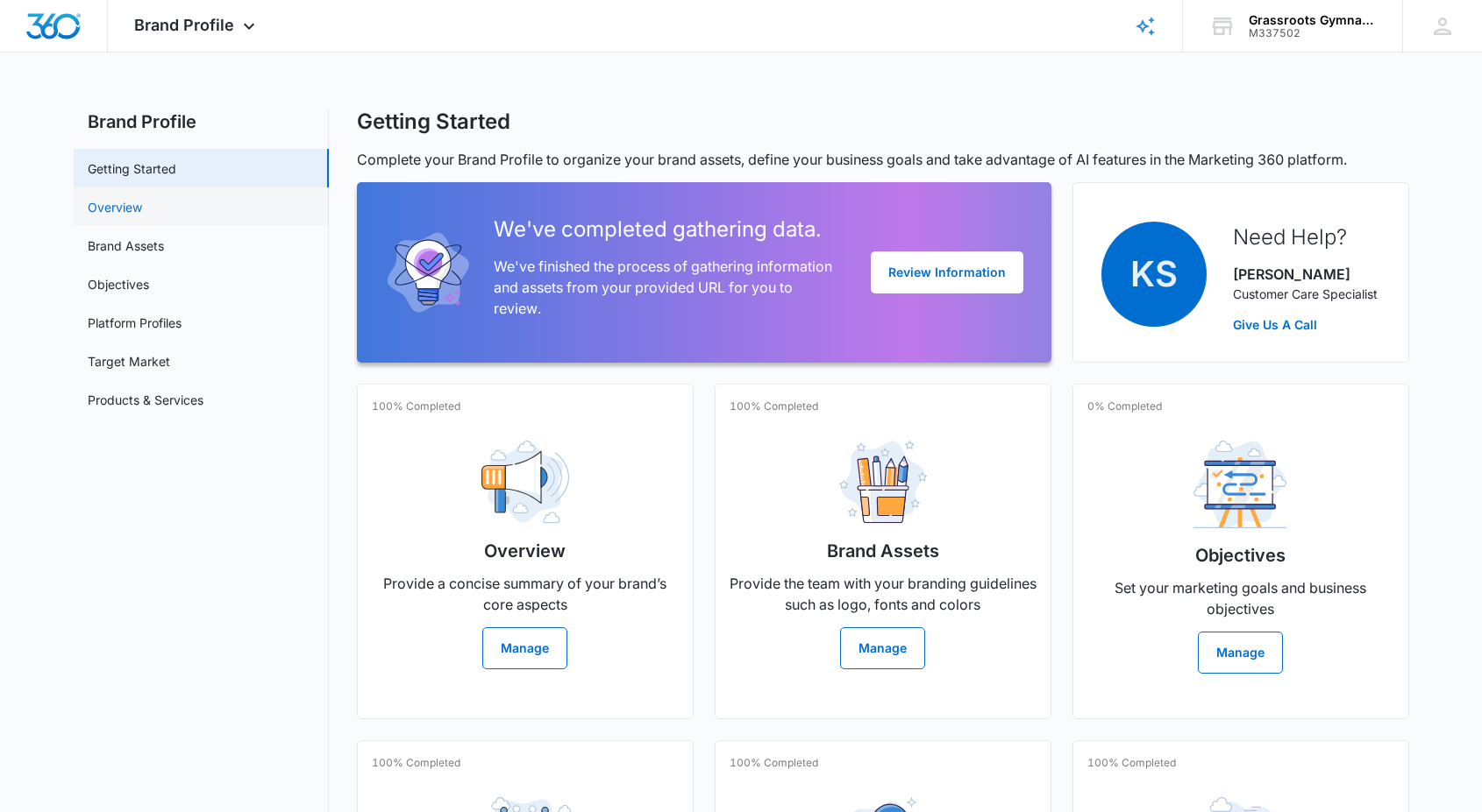
click at [139, 211] on link "Overview" at bounding box center [115, 207] width 54 height 19
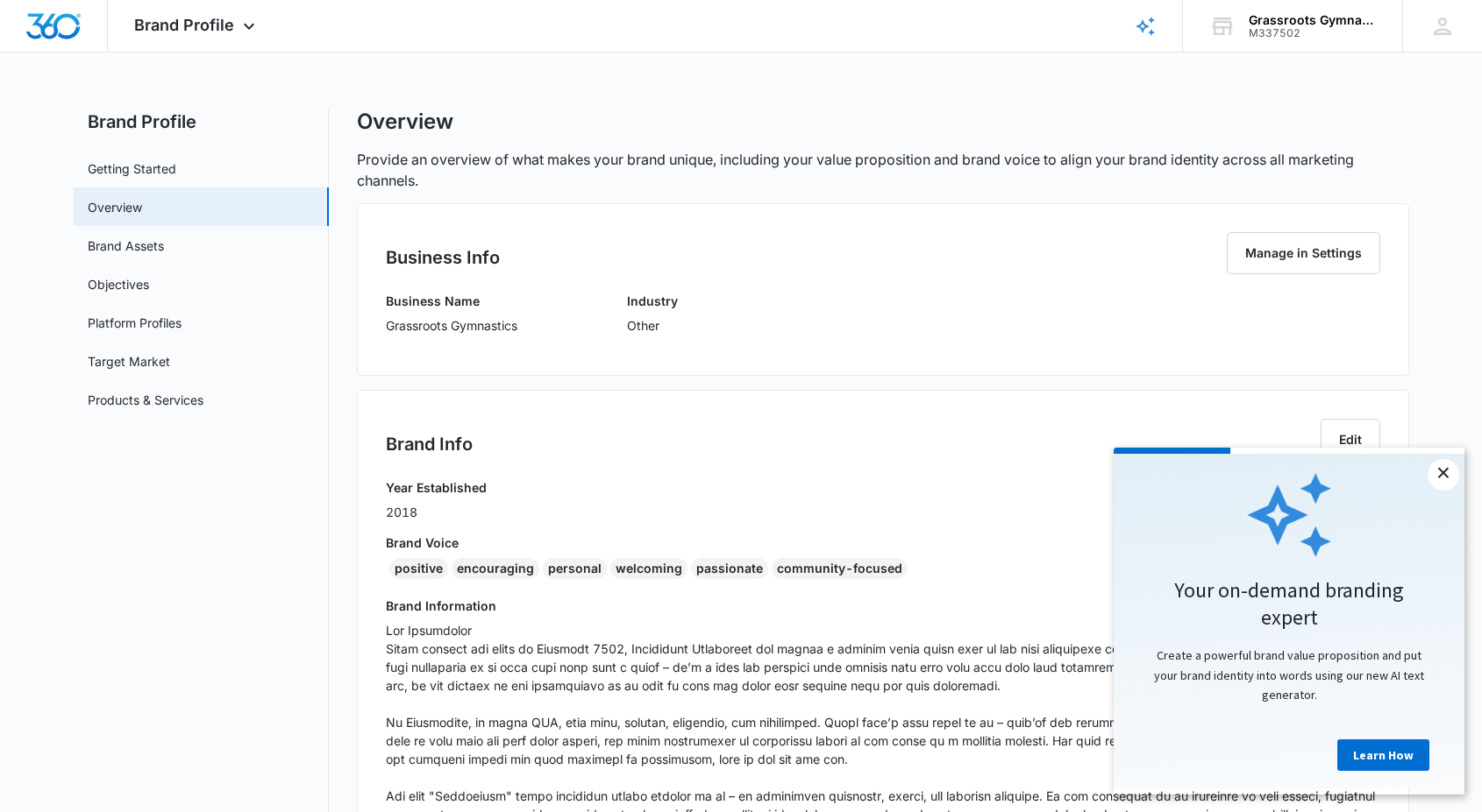
click at [1440, 478] on link "×" at bounding box center [1444, 475] width 32 height 32
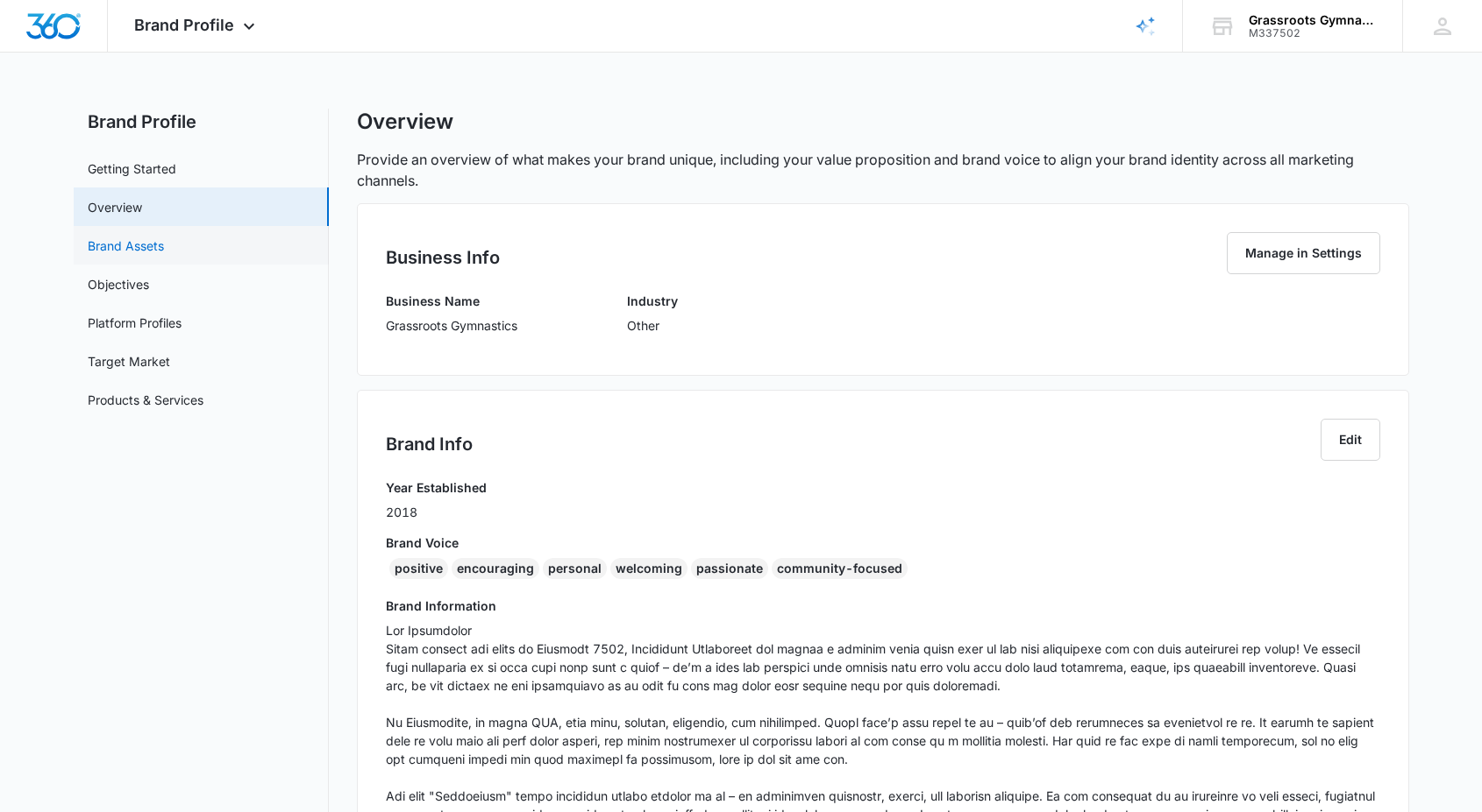
click at [142, 245] on link "Brand Assets" at bounding box center [126, 246] width 76 height 19
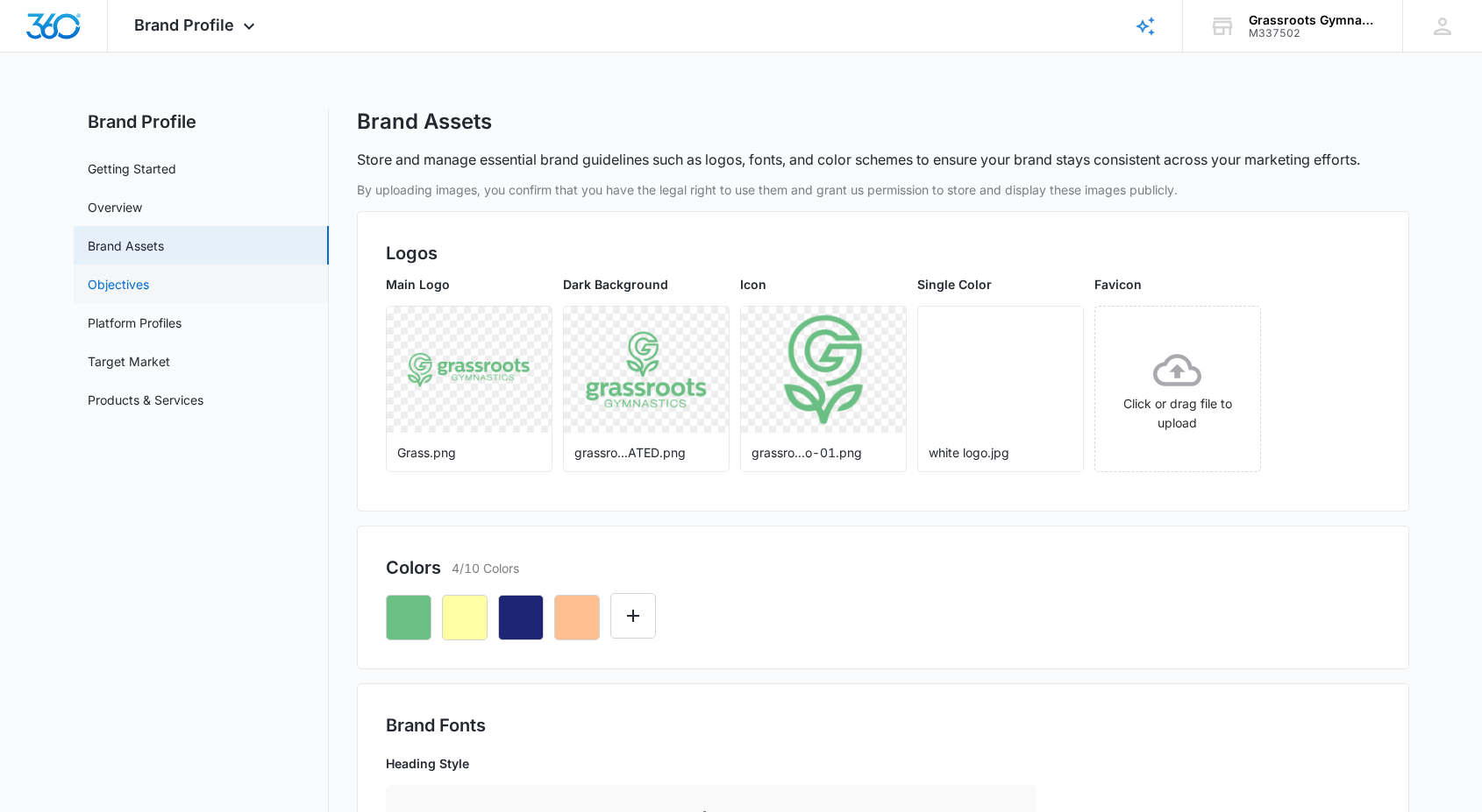
click at [139, 285] on link "Objectives" at bounding box center [118, 284] width 61 height 19
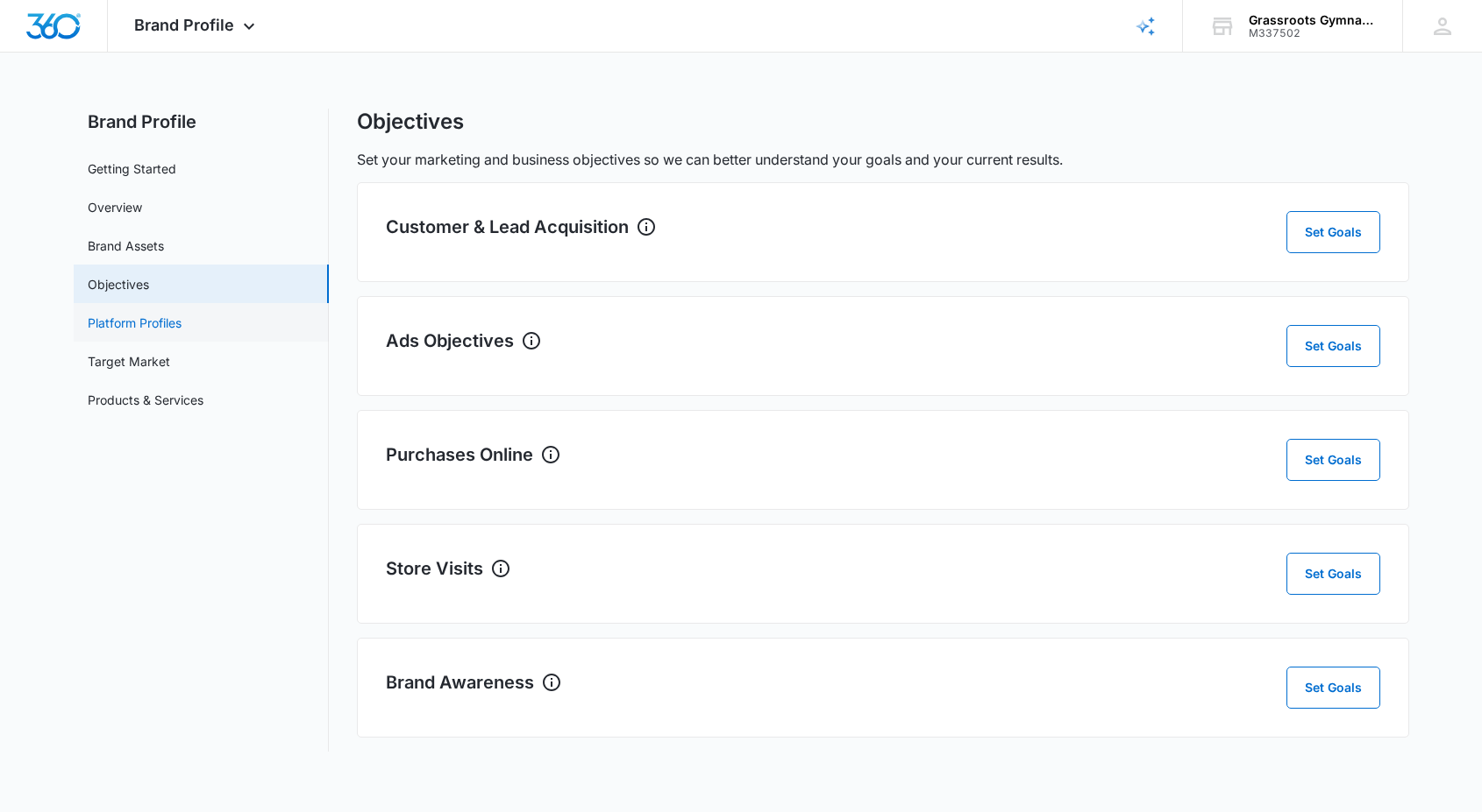
click at [155, 332] on link "Platform Profiles" at bounding box center [135, 323] width 94 height 19
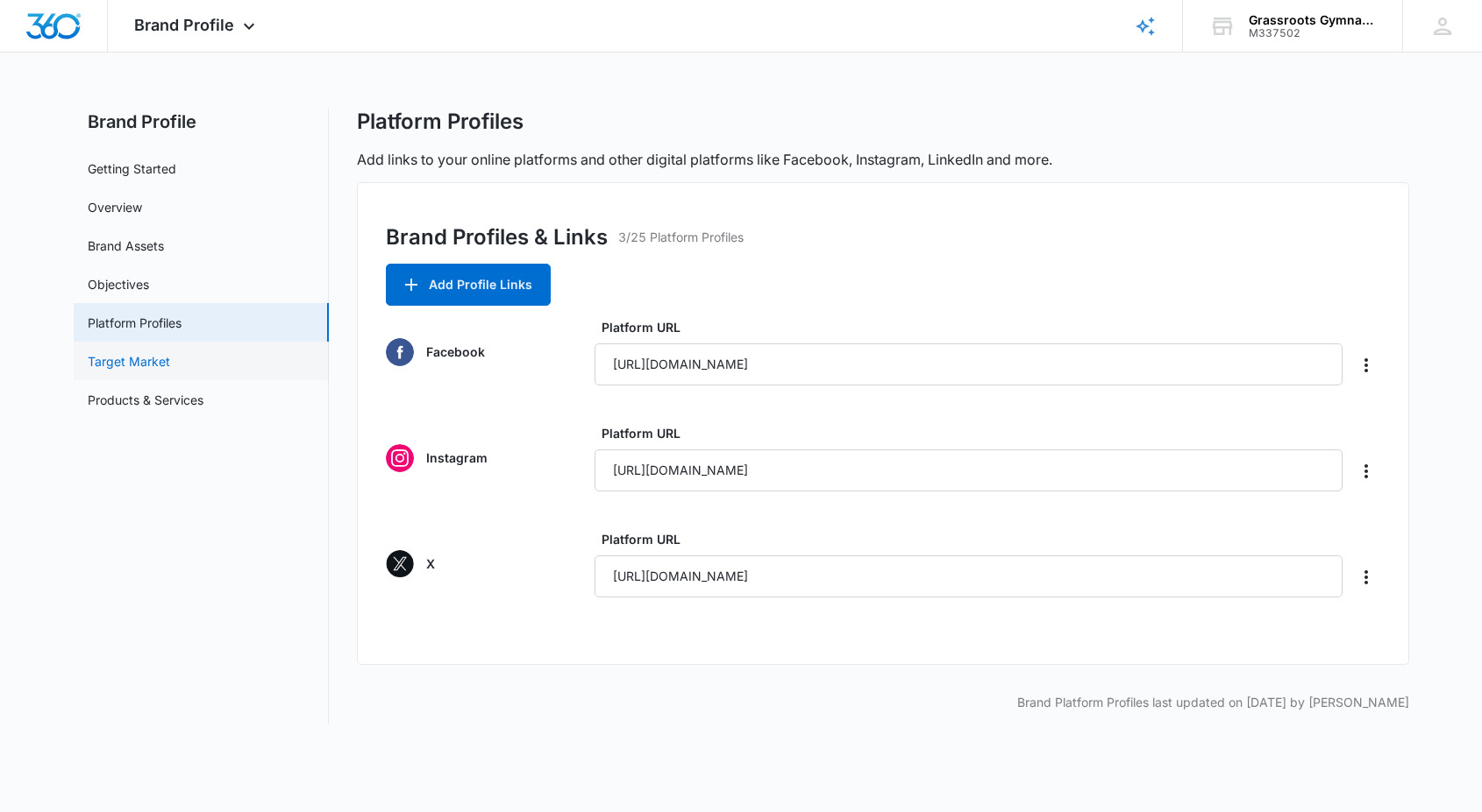
click at [162, 352] on link "Target Market" at bounding box center [129, 361] width 83 height 19
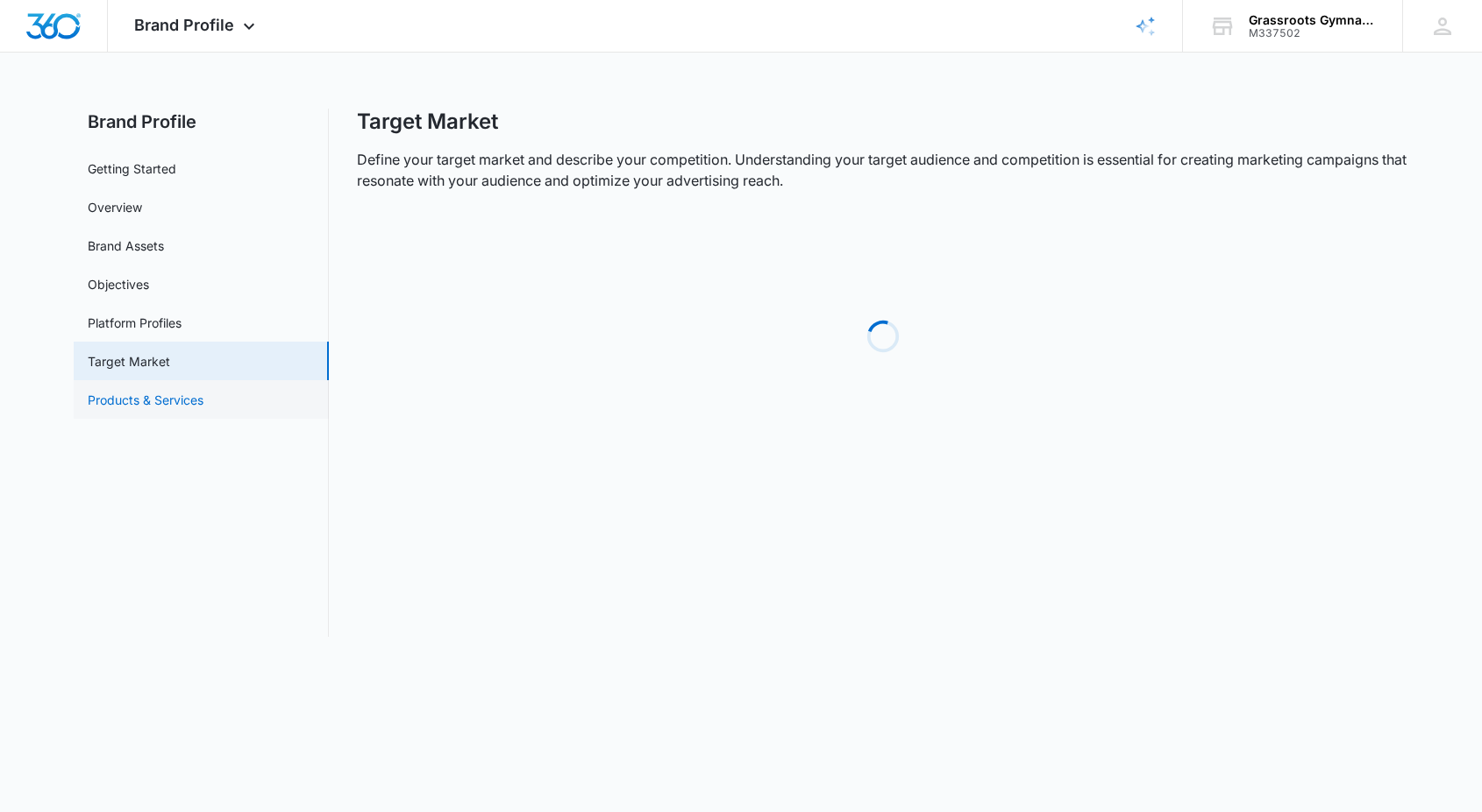
click at [177, 400] on link "Products & Services" at bounding box center [146, 399] width 115 height 19
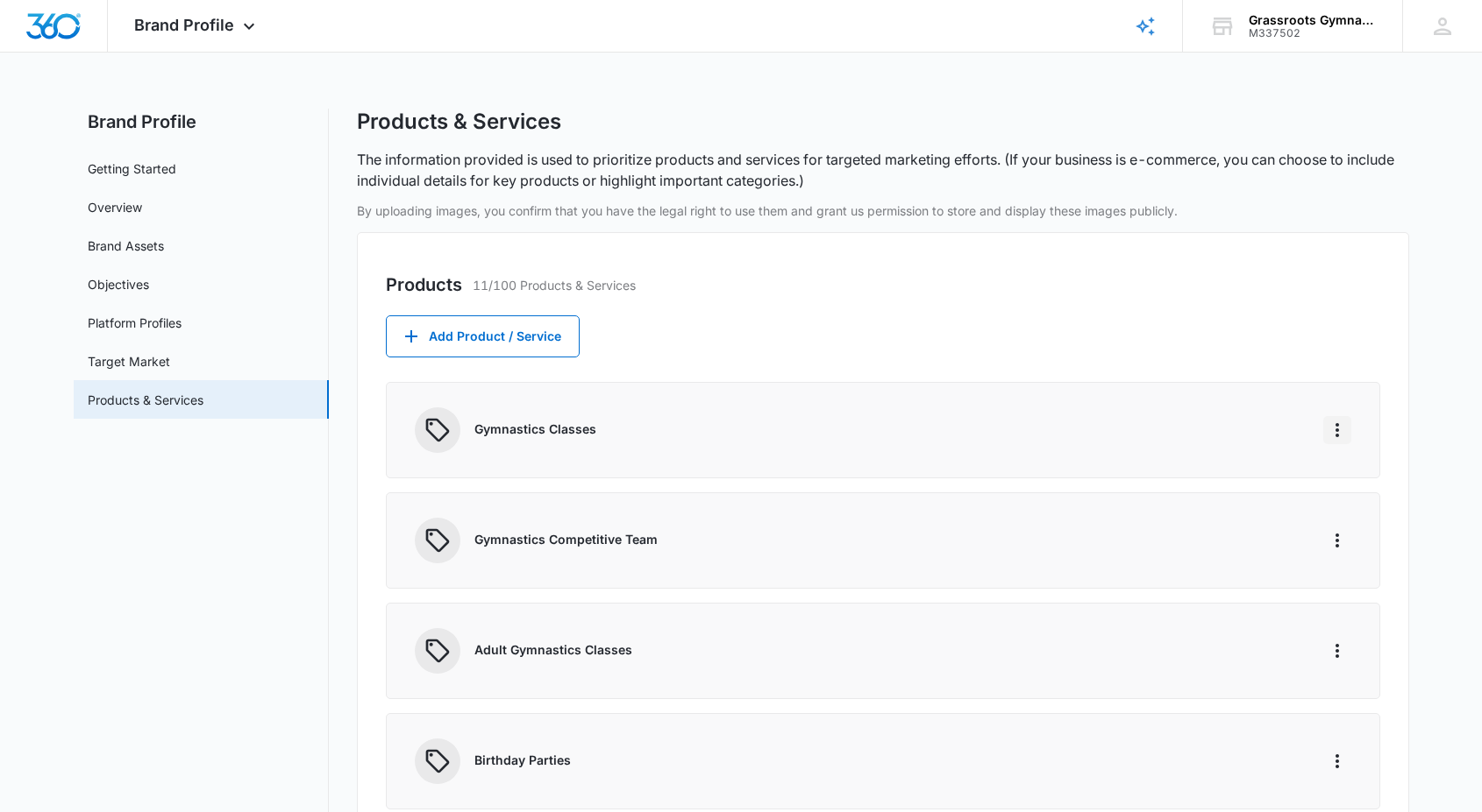
click at [1343, 428] on icon "More" at bounding box center [1337, 430] width 21 height 21
click at [1364, 476] on div "Edit" at bounding box center [1363, 479] width 36 height 12
select select "service"
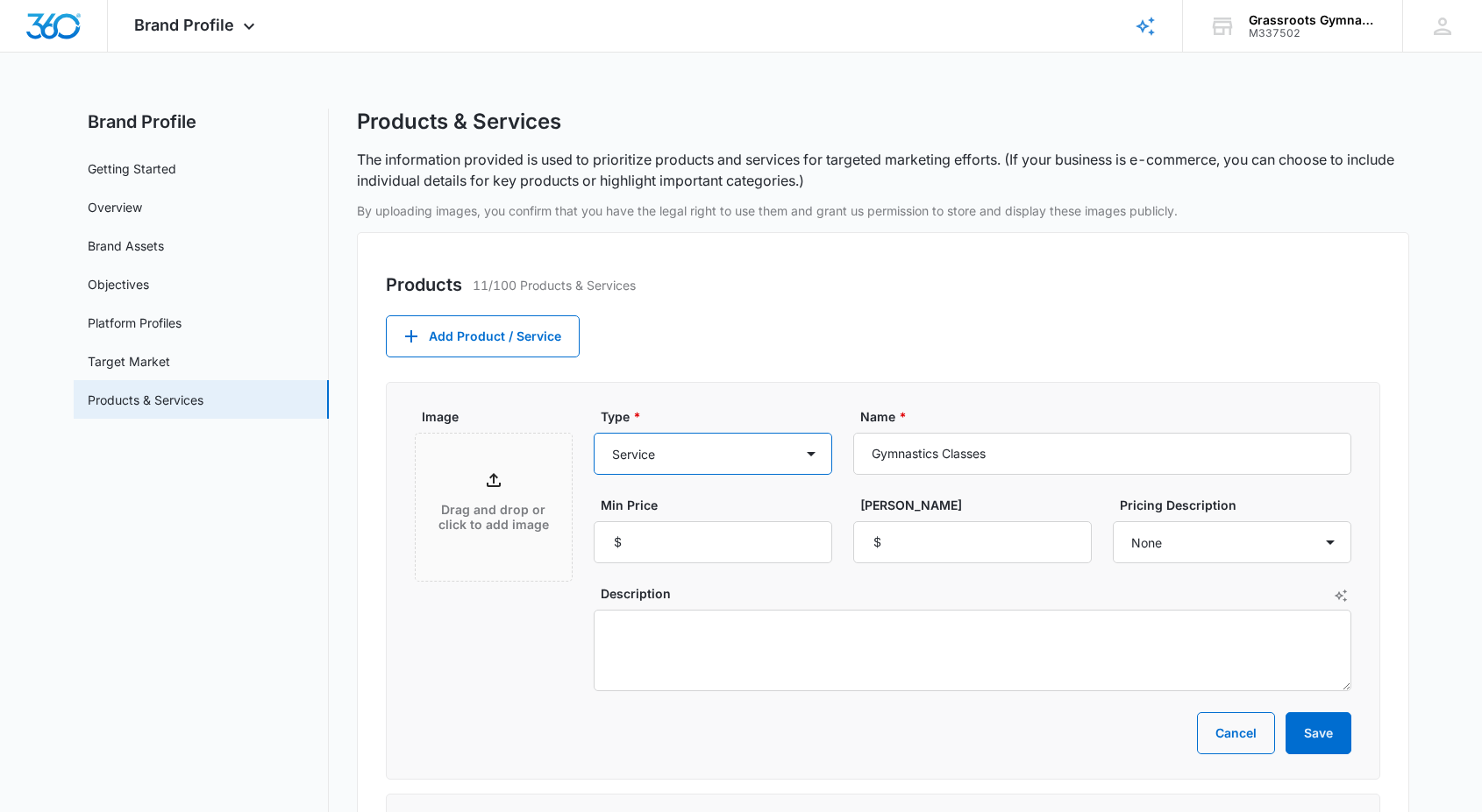
click at [670, 455] on select "Product Product category Service Service category" at bounding box center [713, 453] width 239 height 42
click at [594, 433] on select "Product Product category Service Service category" at bounding box center [713, 453] width 239 height 42
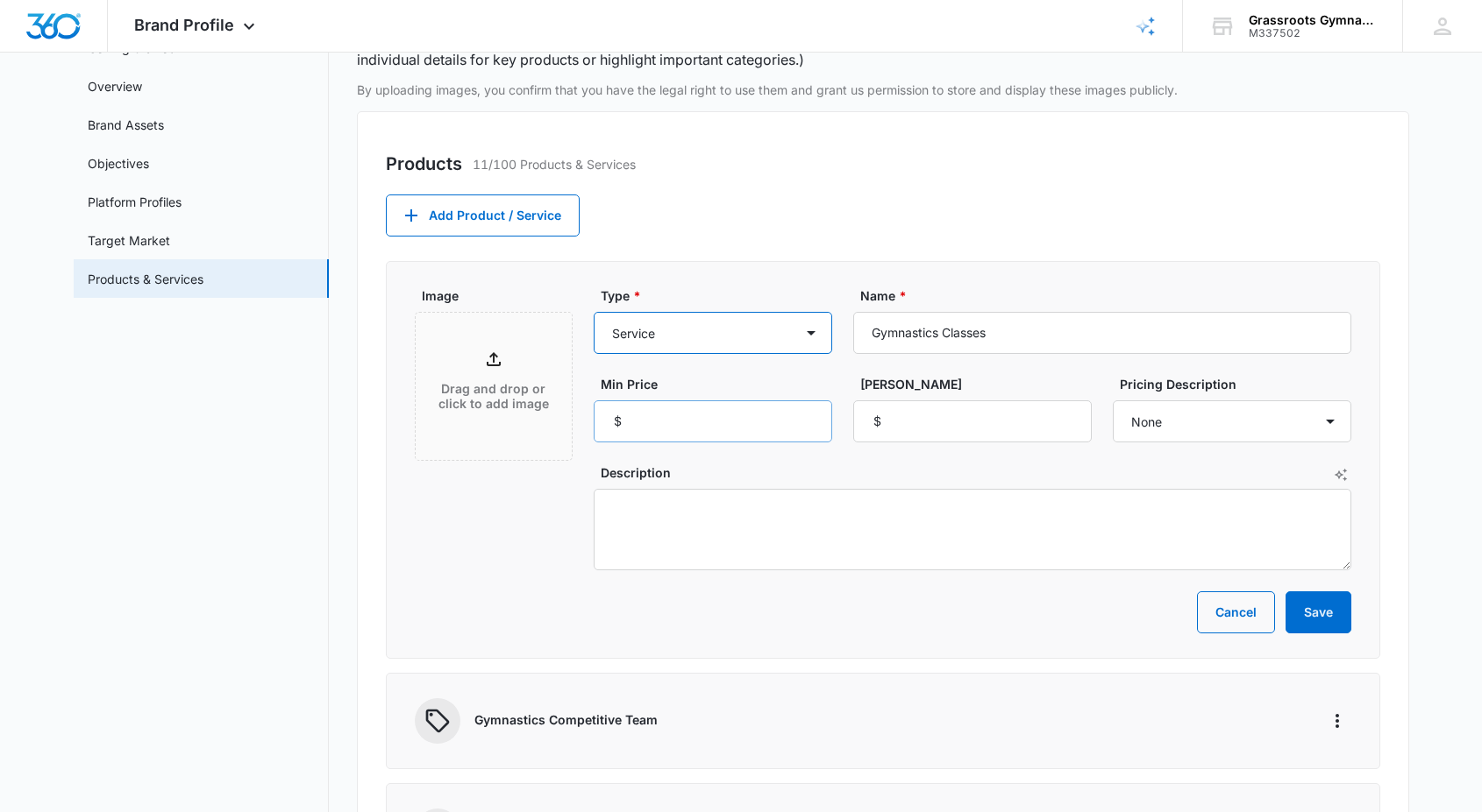
scroll to position [116, 0]
